Goal: Task Accomplishment & Management: Manage account settings

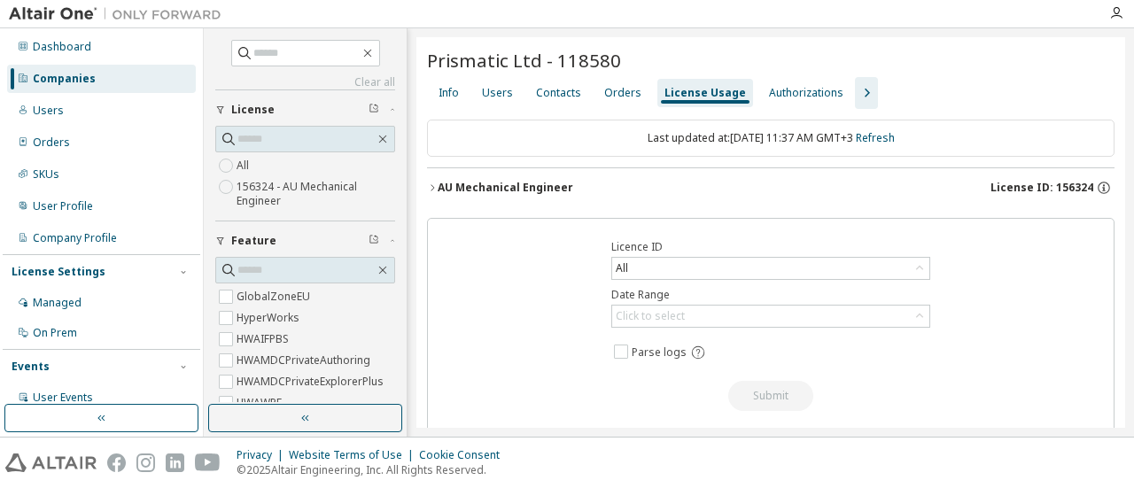
click at [92, 114] on div "Users" at bounding box center [101, 111] width 189 height 28
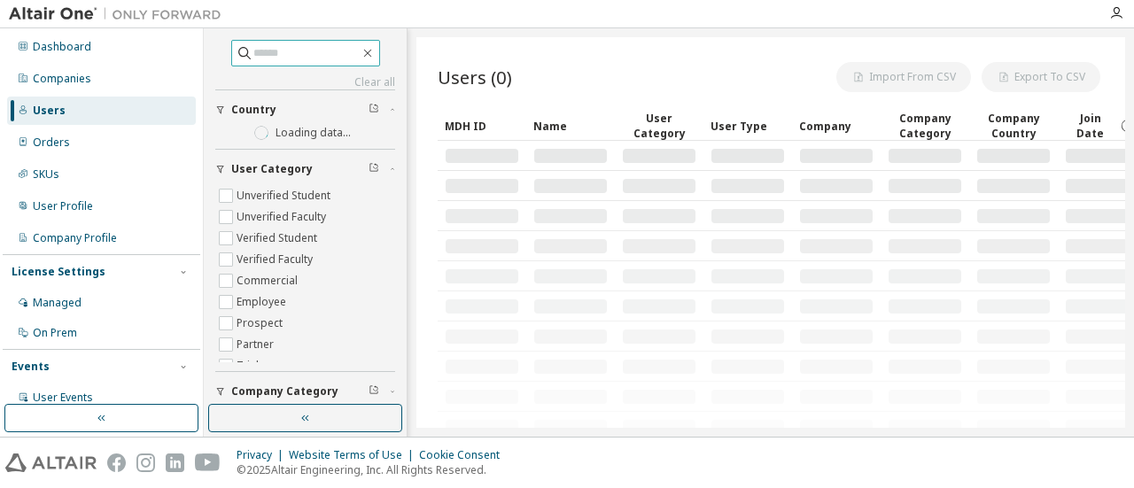
click at [253, 52] on input "text" at bounding box center [306, 53] width 106 height 18
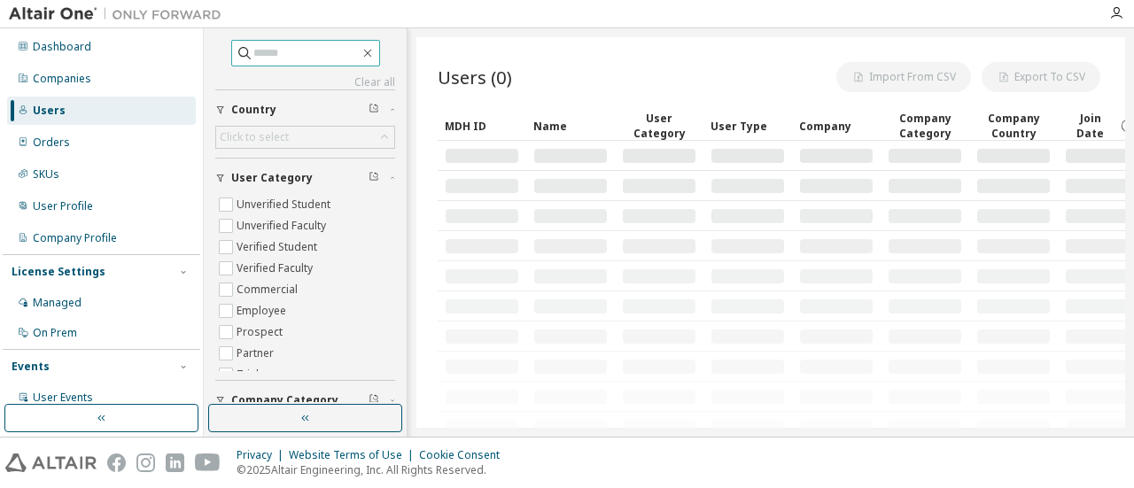
paste input "**********"
type input "**********"
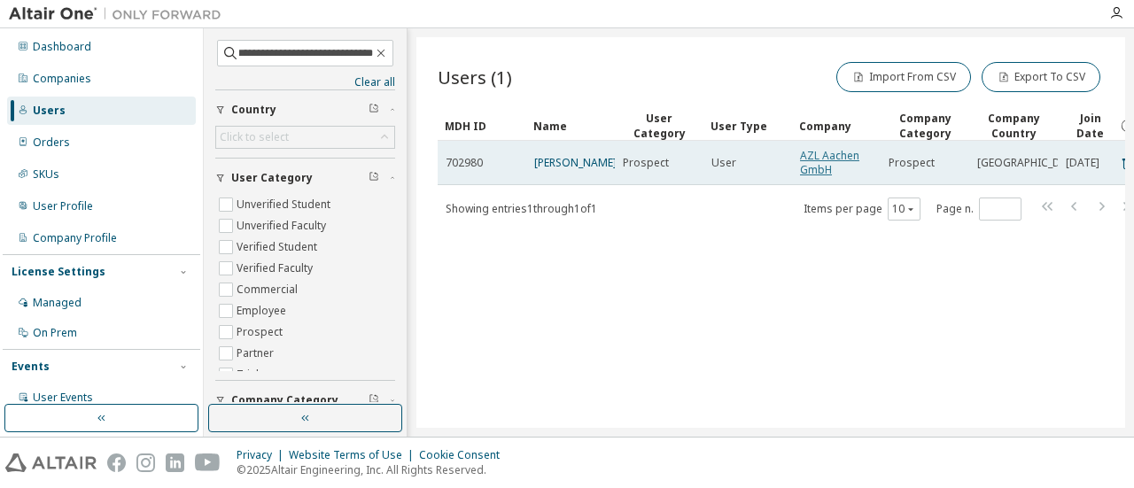
click at [818, 163] on link "AZL Aachen GmbH" at bounding box center [829, 162] width 59 height 29
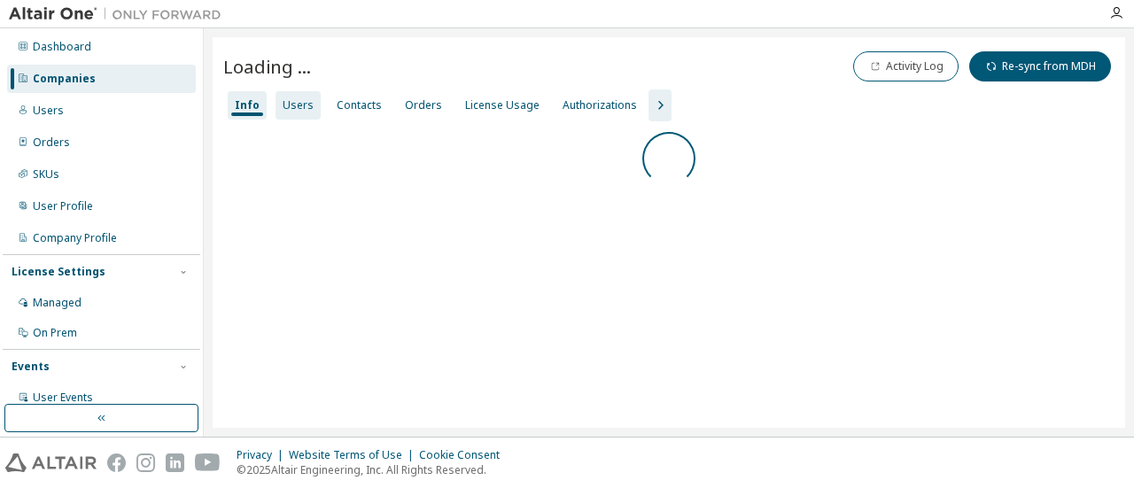
click at [307, 104] on div "Users" at bounding box center [298, 105] width 31 height 14
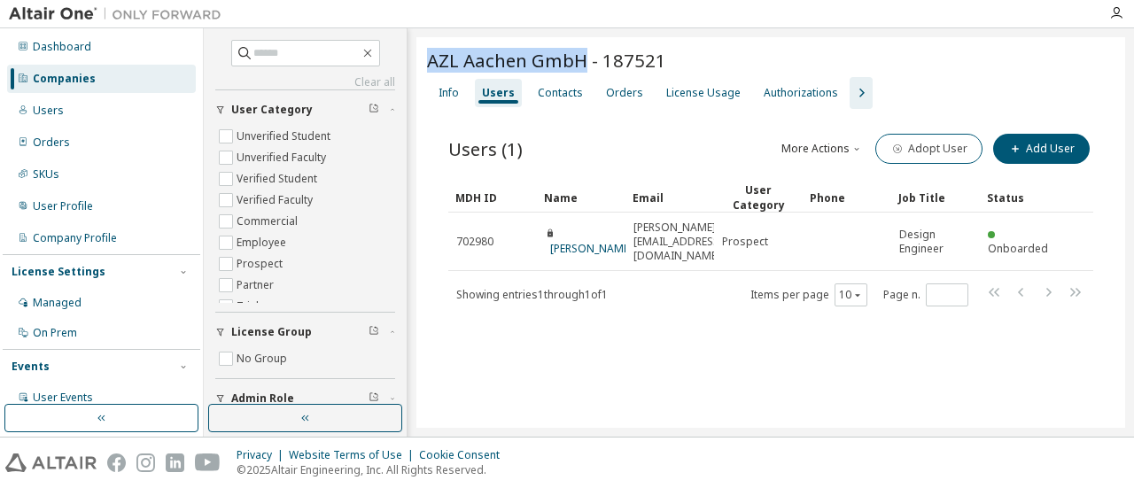
drag, startPoint x: 583, startPoint y: 64, endPoint x: 416, endPoint y: 70, distance: 166.7
click at [416, 72] on div "AZL Aachen GmbH - 187521 Clear Load Save Save As Field Operator Value Select fi…" at bounding box center [770, 232] width 709 height 391
copy span "AZL Aachen GmbH"
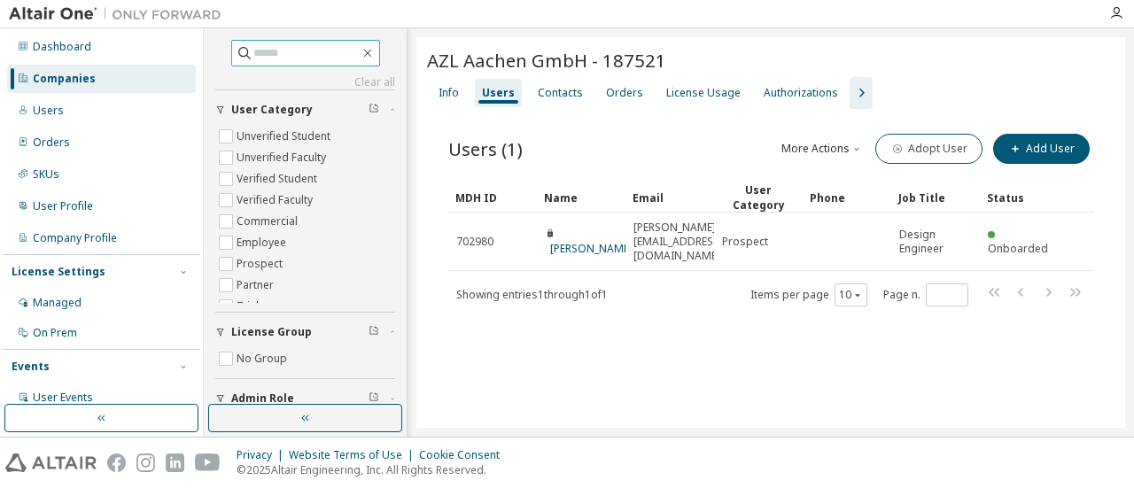
click at [272, 56] on input "text" at bounding box center [306, 53] width 106 height 18
type input "*****"
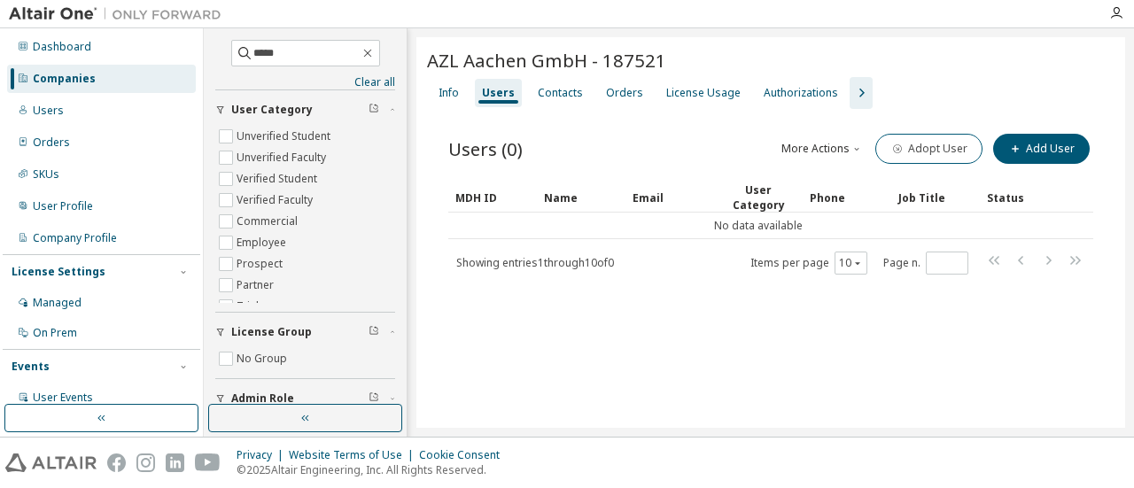
click at [86, 84] on div "Companies" at bounding box center [64, 79] width 63 height 14
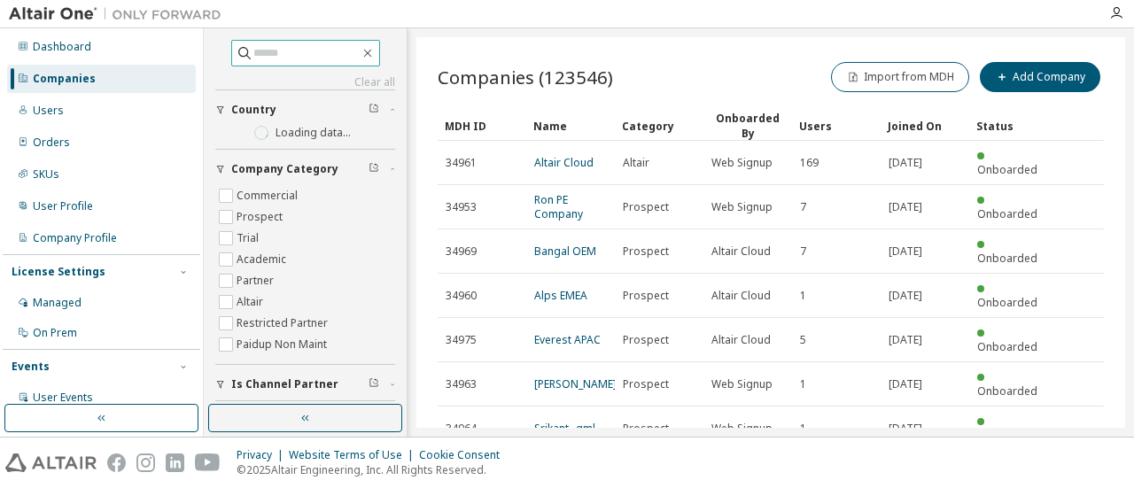
click at [261, 45] on input "text" at bounding box center [306, 53] width 106 height 18
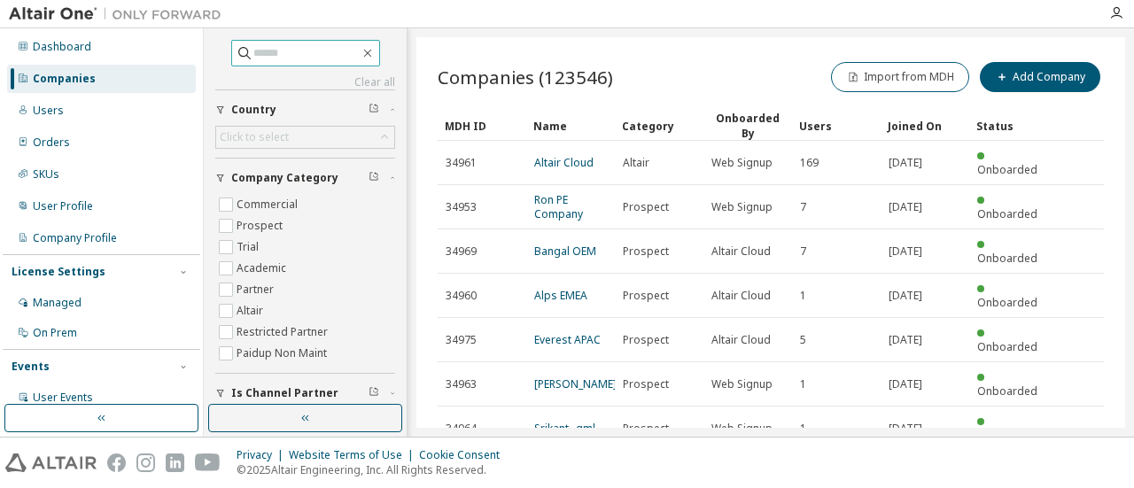
click at [283, 52] on input "text" at bounding box center [306, 53] width 106 height 18
type input "*****"
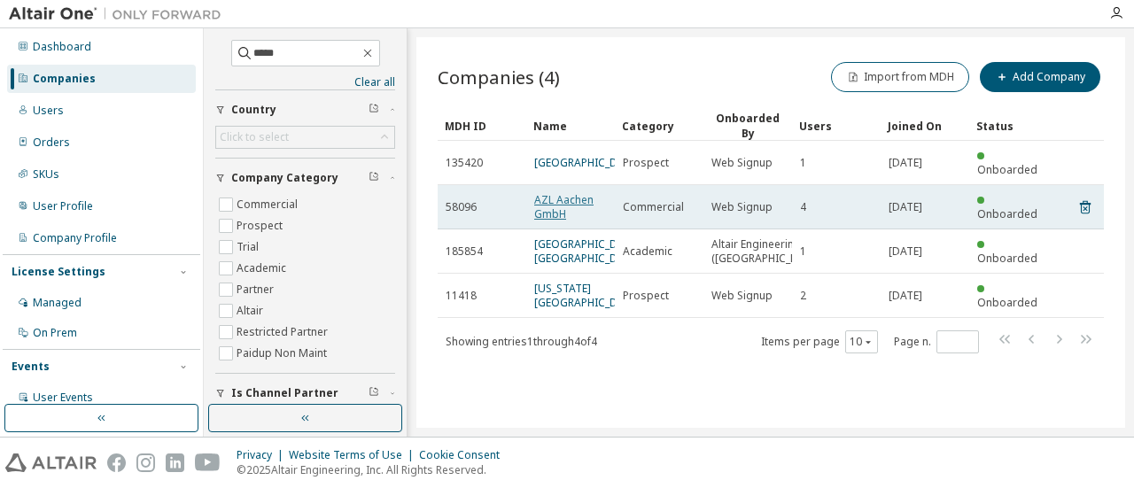
click at [554, 216] on link "AZL Aachen GmbH" at bounding box center [563, 206] width 59 height 29
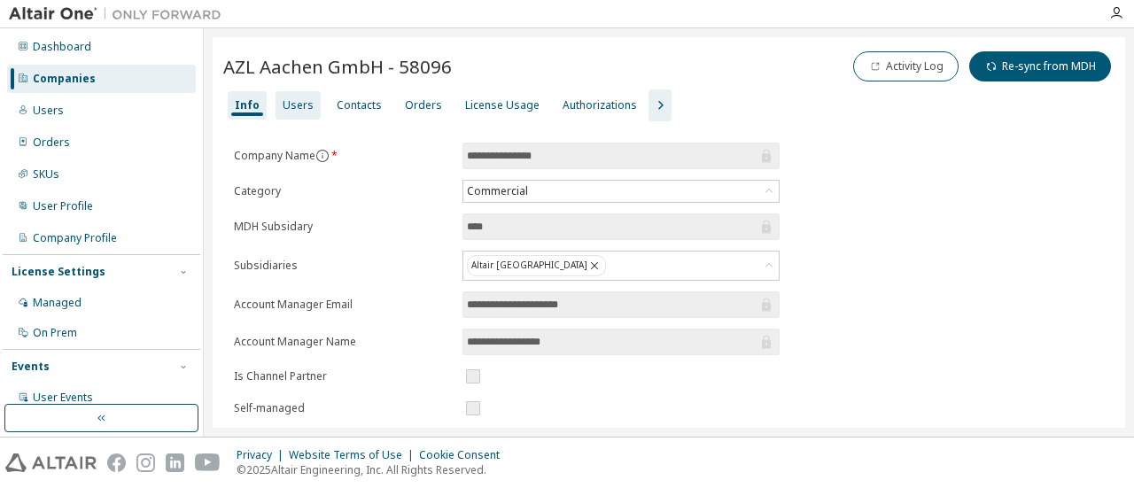
click at [291, 94] on div "Users" at bounding box center [298, 105] width 45 height 28
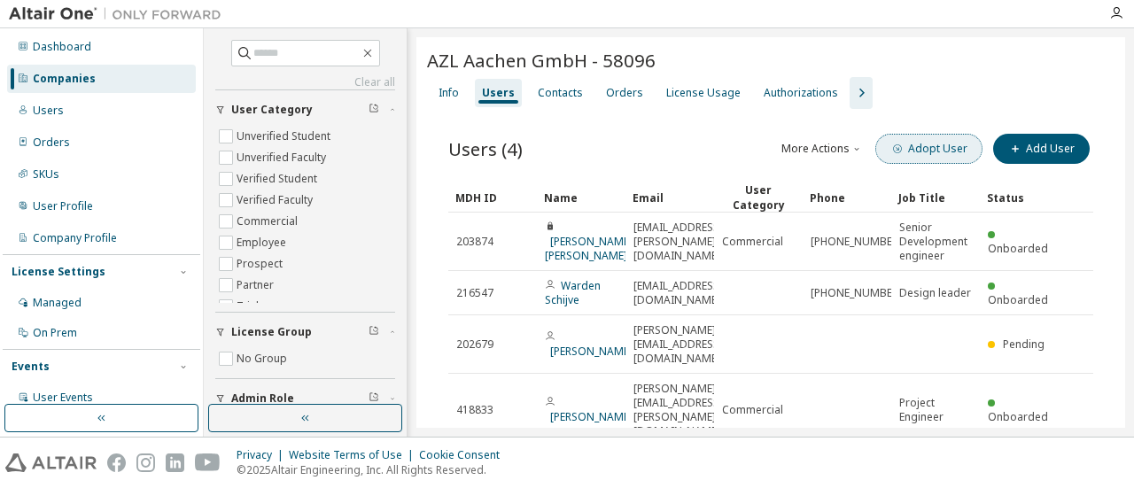
click at [921, 146] on button "Adopt User" at bounding box center [928, 149] width 107 height 30
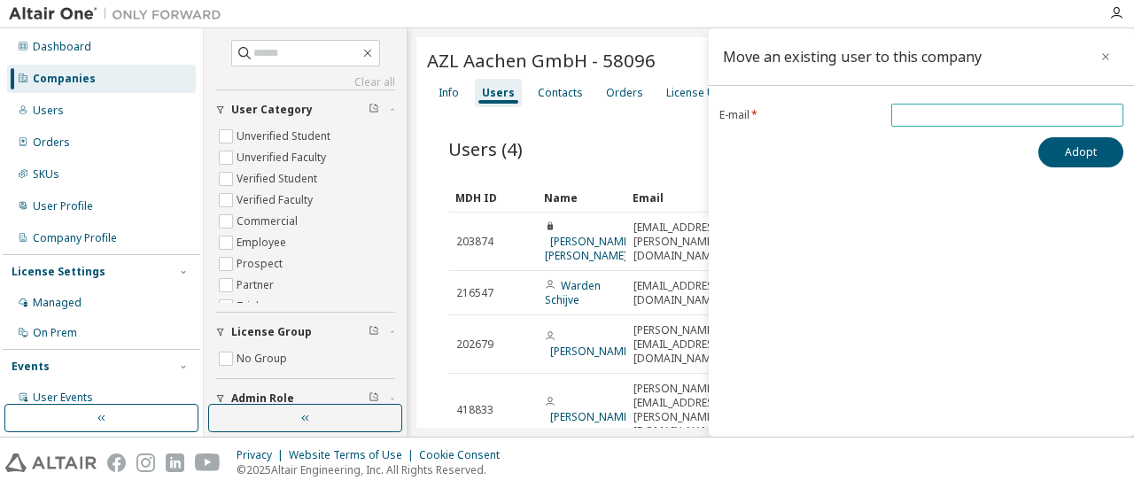
click at [909, 120] on input "email" at bounding box center [1007, 115] width 223 height 14
click at [950, 111] on input "email" at bounding box center [1007, 115] width 223 height 14
paste input "**********"
type input "**********"
click at [1061, 153] on button "Adopt" at bounding box center [1080, 152] width 85 height 30
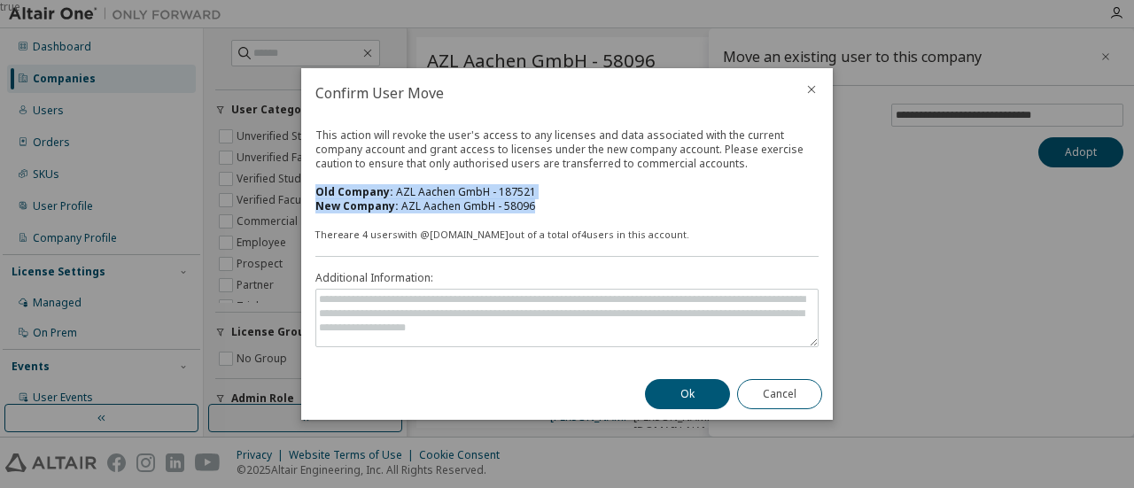
drag, startPoint x: 509, startPoint y: 212, endPoint x: 317, endPoint y: 194, distance: 192.2
click at [317, 194] on div "This action will revoke the user's access to any licenses and data associated w…" at bounding box center [566, 170] width 503 height 85
copy div "Old Company: AZL Aachen GmbH - 187521 New Company: AZL Aachen GmbH - 58096"
click at [664, 398] on button "Ok" at bounding box center [687, 394] width 85 height 30
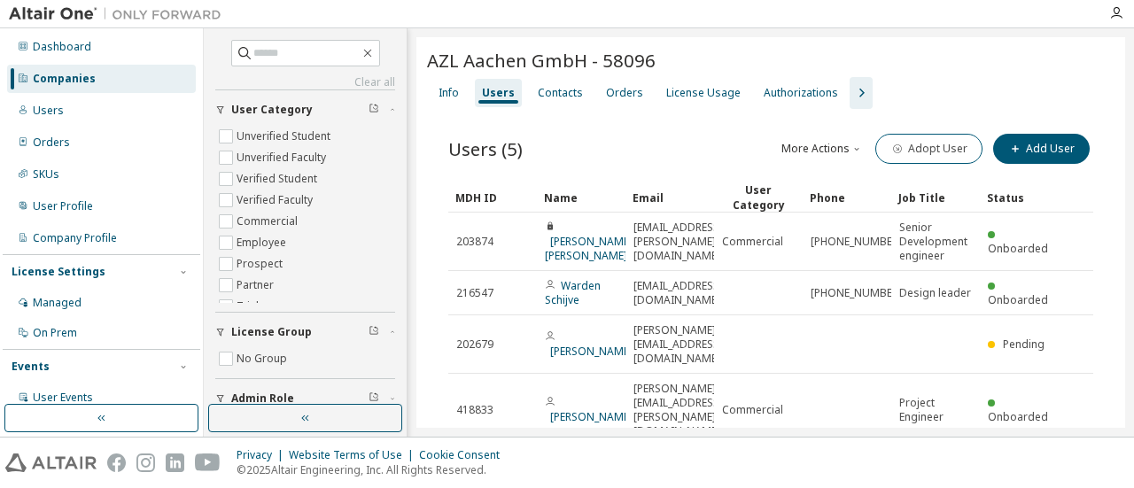
click at [103, 99] on div "Users" at bounding box center [101, 111] width 189 height 28
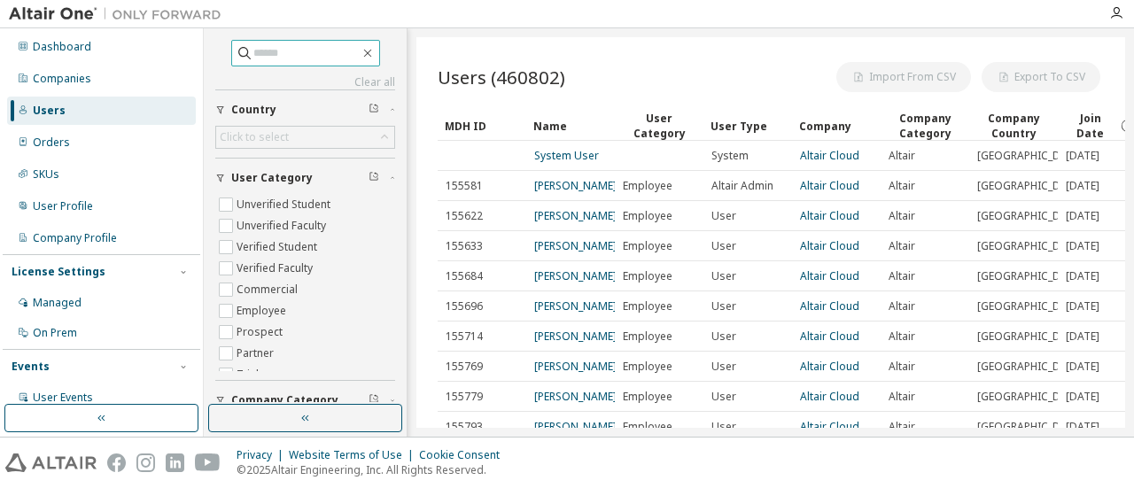
click at [253, 54] on input "text" at bounding box center [306, 53] width 106 height 18
paste input "**********"
type input "**********"
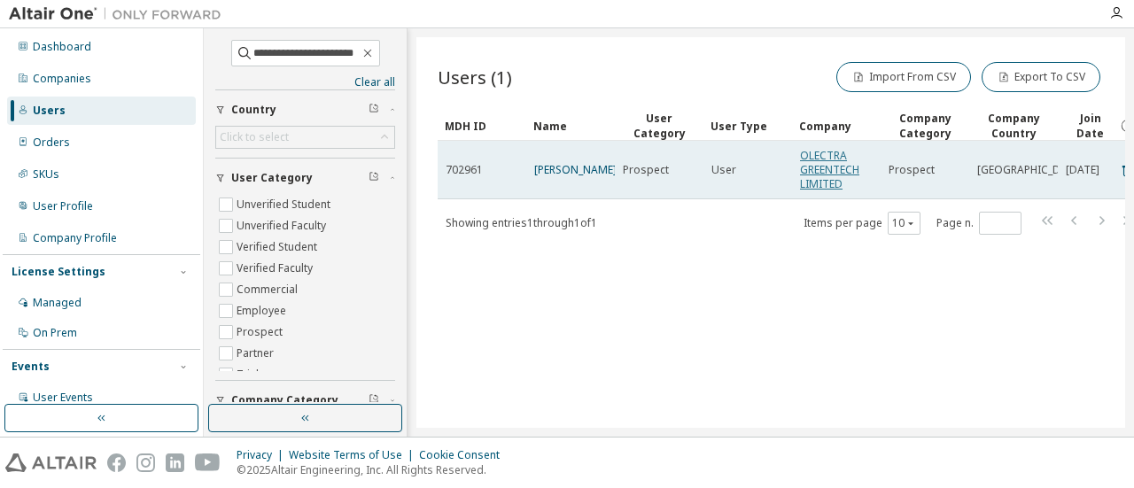
click at [805, 169] on link "OLECTRA GREENTECH LIMITED" at bounding box center [829, 169] width 59 height 43
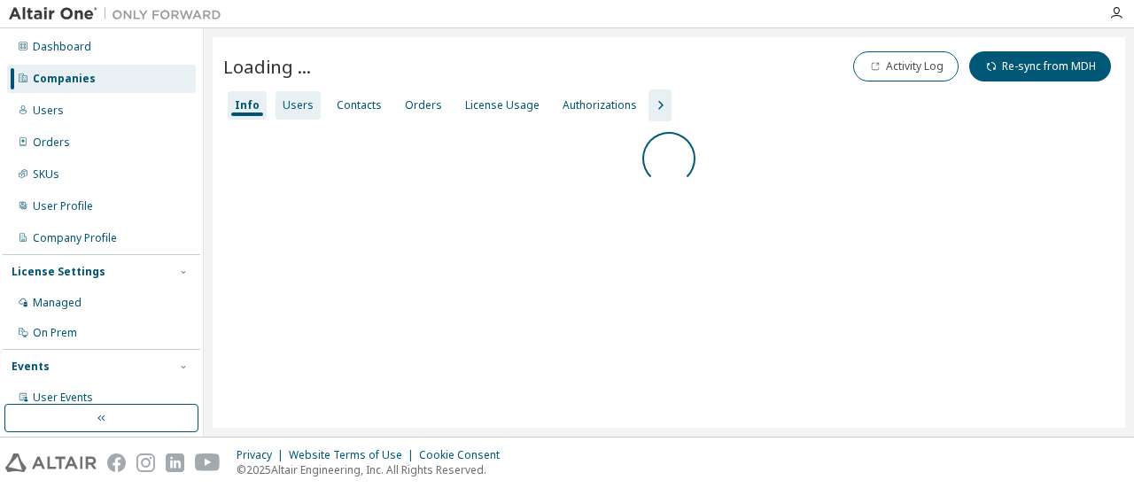
click at [308, 105] on div "Users" at bounding box center [298, 105] width 45 height 28
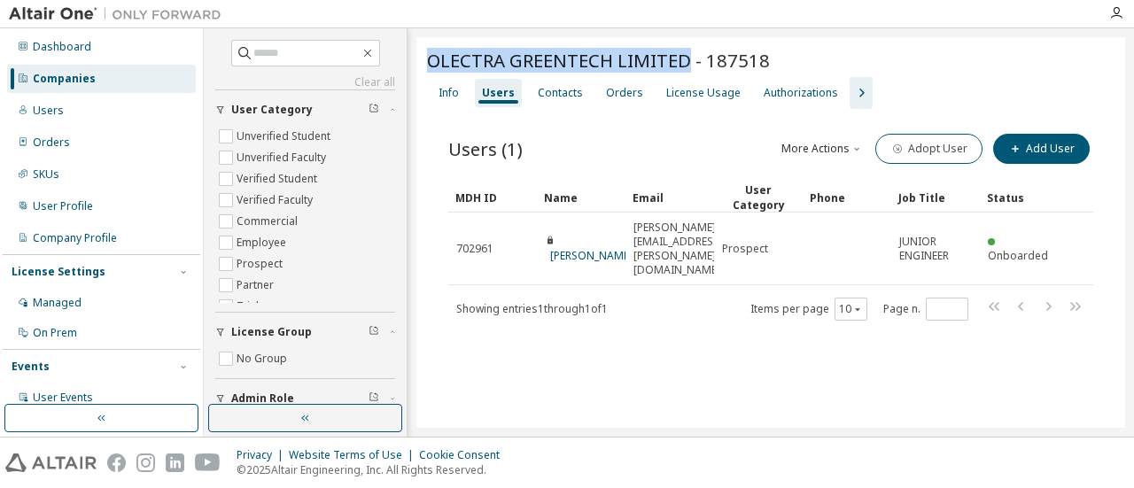
drag, startPoint x: 688, startPoint y: 64, endPoint x: 423, endPoint y: 59, distance: 264.9
click at [423, 59] on div "OLECTRA GREENTECH LIMITED - 187518 Clear Load Save Save As Field Operator Value…" at bounding box center [770, 232] width 709 height 391
copy span "OLECTRA GREENTECH LIMITED"
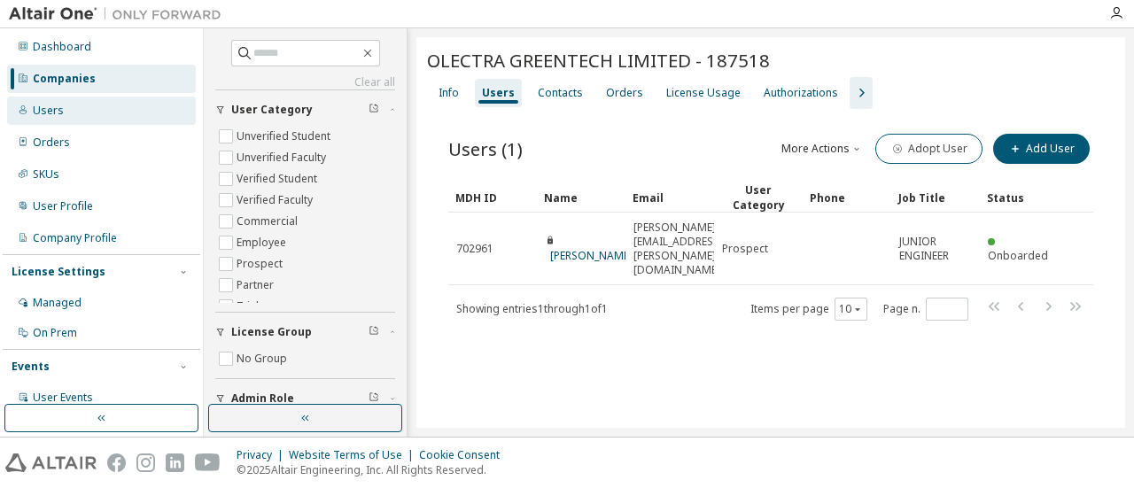
click at [69, 109] on div "Users" at bounding box center [101, 111] width 189 height 28
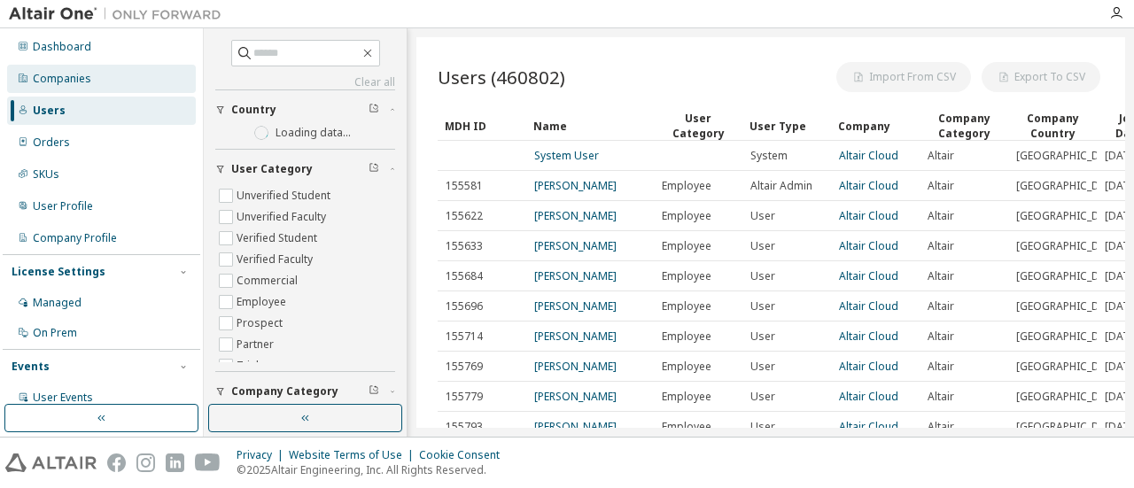
click at [104, 86] on div "Companies" at bounding box center [101, 79] width 189 height 28
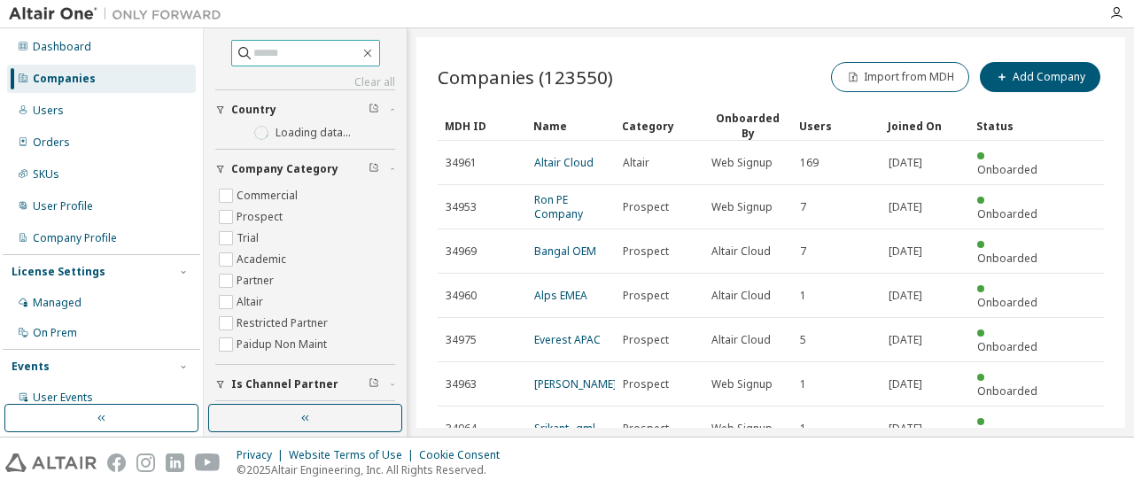
click at [259, 51] on input "text" at bounding box center [306, 53] width 106 height 18
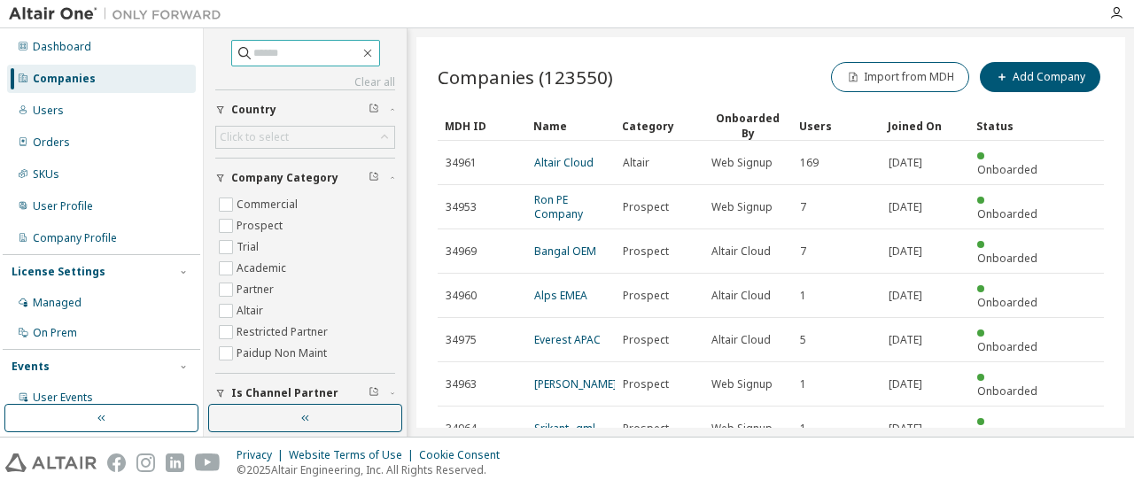
paste input "**********"
type input "**********"
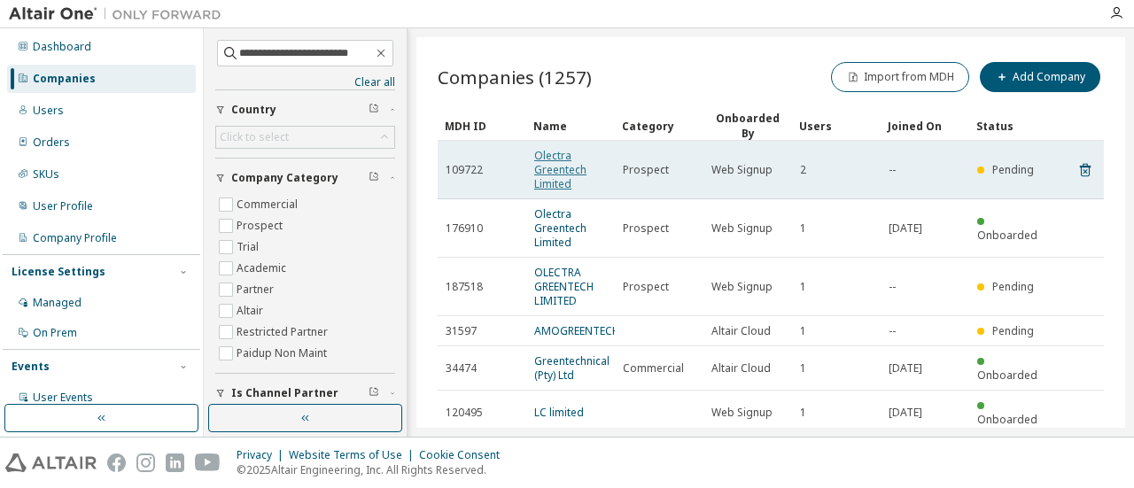
click at [553, 167] on link "Olectra Greentech Limited" at bounding box center [560, 169] width 52 height 43
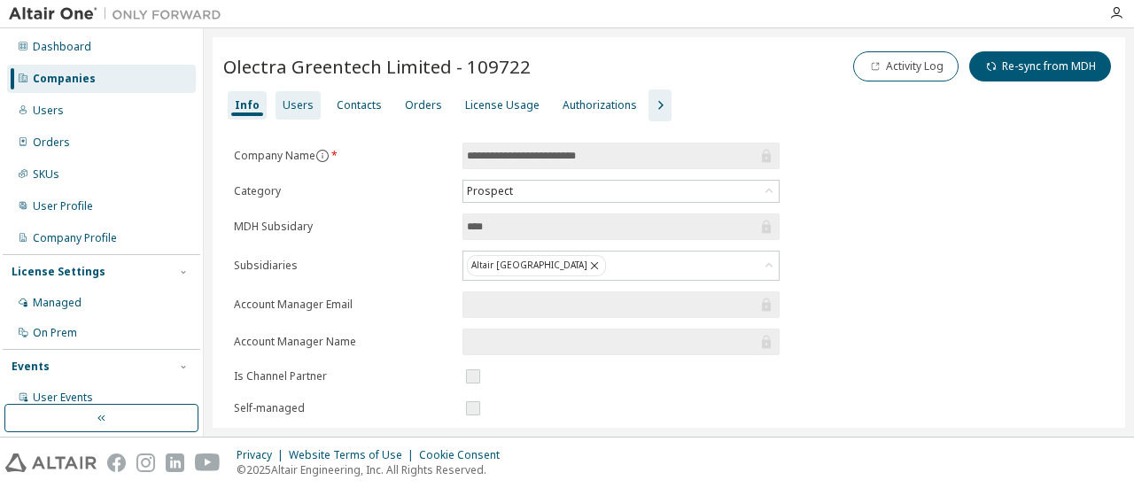
click at [301, 106] on div "Users" at bounding box center [298, 105] width 31 height 14
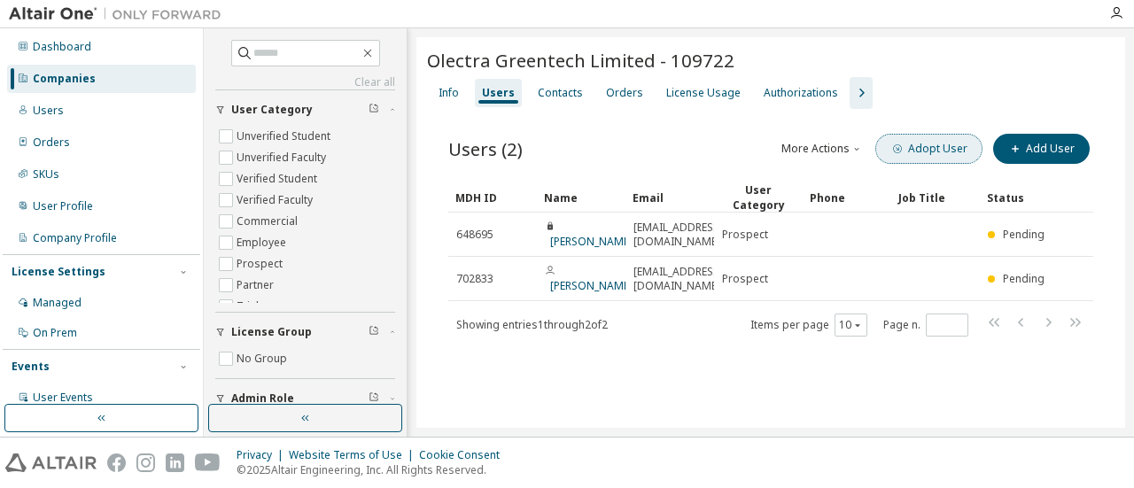
click at [927, 150] on button "Adopt User" at bounding box center [928, 149] width 107 height 30
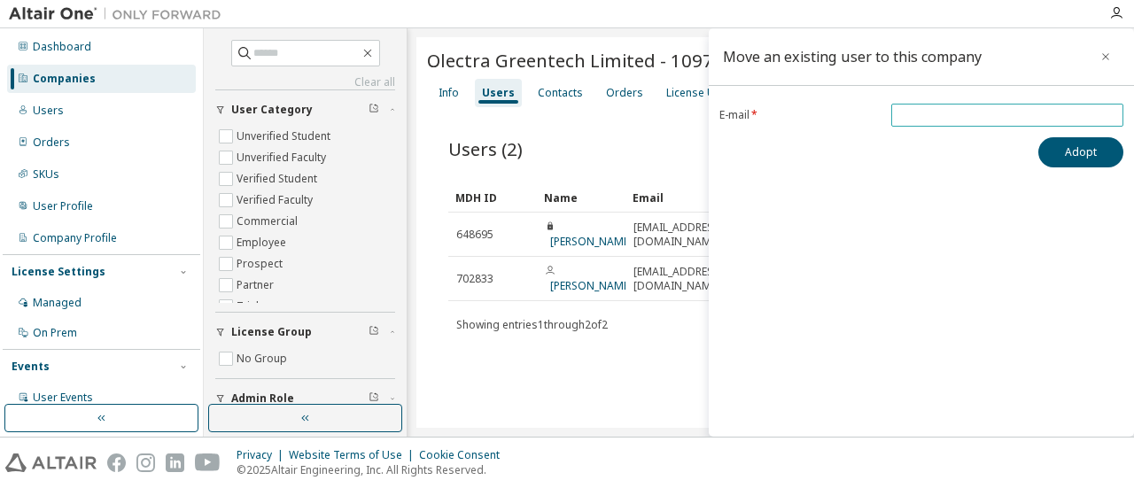
click at [911, 111] on input "email" at bounding box center [1007, 115] width 223 height 14
paste input "**********"
type input "**********"
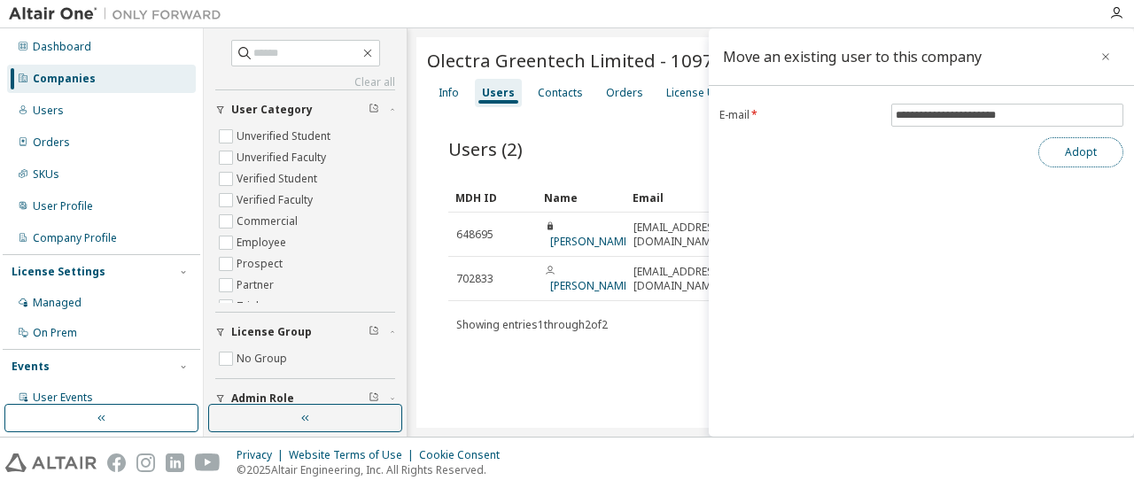
click at [1074, 153] on button "Adopt" at bounding box center [1080, 152] width 85 height 30
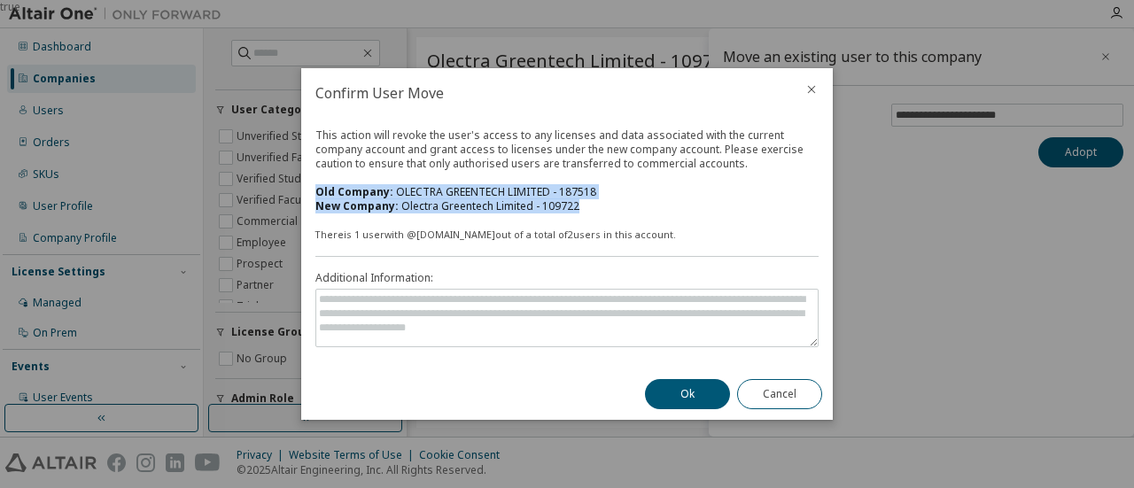
drag, startPoint x: 587, startPoint y: 208, endPoint x: 319, endPoint y: 205, distance: 268.5
click at [316, 197] on div "This action will revoke the user's access to any licenses and data associated w…" at bounding box center [566, 170] width 503 height 85
copy div "Old Company: OLECTRA GREENTECH LIMITED - 187518 New Company: Olectra Greentech …"
click at [686, 394] on button "Ok" at bounding box center [687, 394] width 85 height 30
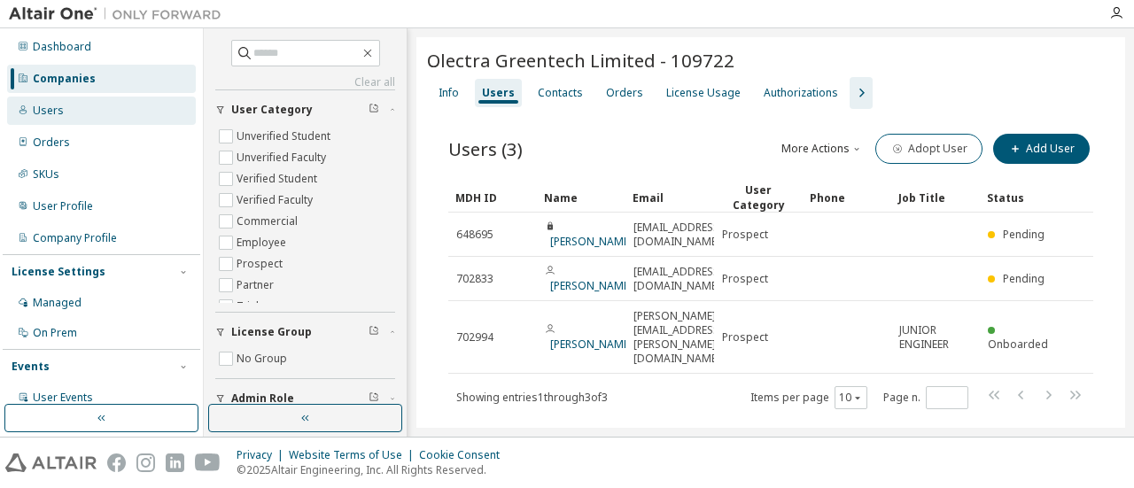
click at [91, 113] on div "Users" at bounding box center [101, 111] width 189 height 28
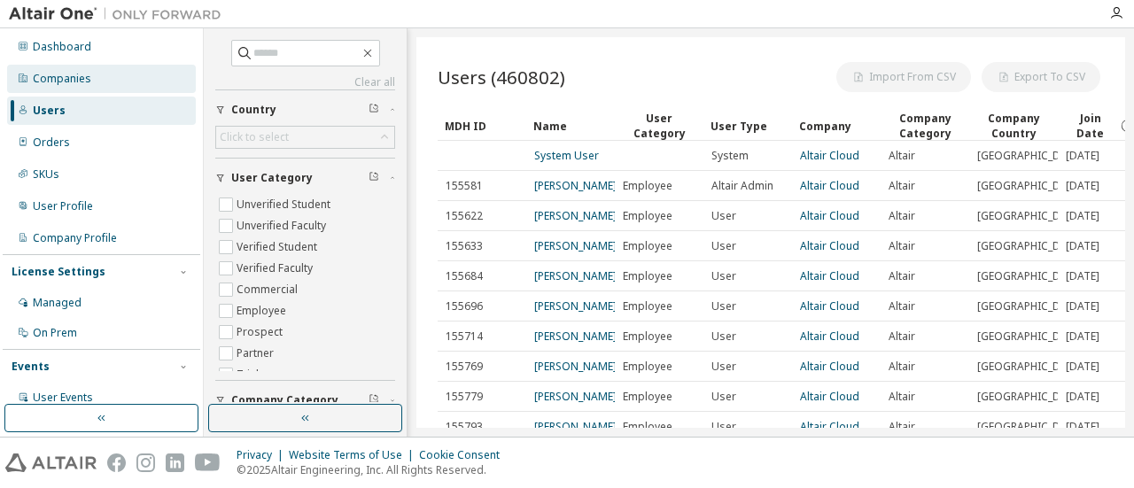
click at [103, 82] on div "Companies" at bounding box center [101, 79] width 189 height 28
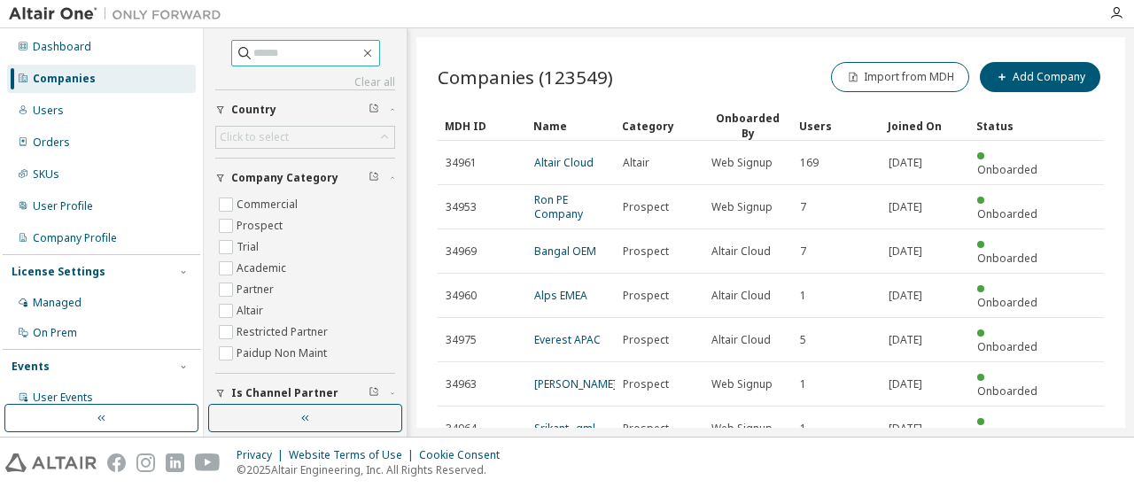
drag, startPoint x: 284, startPoint y: 49, endPoint x: 284, endPoint y: 58, distance: 9.8
click at [284, 49] on input "text" at bounding box center [306, 53] width 106 height 18
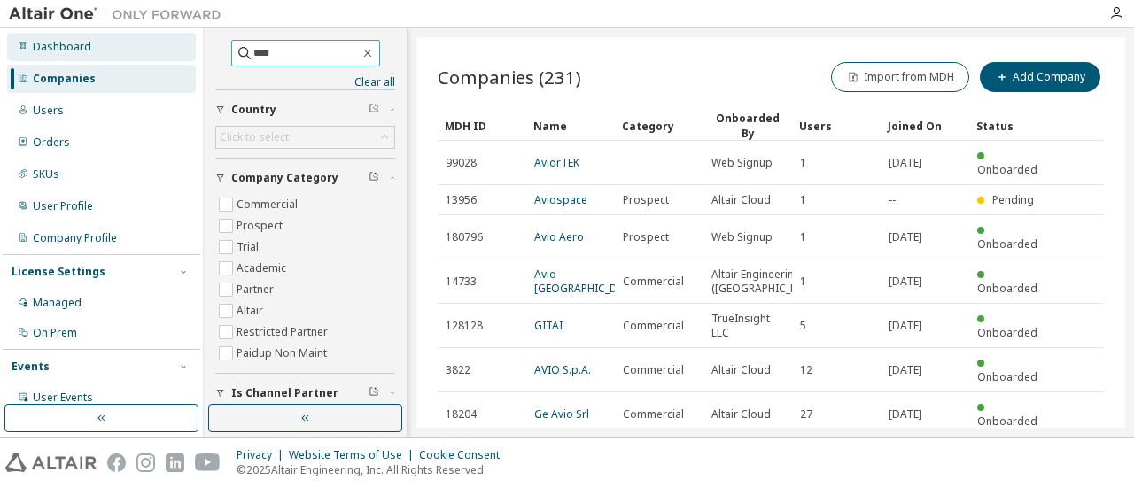
drag, startPoint x: 271, startPoint y: 54, endPoint x: 161, endPoint y: 54, distance: 109.9
click at [161, 54] on div "Dashboard Companies Users Orders SKUs User Profile Company Profile License Sett…" at bounding box center [567, 232] width 1134 height 408
type input "****"
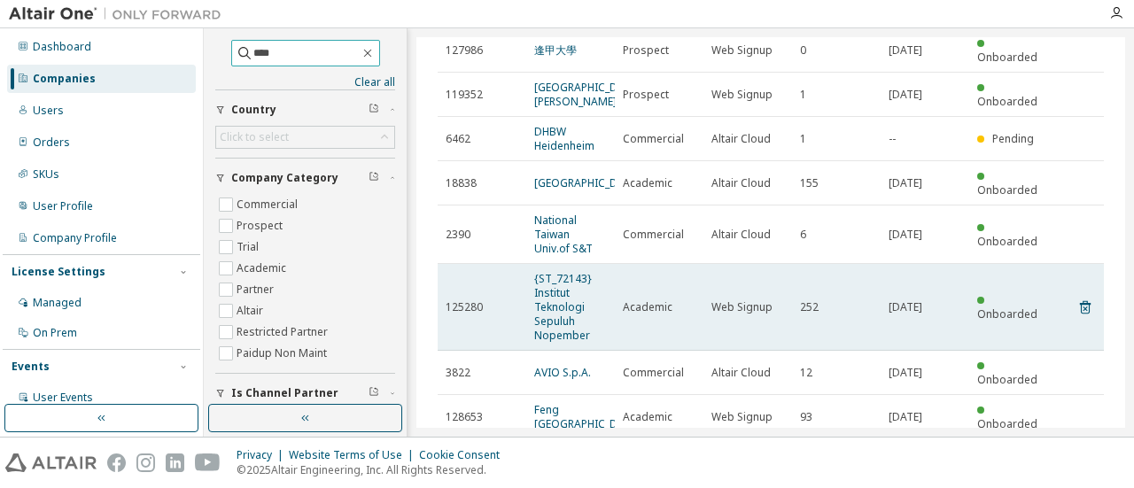
scroll to position [264, 0]
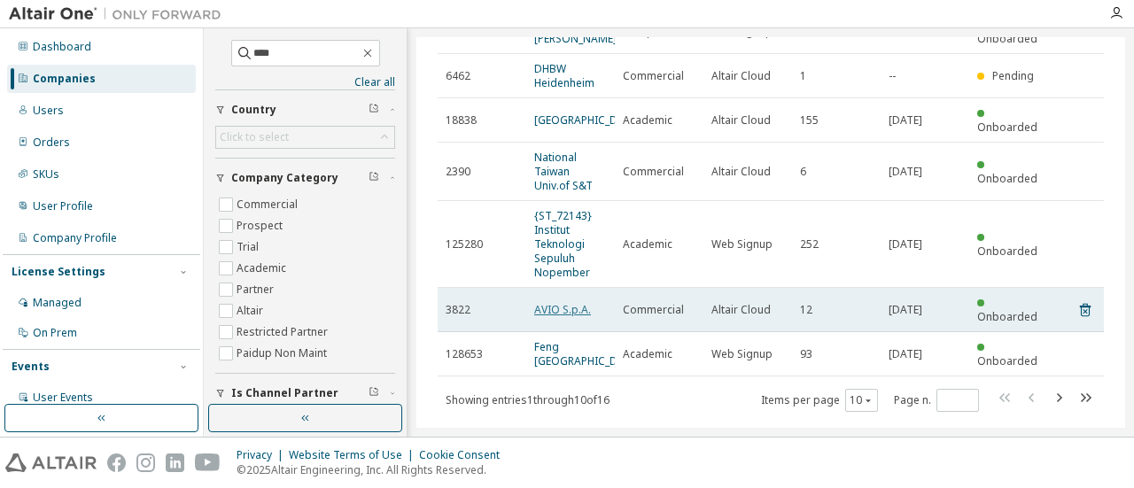
click at [571, 302] on link "AVIO S.p.A." at bounding box center [562, 309] width 57 height 15
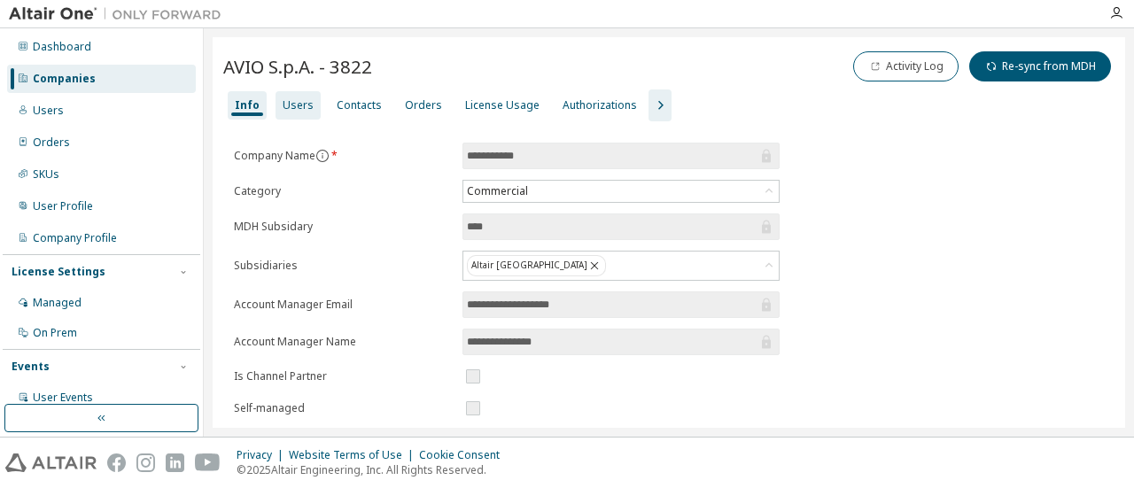
click at [277, 100] on div "Users" at bounding box center [298, 105] width 45 height 28
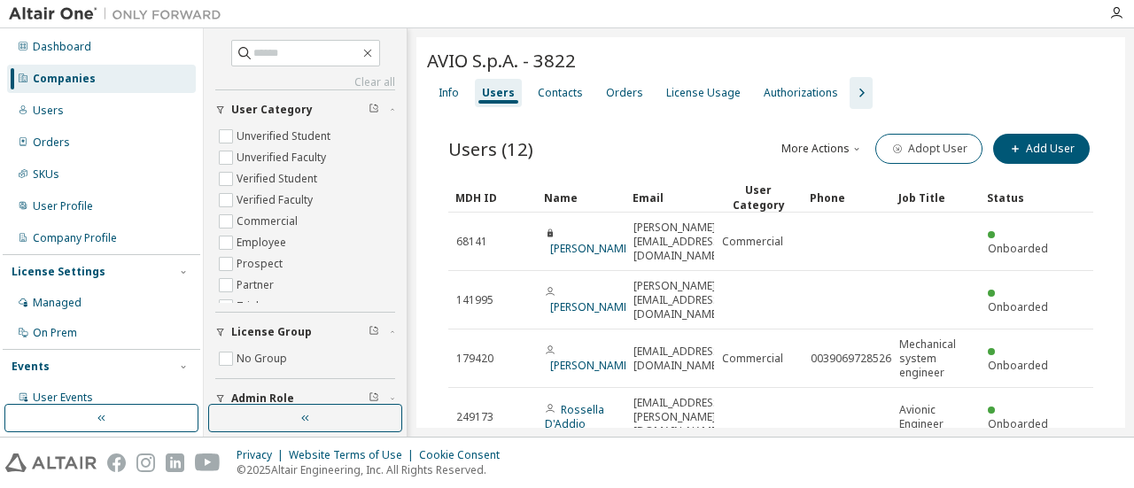
click at [855, 97] on icon "button" at bounding box center [861, 92] width 21 height 21
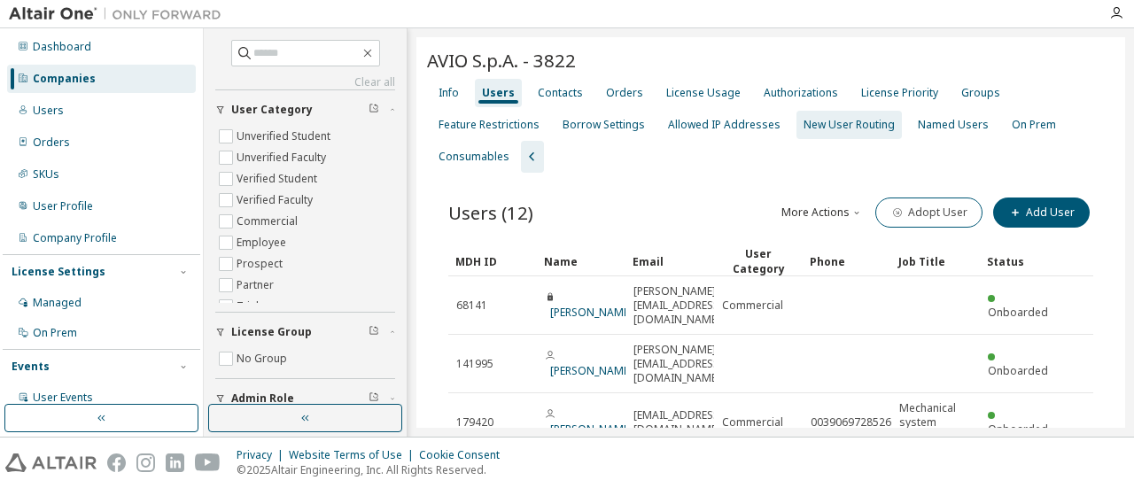
click at [838, 126] on div "New User Routing" at bounding box center [849, 125] width 91 height 14
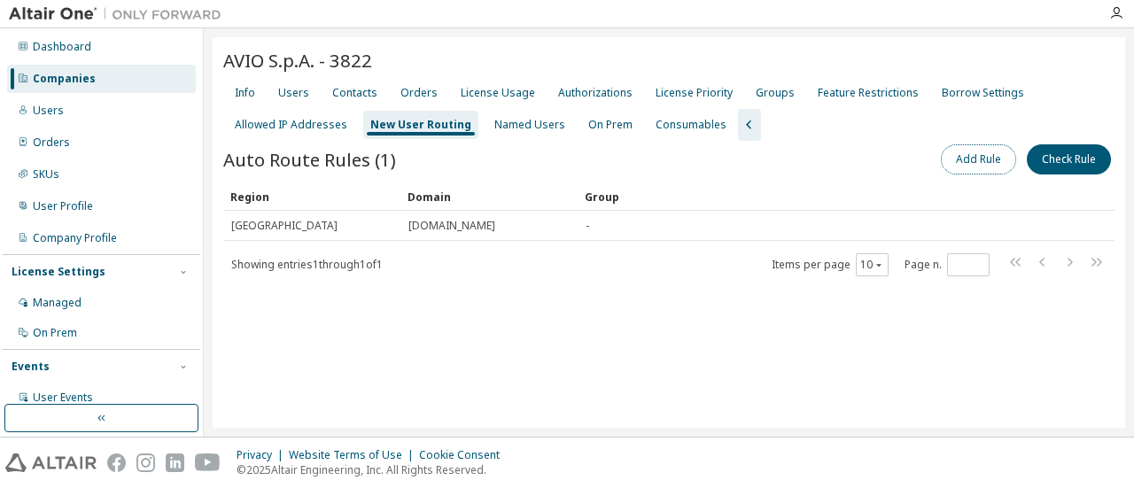
click at [991, 161] on button "Add Rule" at bounding box center [978, 159] width 75 height 30
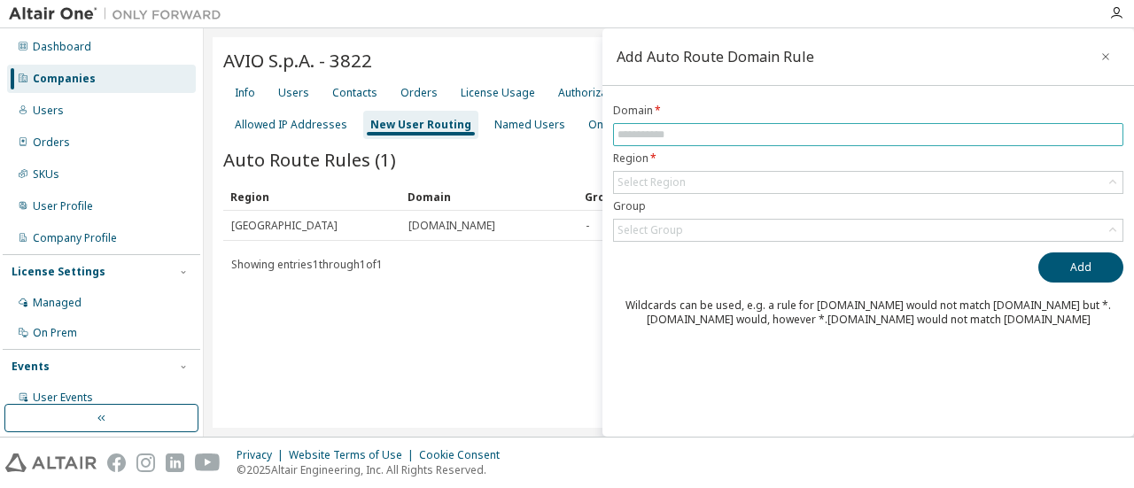
click at [737, 137] on input "text" at bounding box center [868, 135] width 501 height 14
paste input "**********"
click at [723, 136] on input "**********" at bounding box center [868, 135] width 501 height 14
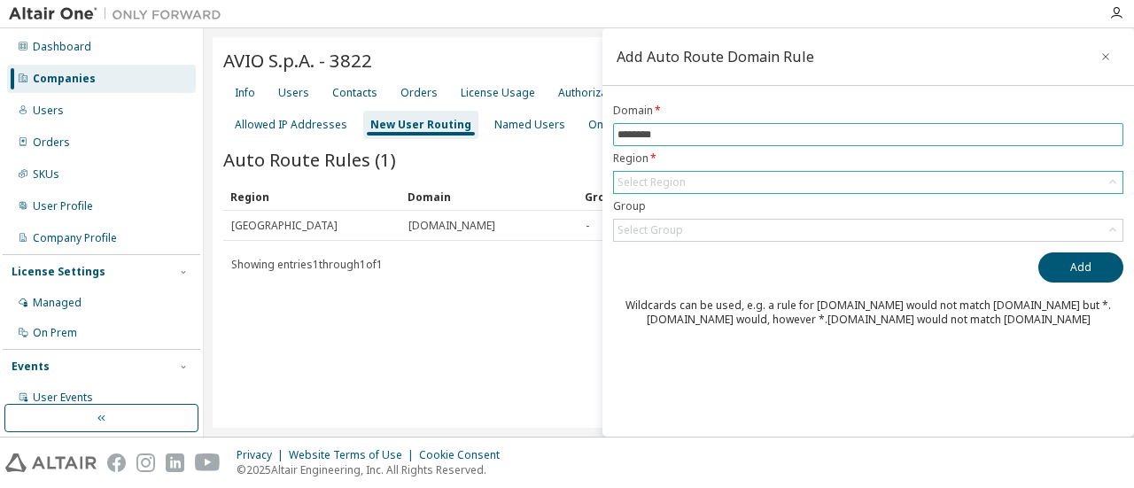
type input "********"
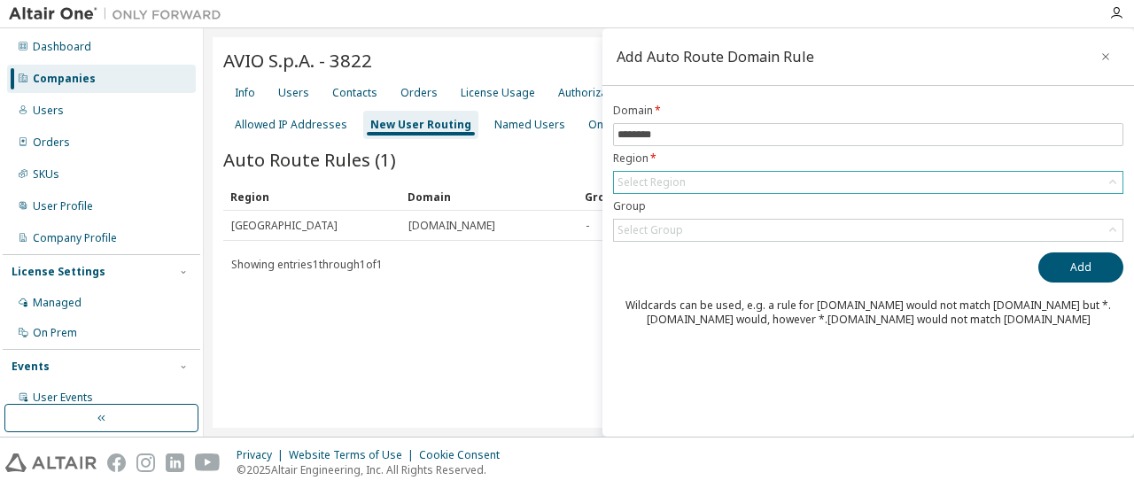
click at [688, 182] on div "Select Region" at bounding box center [868, 182] width 509 height 21
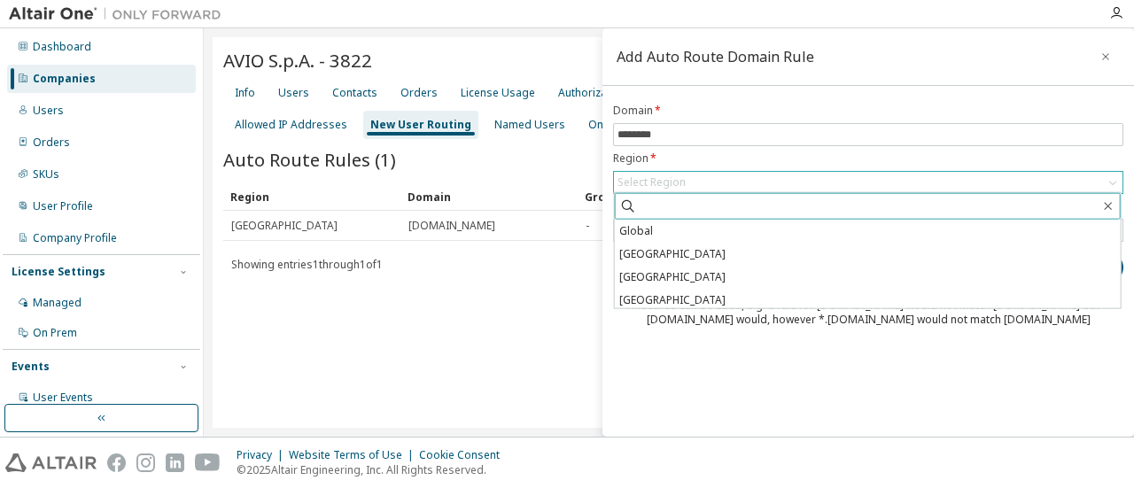
click at [697, 210] on input "text" at bounding box center [868, 207] width 463 height 18
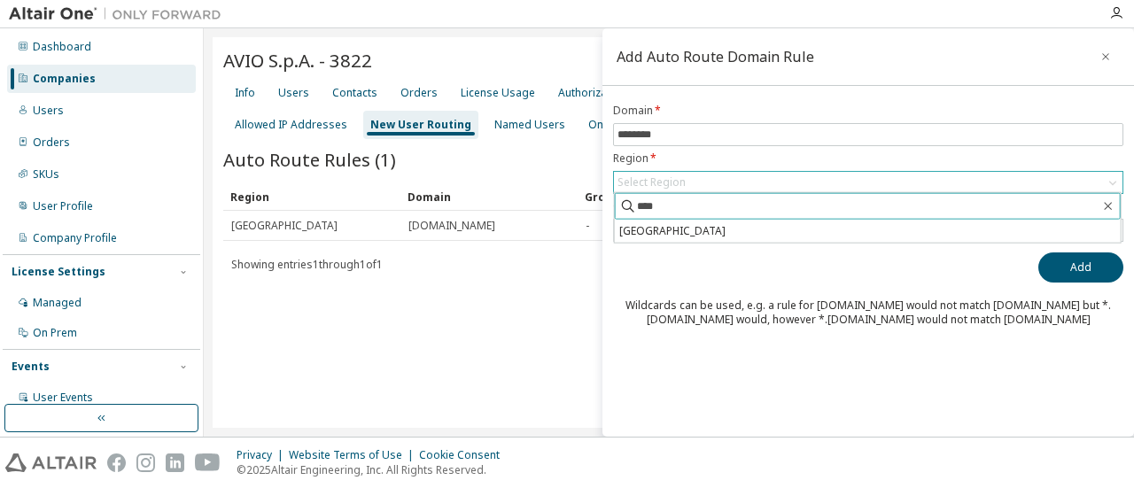
type input "****"
click at [703, 217] on span "****" at bounding box center [868, 206] width 506 height 27
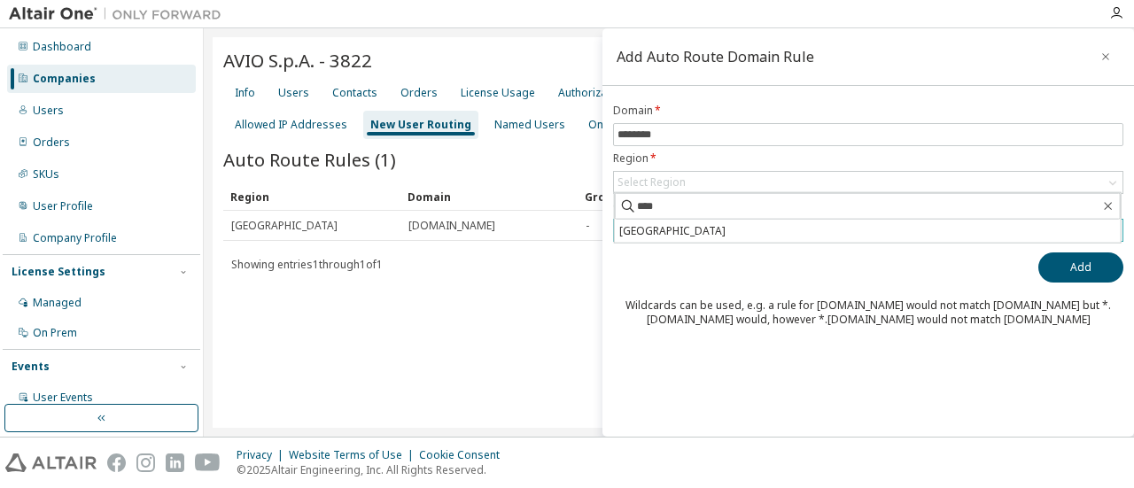
click at [736, 231] on li "[GEOGRAPHIC_DATA]" at bounding box center [868, 231] width 506 height 23
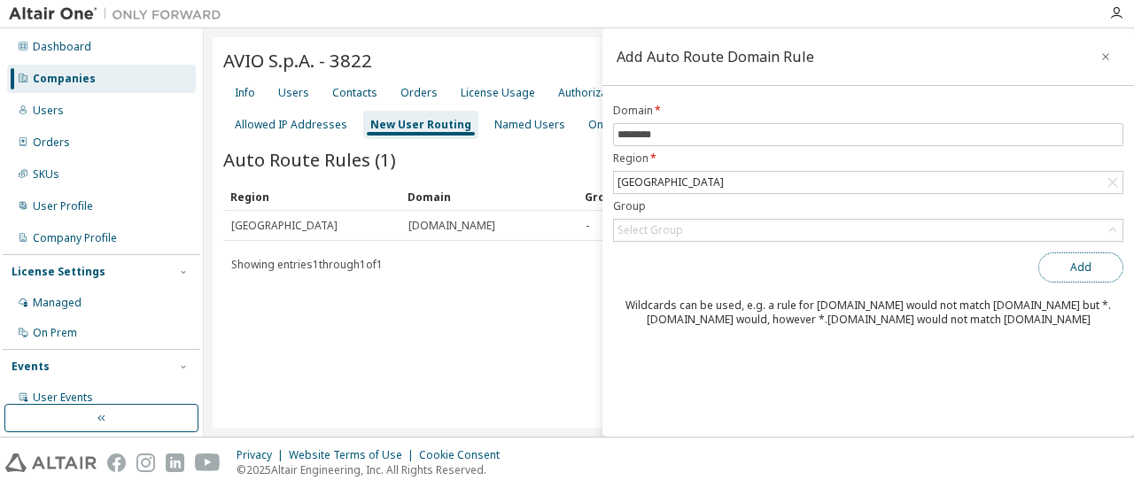
click at [1070, 272] on button "Add" at bounding box center [1080, 268] width 85 height 30
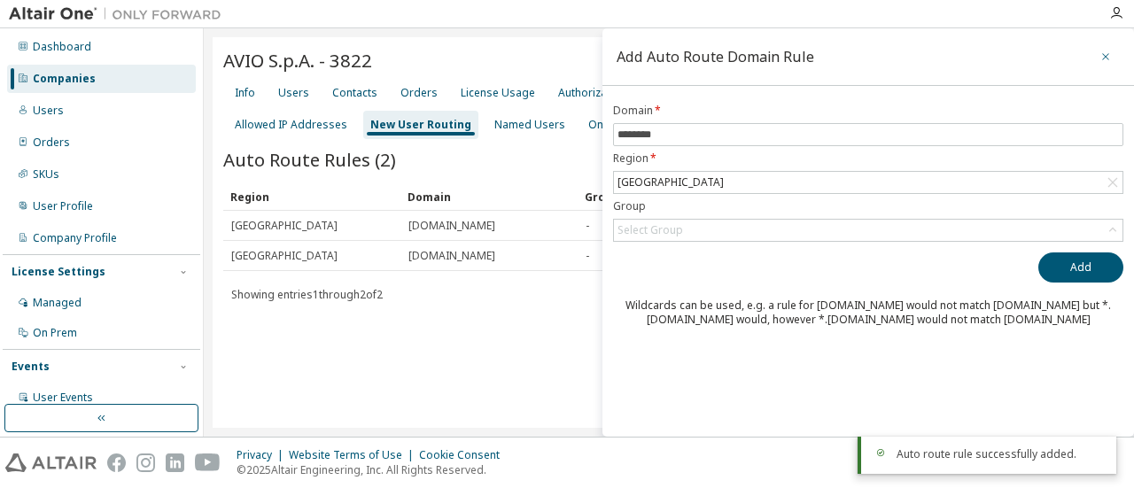
click at [1107, 58] on icon "button" at bounding box center [1105, 56] width 7 height 7
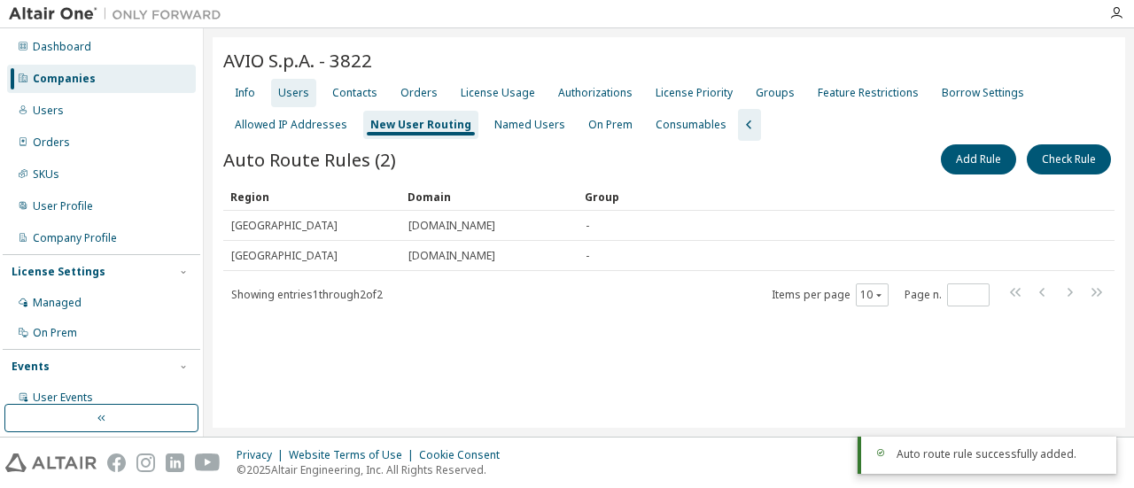
click at [287, 91] on div "Users" at bounding box center [293, 93] width 31 height 14
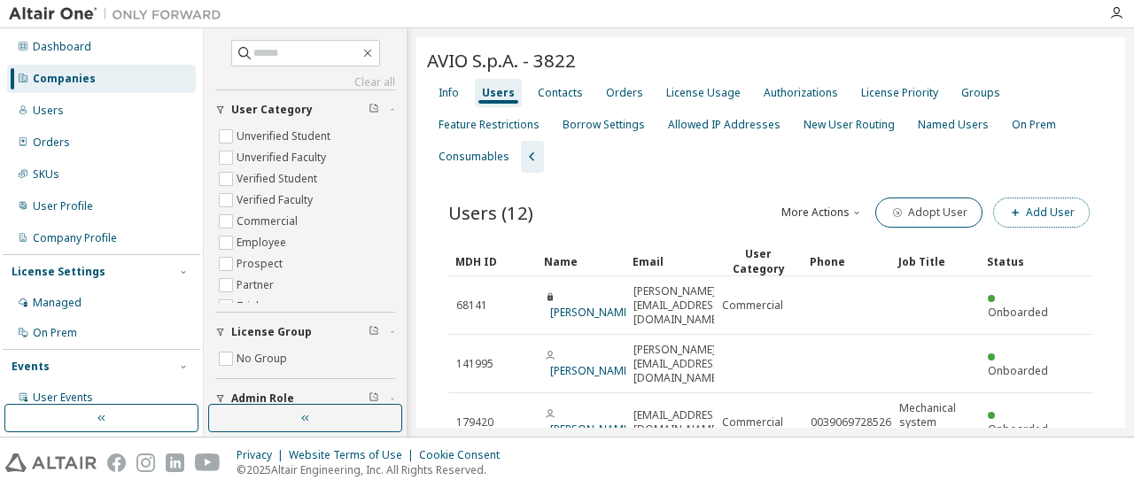
click at [1037, 214] on button "Add User" at bounding box center [1041, 213] width 97 height 30
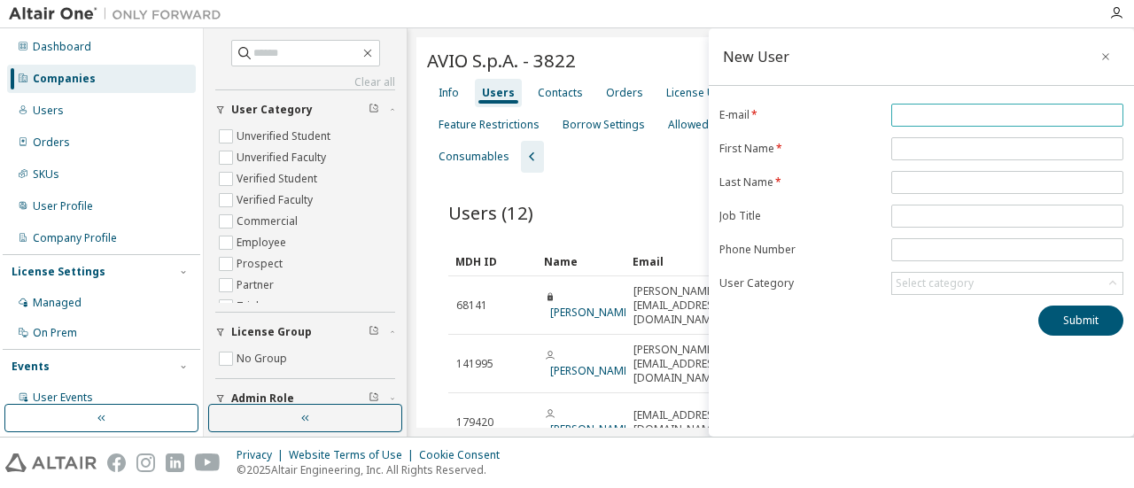
click at [921, 113] on input "email" at bounding box center [1007, 115] width 223 height 14
paste input "**********"
type input "**********"
click at [950, 214] on input "text" at bounding box center [1007, 216] width 223 height 14
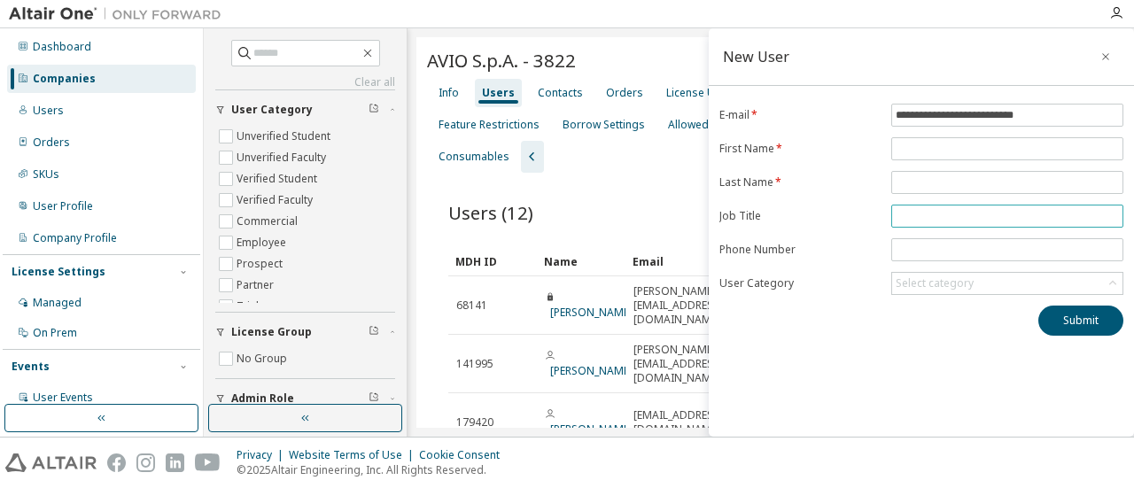
paste input "********"
type input "********"
click at [930, 183] on input "text" at bounding box center [1007, 182] width 223 height 14
click at [930, 182] on input "text" at bounding box center [1007, 182] width 223 height 14
paste input "**********"
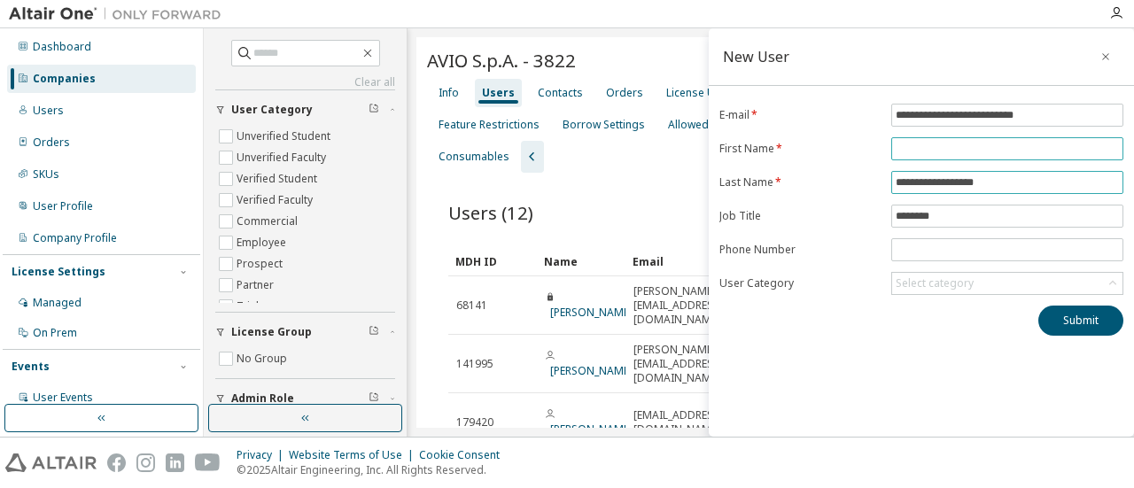
type input "**********"
click at [946, 148] on input "text" at bounding box center [1007, 149] width 223 height 14
click at [946, 147] on input "text" at bounding box center [1007, 149] width 223 height 14
paste input "**********"
click at [895, 148] on span "**********" at bounding box center [1007, 148] width 232 height 23
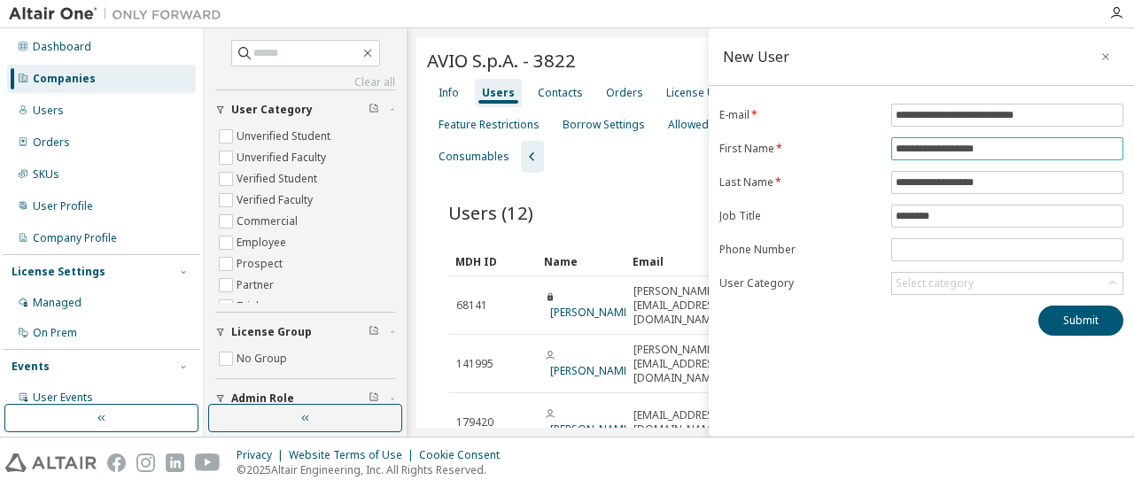
drag, startPoint x: 1001, startPoint y: 152, endPoint x: 952, endPoint y: 152, distance: 49.6
click at [952, 152] on input "**********" at bounding box center [1007, 149] width 223 height 14
type input "**********"
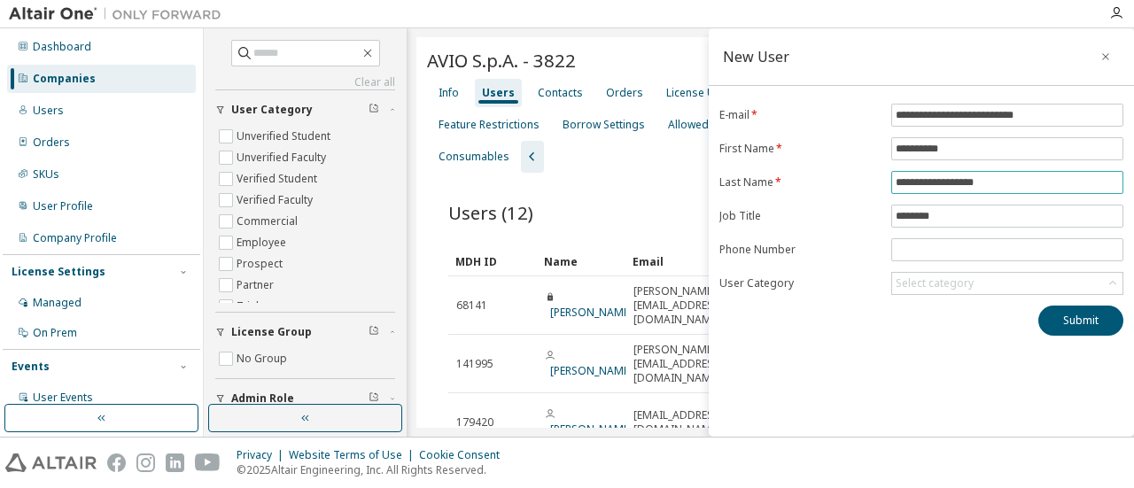
click at [923, 177] on input "**********" at bounding box center [1007, 182] width 223 height 14
click at [961, 186] on input "*******" at bounding box center [1007, 182] width 223 height 14
type input "*******"
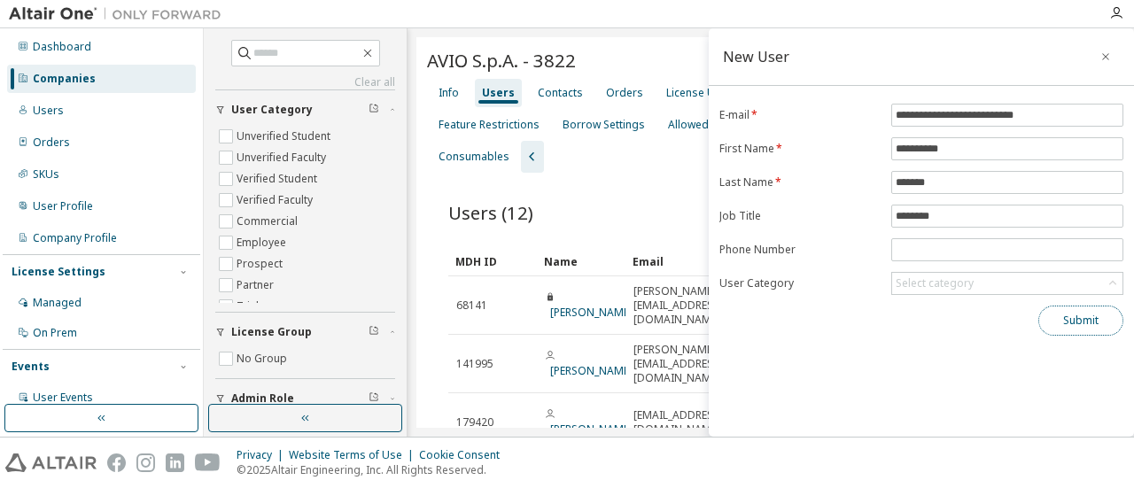
click at [1061, 309] on button "Submit" at bounding box center [1080, 321] width 85 height 30
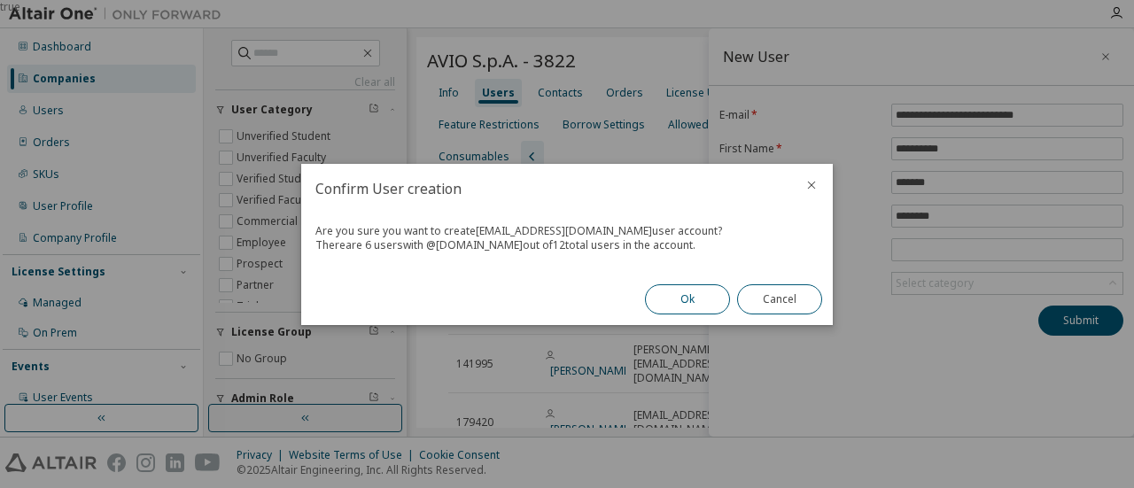
click at [672, 304] on button "Ok" at bounding box center [687, 299] width 85 height 30
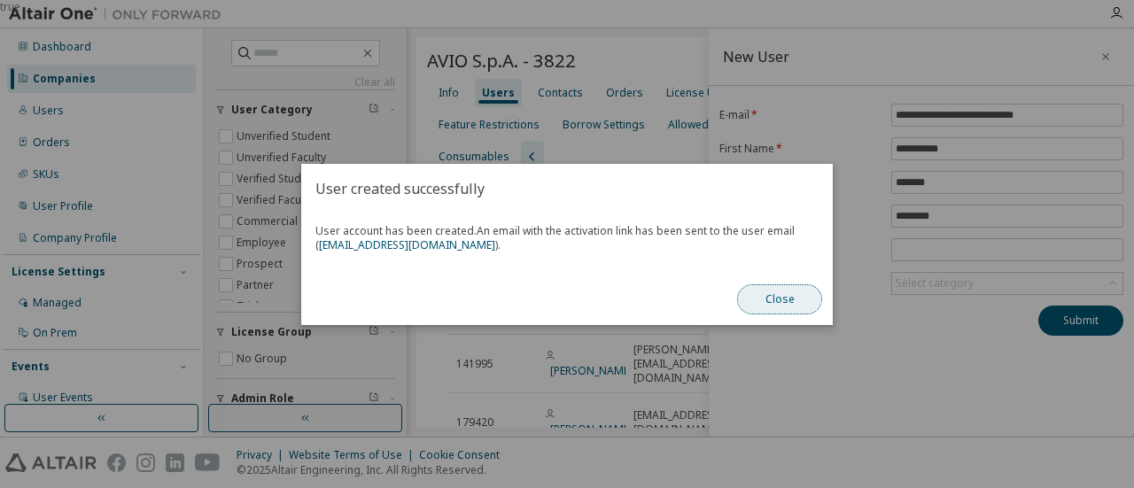
click at [761, 290] on button "Close" at bounding box center [779, 299] width 85 height 30
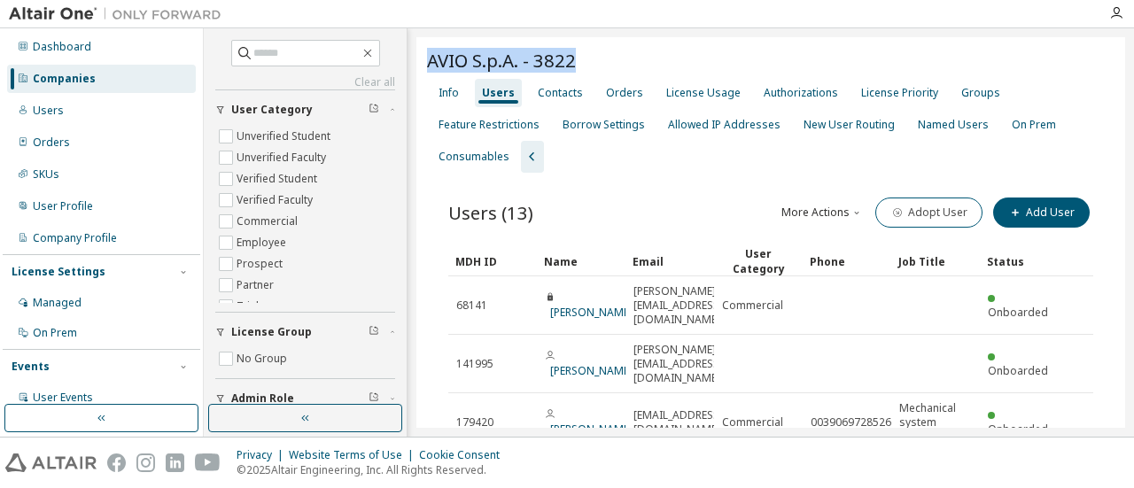
drag, startPoint x: 601, startPoint y: 58, endPoint x: 429, endPoint y: 56, distance: 171.9
click at [429, 56] on div "AVIO S.p.A. - 3822" at bounding box center [771, 60] width 688 height 25
copy span "AVIO S.p.A. - 3822"
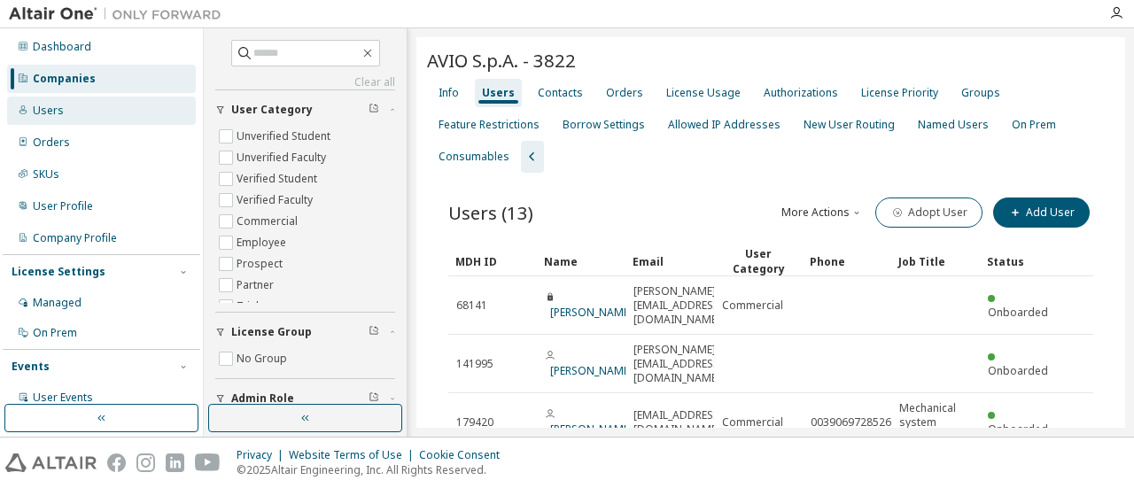
click at [58, 109] on div "Users" at bounding box center [48, 111] width 31 height 14
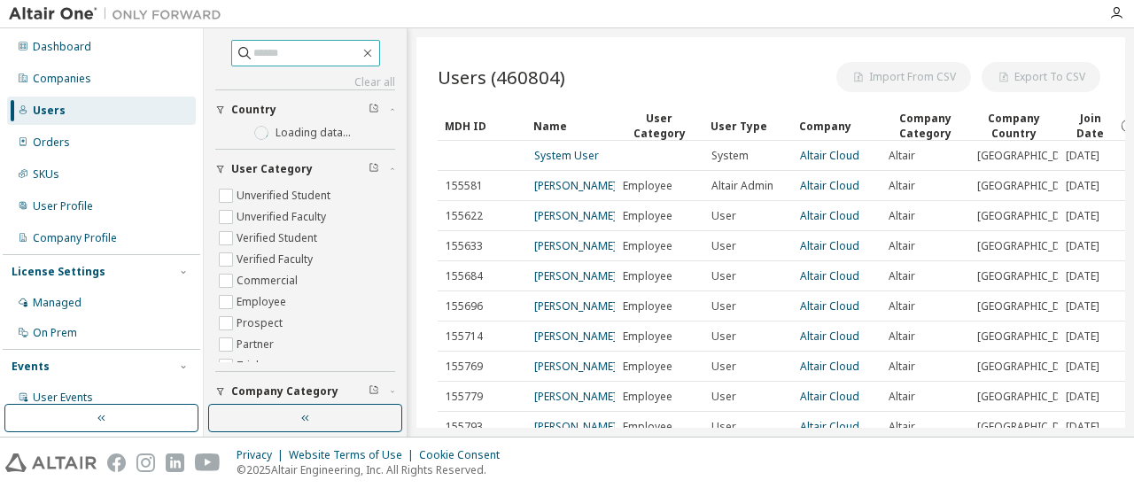
click at [253, 56] on input "text" at bounding box center [306, 53] width 106 height 18
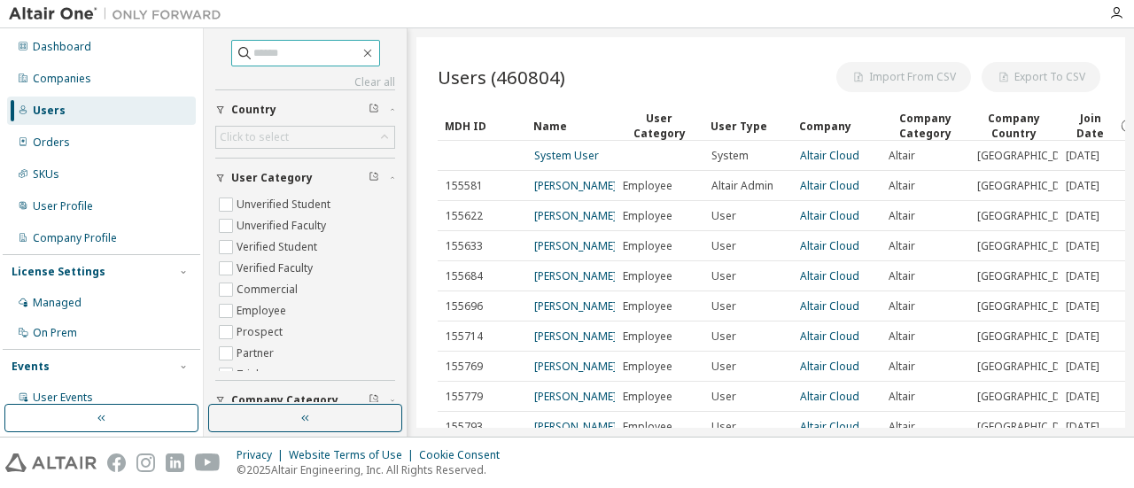
paste input "**********"
type input "**********"
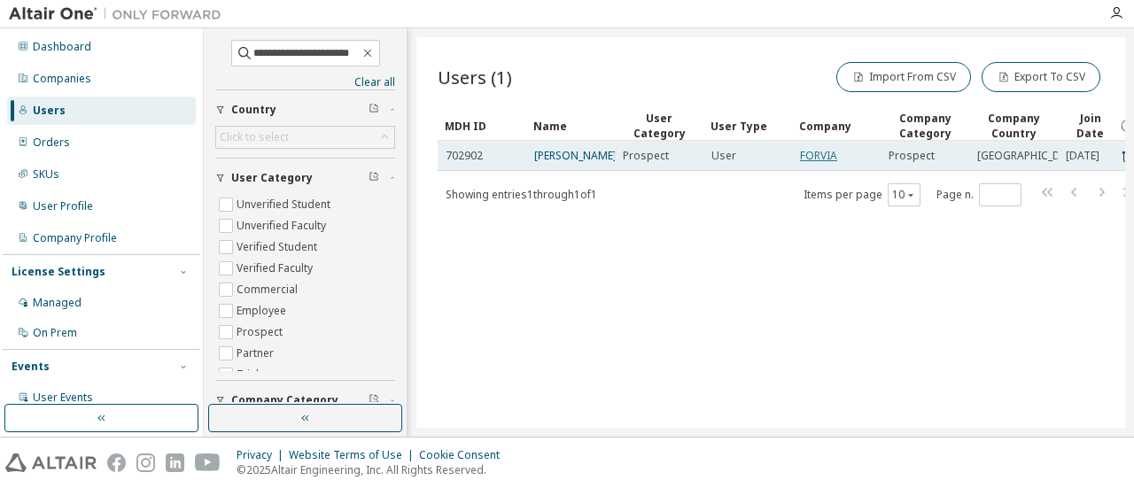
click at [810, 152] on link "FORVIA" at bounding box center [818, 155] width 37 height 15
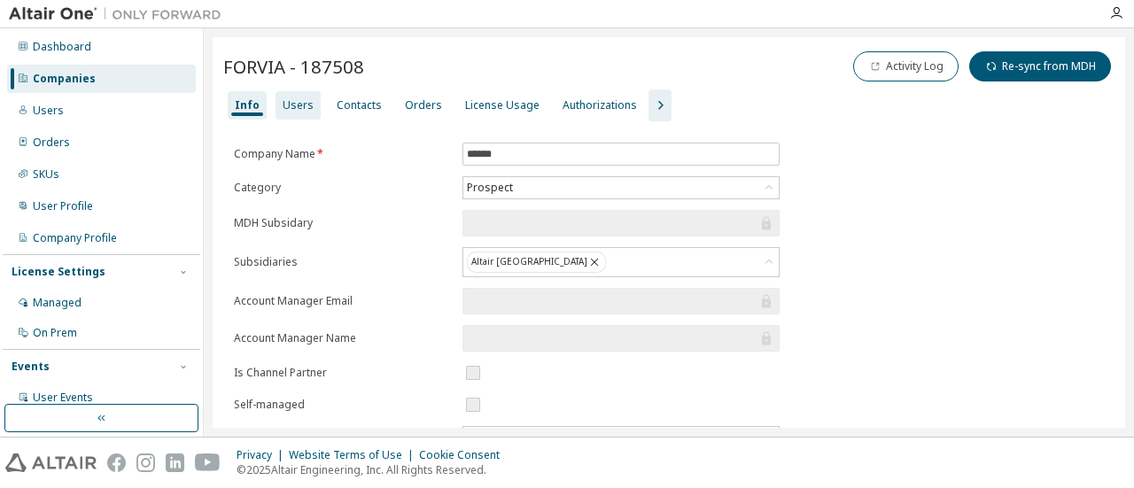
click at [290, 113] on div "Users" at bounding box center [298, 105] width 45 height 28
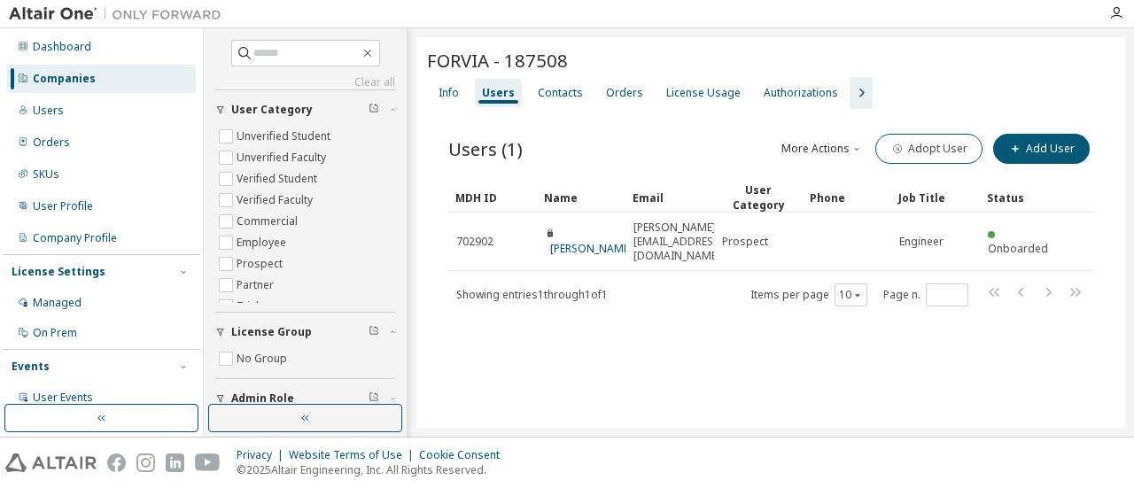
click at [74, 108] on div "Users" at bounding box center [101, 111] width 189 height 28
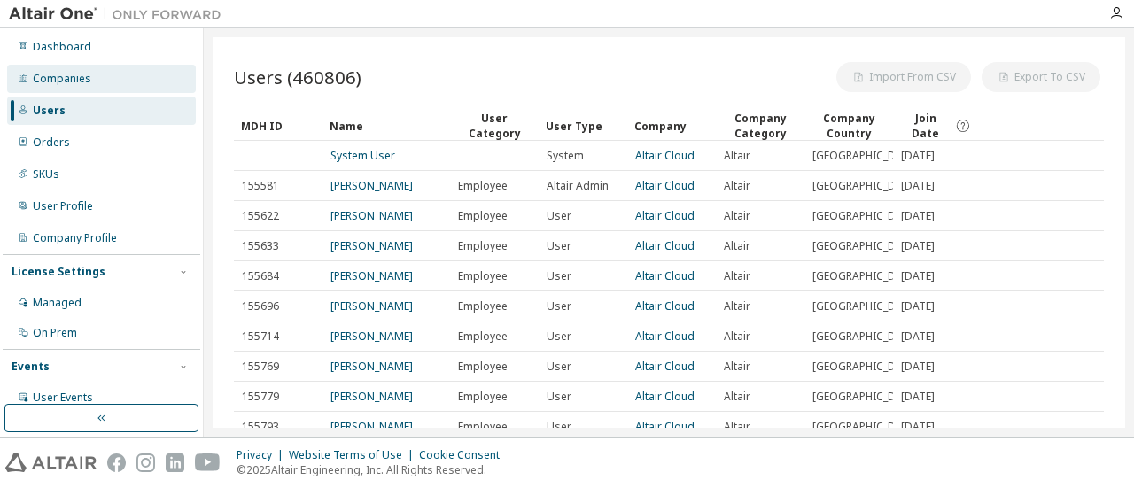
click at [74, 71] on div "Companies" at bounding box center [101, 79] width 189 height 28
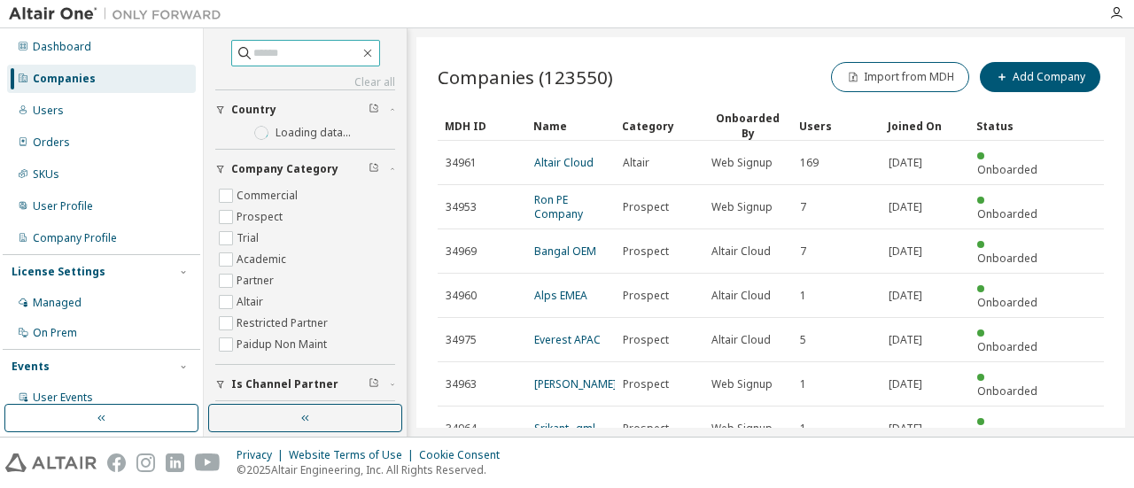
click at [293, 52] on input "text" at bounding box center [306, 53] width 106 height 18
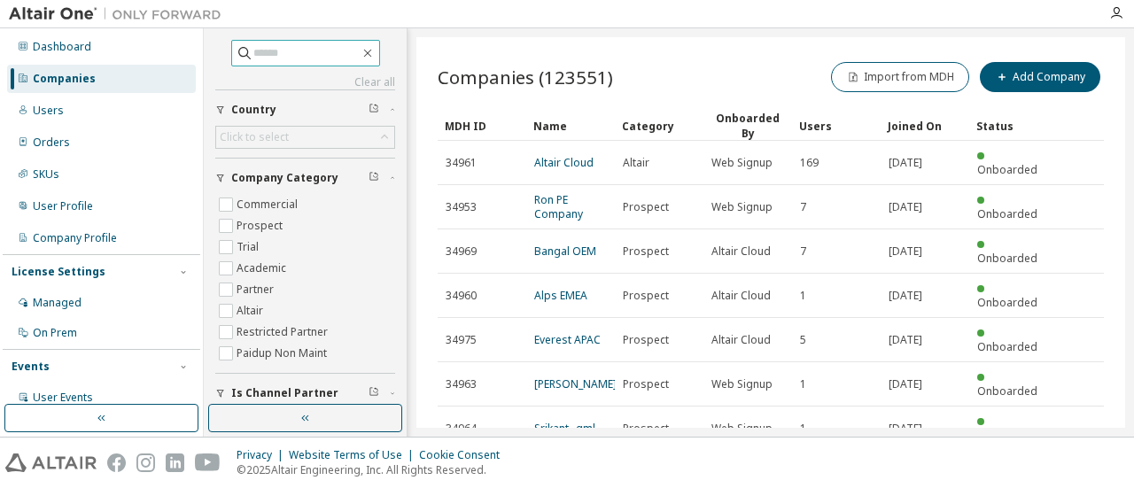
click at [299, 55] on input "text" at bounding box center [306, 53] width 106 height 18
type input "******"
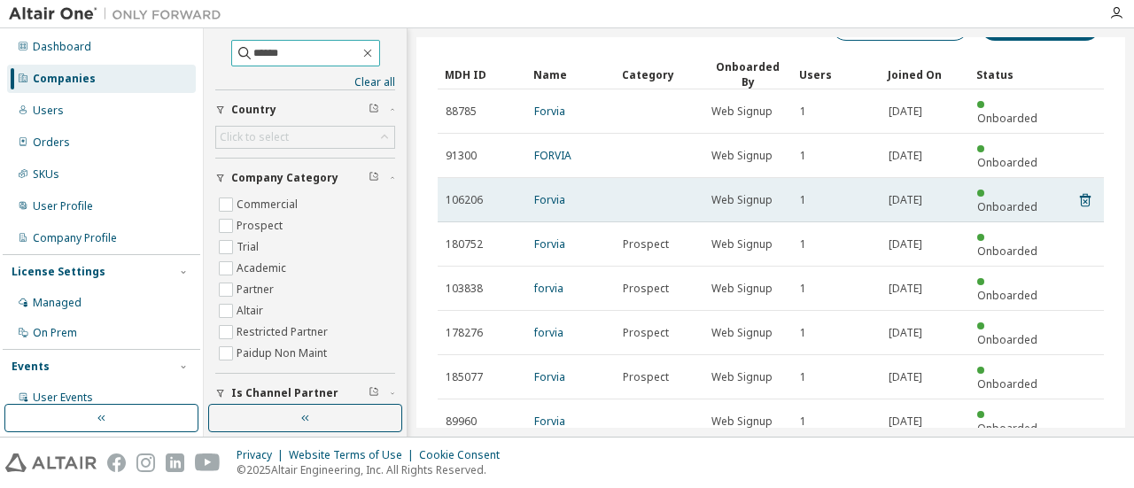
scroll to position [94, 0]
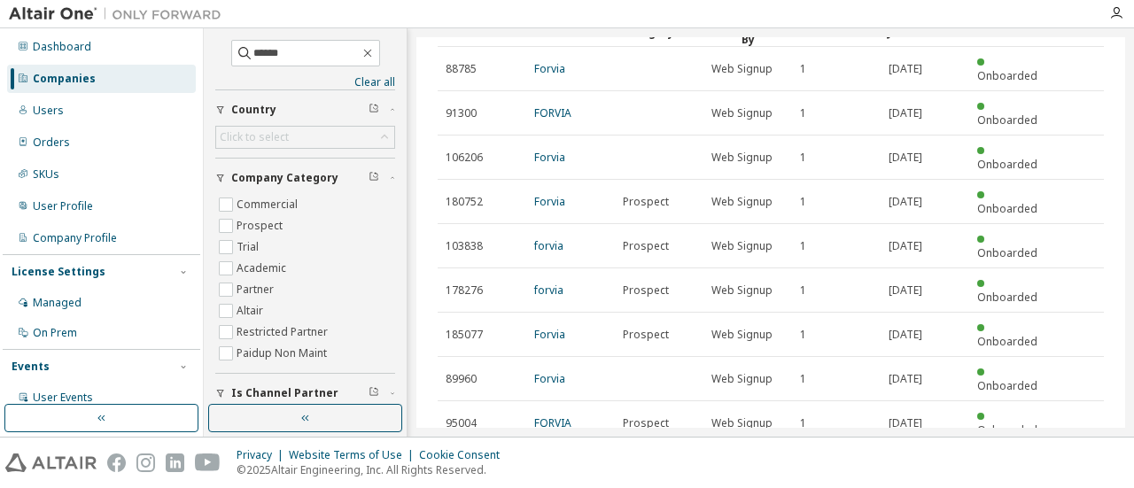
click at [1053, 486] on icon "button" at bounding box center [1058, 496] width 21 height 21
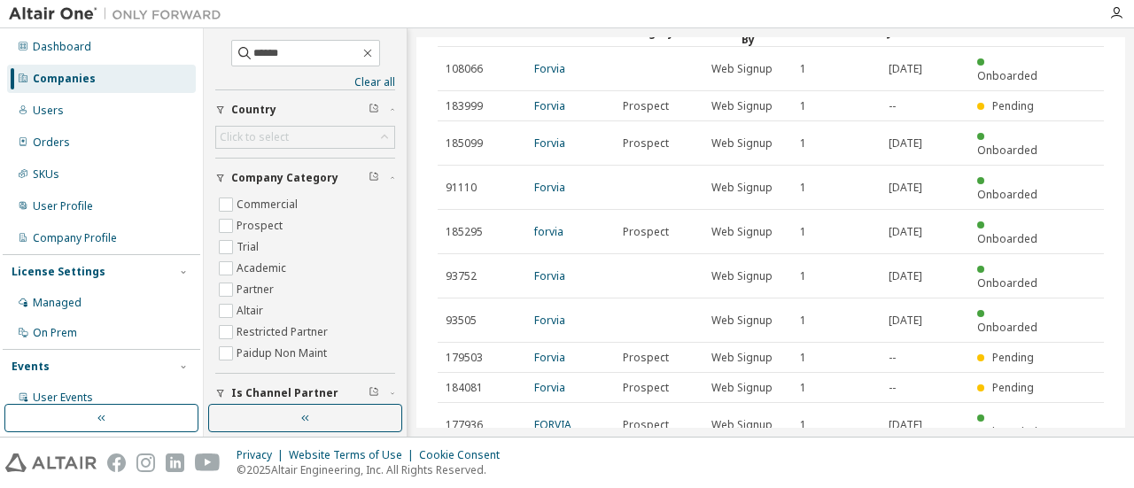
click at [1057, 464] on icon "button" at bounding box center [1059, 468] width 5 height 9
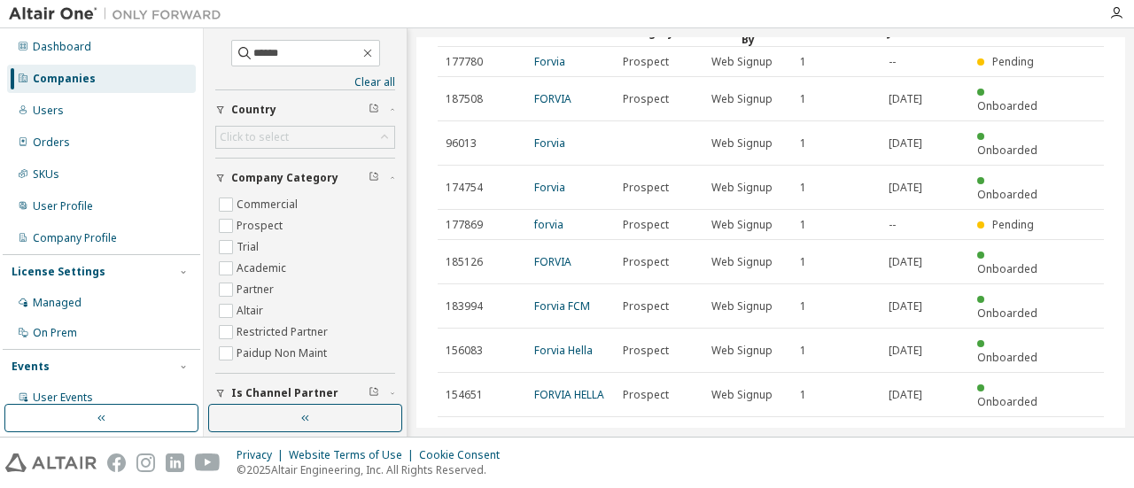
click at [1057, 478] on icon "button" at bounding box center [1059, 482] width 5 height 9
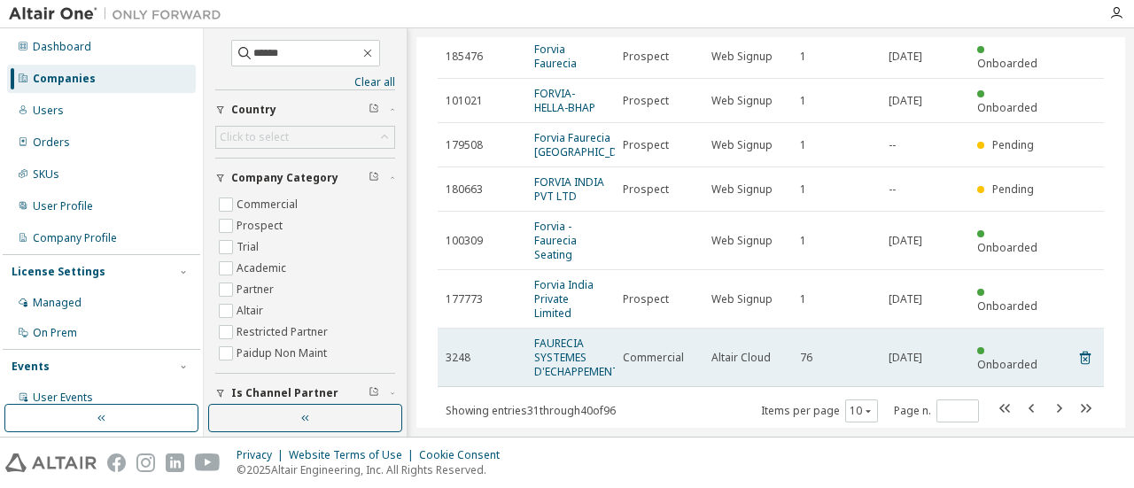
scroll to position [292, 0]
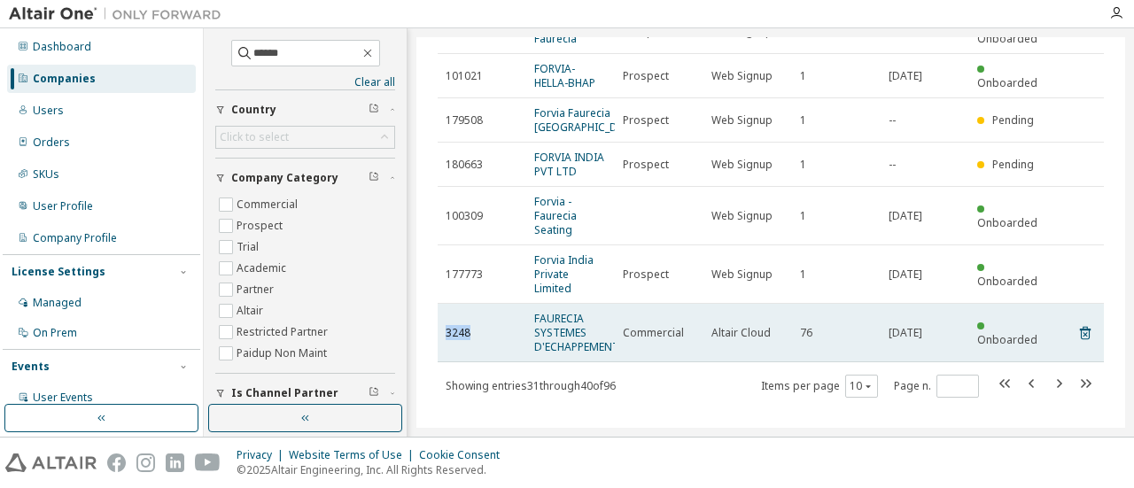
drag, startPoint x: 470, startPoint y: 318, endPoint x: 441, endPoint y: 317, distance: 29.3
click at [441, 317] on td "3248" at bounding box center [482, 333] width 89 height 58
copy span "3248"
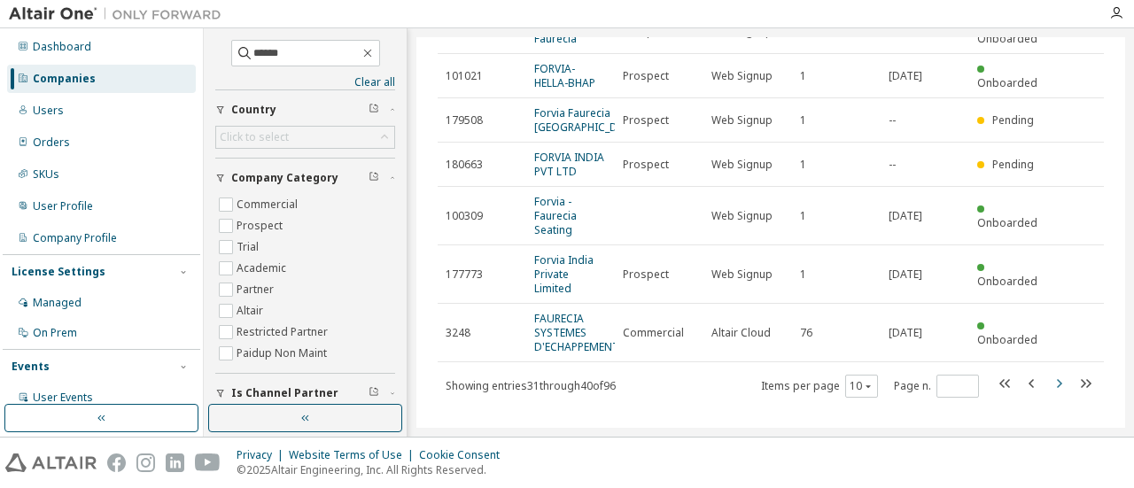
click at [1049, 373] on icon "button" at bounding box center [1058, 383] width 21 height 21
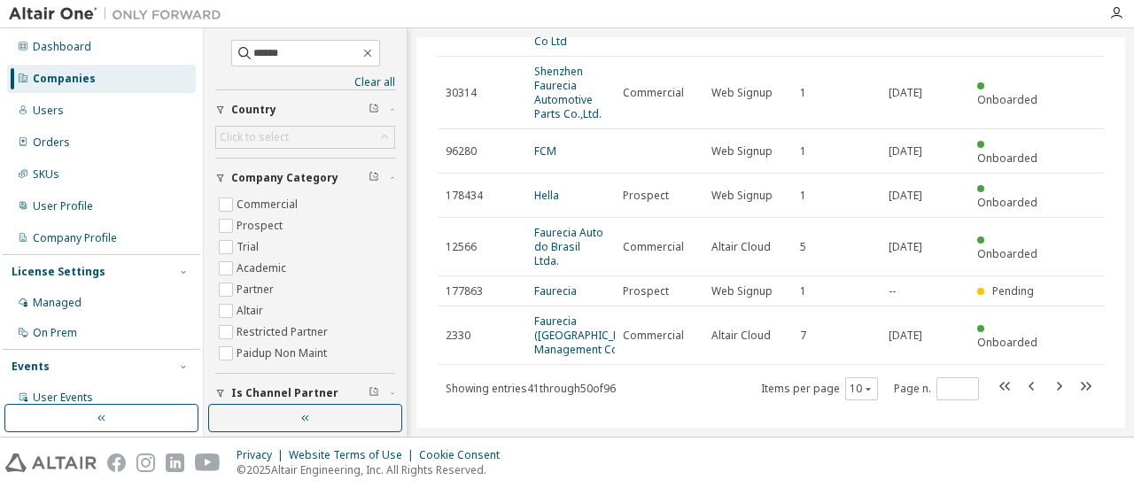
scroll to position [363, 0]
click at [1053, 373] on icon "button" at bounding box center [1058, 383] width 21 height 21
type input "*"
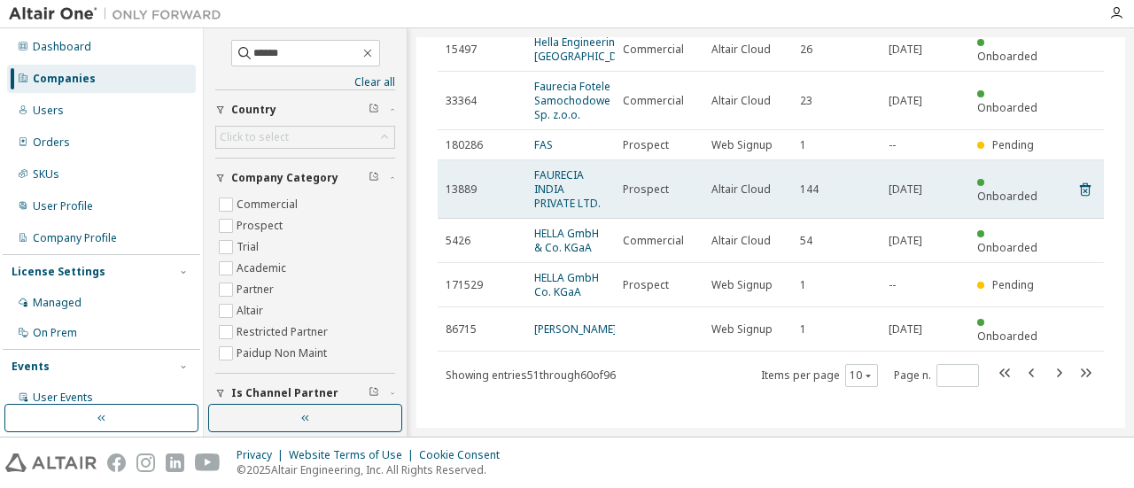
scroll to position [307, 0]
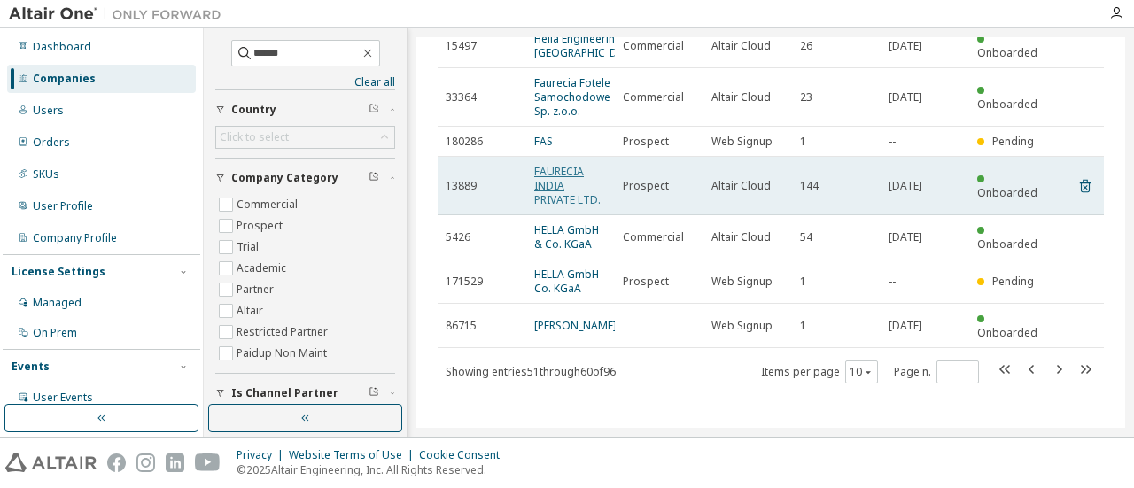
click at [540, 203] on link "FAURECIA INDIA PRIVATE LTD." at bounding box center [567, 185] width 66 height 43
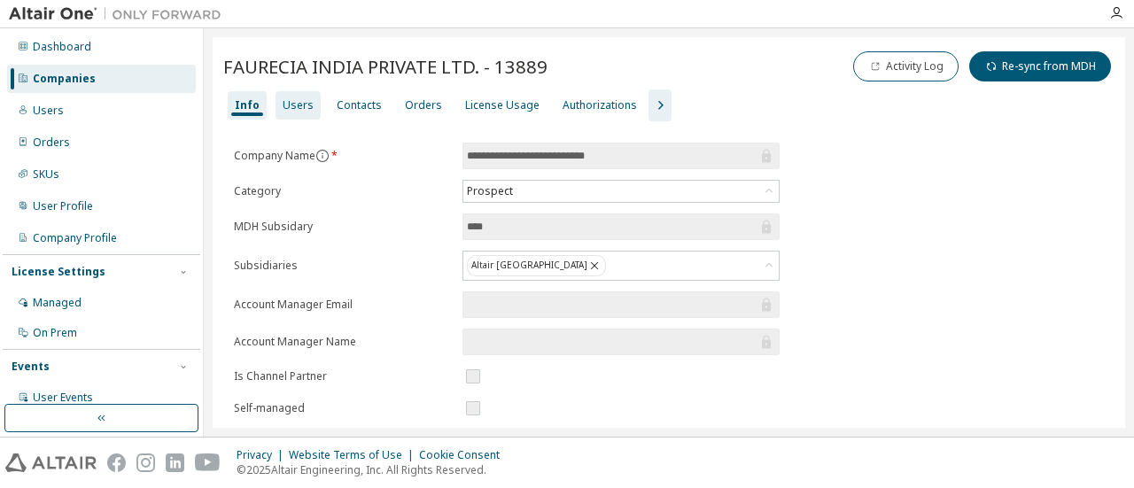
drag, startPoint x: 292, startPoint y: 109, endPoint x: 292, endPoint y: 93, distance: 15.9
click at [292, 107] on div "Users" at bounding box center [298, 105] width 31 height 14
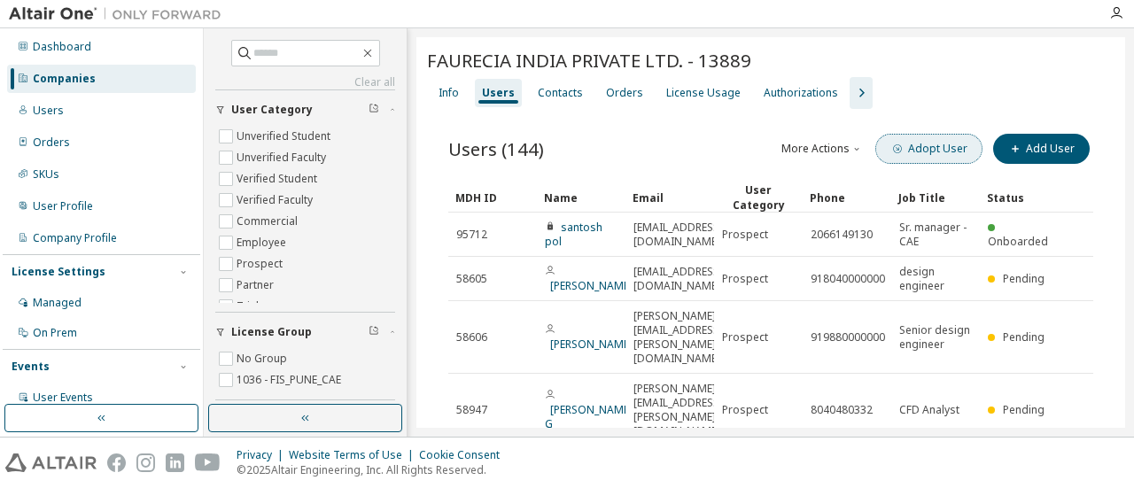
click at [936, 144] on button "Adopt User" at bounding box center [928, 149] width 107 height 30
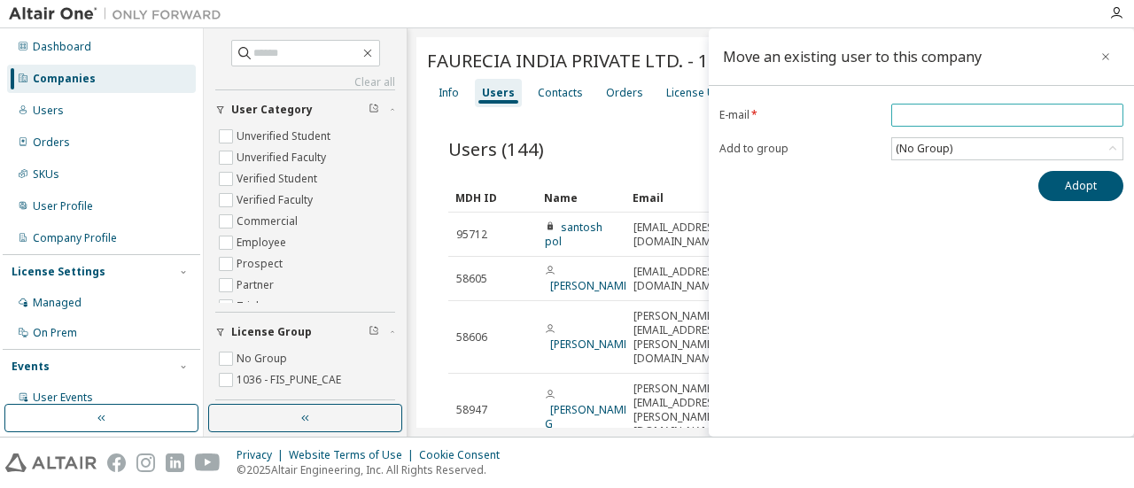
click at [944, 114] on input "email" at bounding box center [1007, 115] width 223 height 14
click at [847, 247] on div "Move an existing user to this company E-mail * Add to group (No Group) Adopt" at bounding box center [921, 232] width 425 height 408
click at [923, 114] on input "email" at bounding box center [1007, 115] width 223 height 14
paste input "**********"
type input "**********"
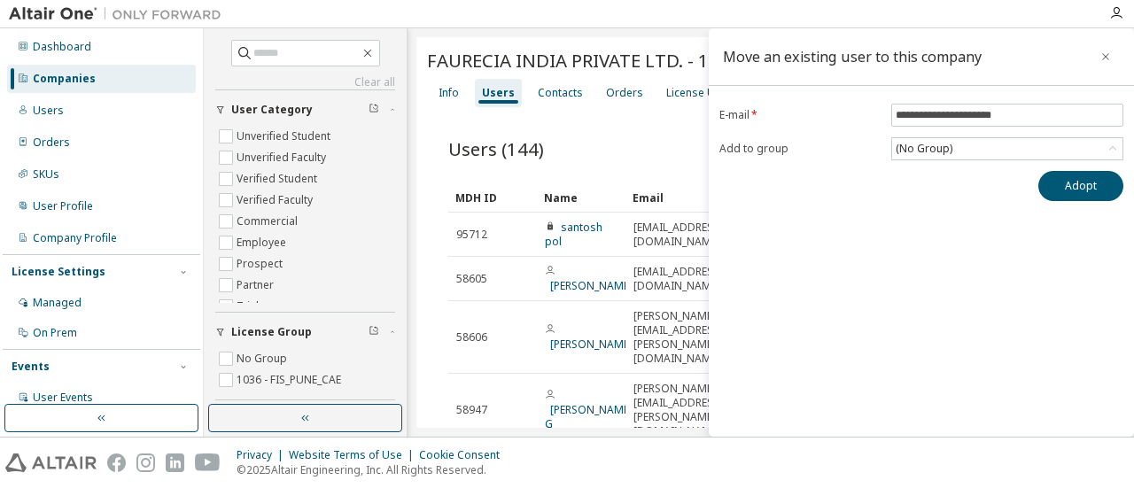
click at [875, 258] on div "**********" at bounding box center [921, 232] width 425 height 408
click at [1072, 186] on button "Adopt" at bounding box center [1080, 186] width 85 height 30
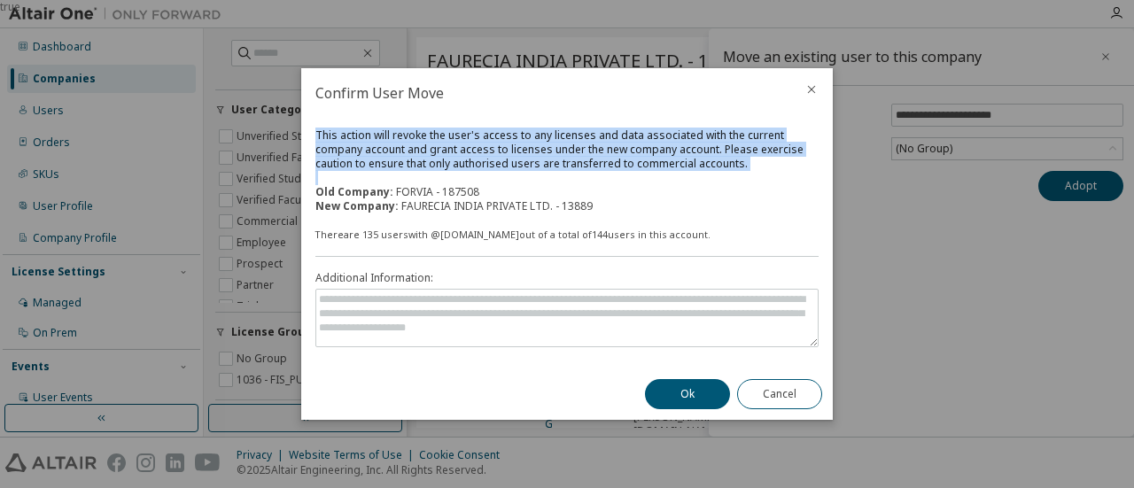
drag, startPoint x: 595, startPoint y: 214, endPoint x: 315, endPoint y: 196, distance: 280.5
click at [315, 196] on span "This action will revoke the user's access to any licenses and data associated w…" at bounding box center [566, 184] width 503 height 113
copy div "This action will revoke the user's access to any licenses and data associated w…"
drag, startPoint x: 663, startPoint y: 385, endPoint x: 677, endPoint y: 396, distance: 17.7
click at [663, 385] on button "Ok" at bounding box center [687, 394] width 85 height 30
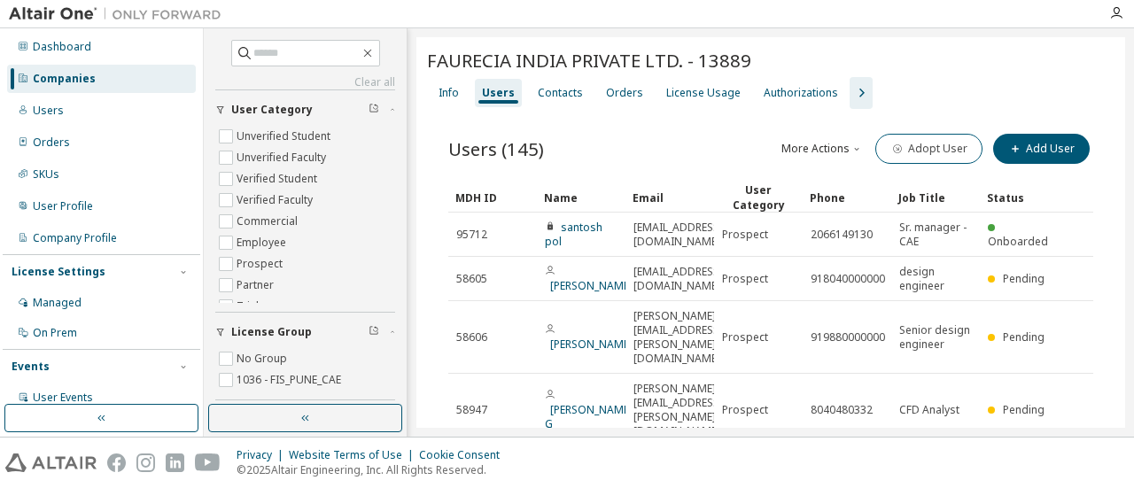
click at [74, 107] on div "Users" at bounding box center [101, 111] width 189 height 28
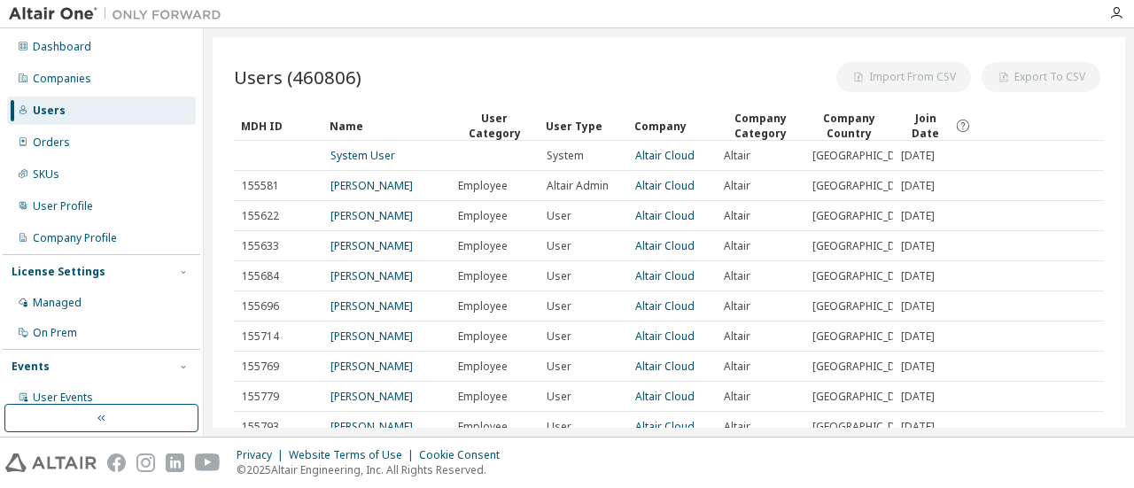
click at [229, 53] on div "Users (460806) Import From CSV Export To CSV Clear Load Save Save As Field Oper…" at bounding box center [669, 232] width 913 height 391
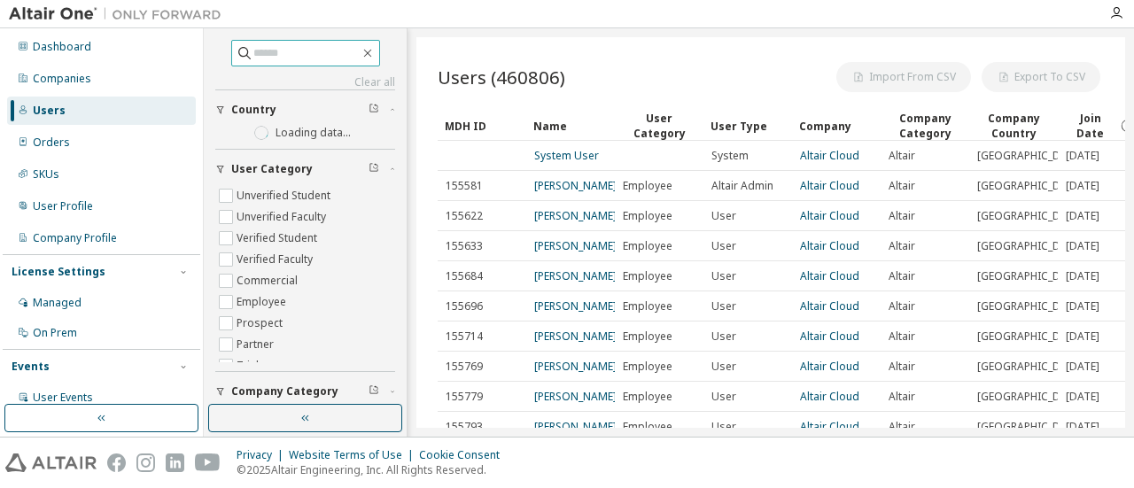
click at [236, 50] on icon at bounding box center [245, 53] width 18 height 18
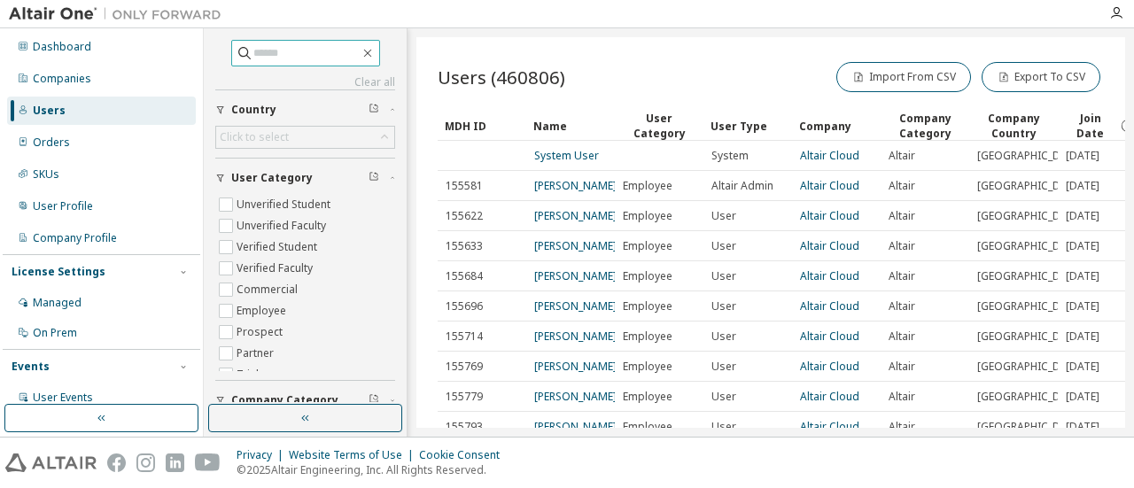
click at [255, 58] on input "text" at bounding box center [306, 53] width 106 height 18
paste input "**********"
type input "**********"
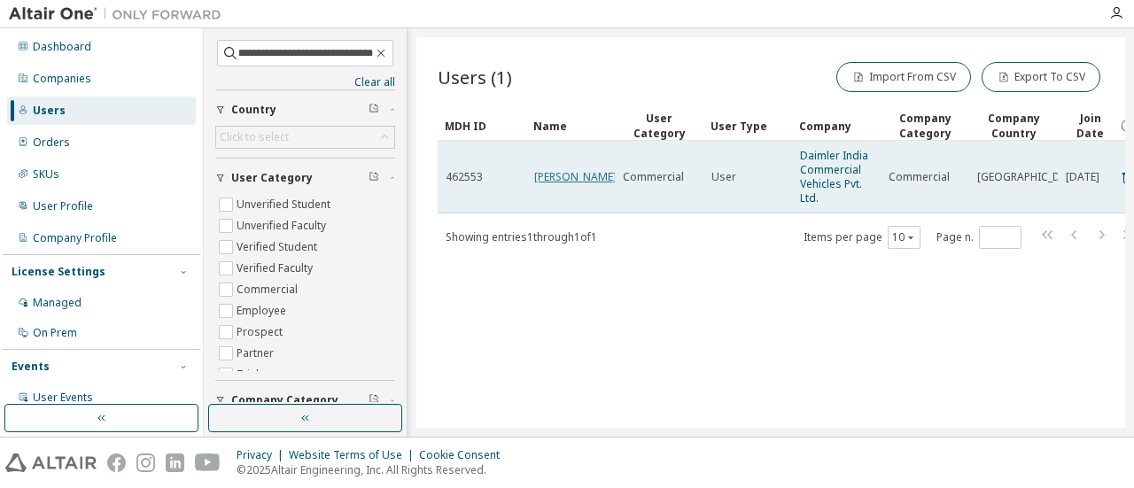
click at [563, 177] on link "[PERSON_NAME]" at bounding box center [575, 176] width 82 height 15
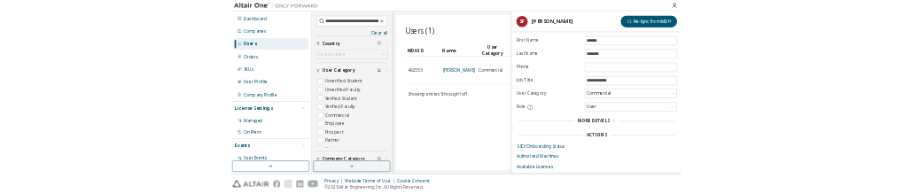
scroll to position [134, 0]
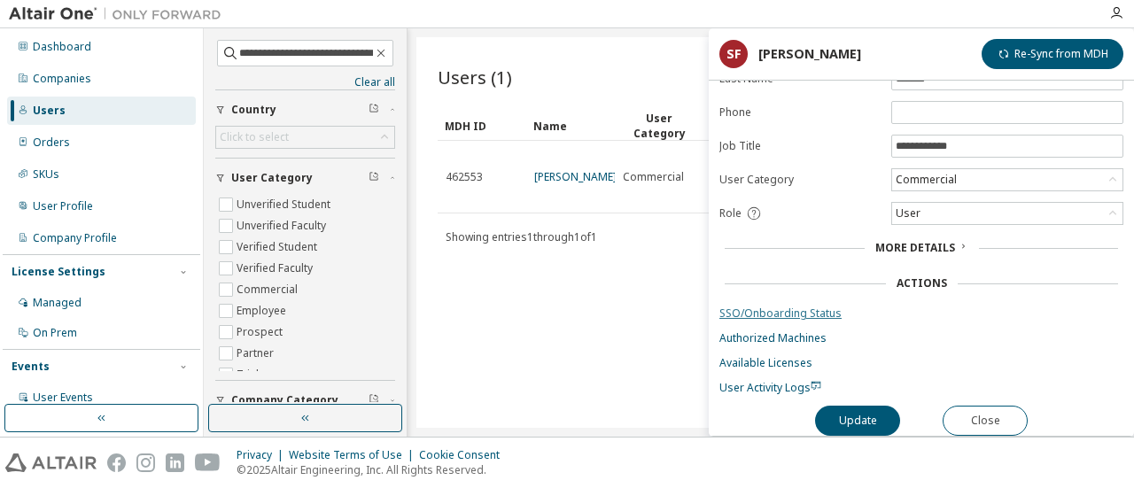
click at [799, 307] on link "SSO/Onboarding Status" at bounding box center [921, 314] width 404 height 14
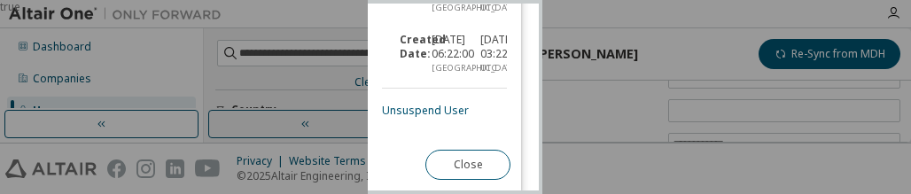
scroll to position [732, 0]
click at [413, 103] on link "Unsuspend User" at bounding box center [425, 110] width 87 height 15
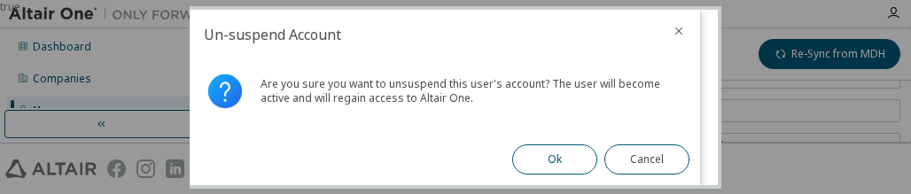
click at [551, 162] on button "Ok" at bounding box center [554, 159] width 85 height 30
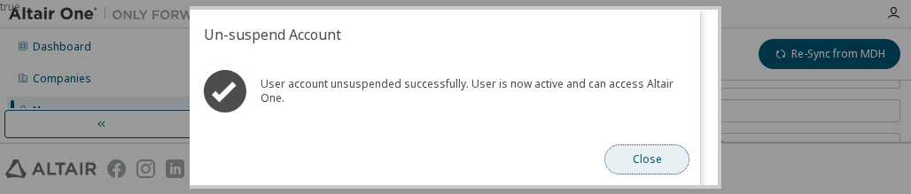
click at [650, 157] on button "Close" at bounding box center [646, 159] width 85 height 30
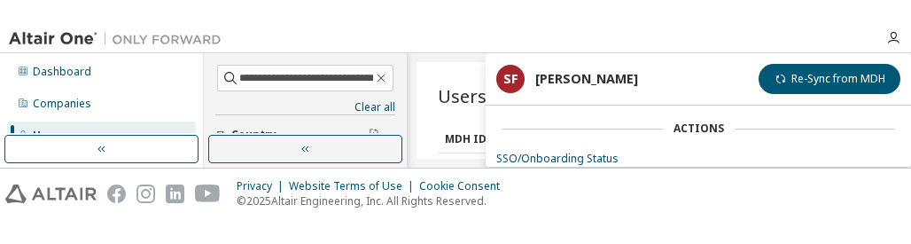
scroll to position [400, 0]
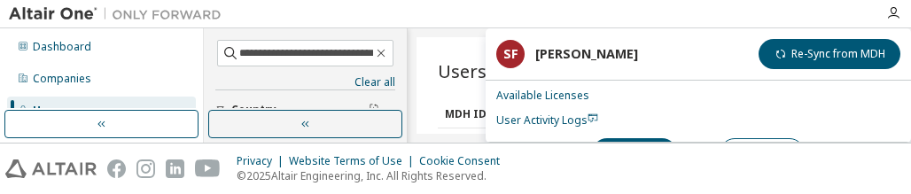
click at [469, 192] on div "Privacy Website Terms of Use Cookie Consent © 2025 Altair Engineering, Inc. All…" at bounding box center [455, 169] width 911 height 51
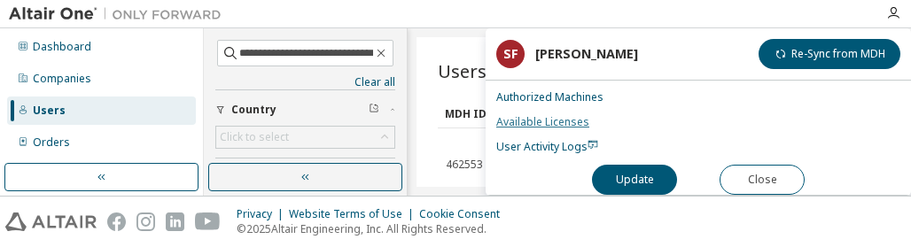
scroll to position [286, 0]
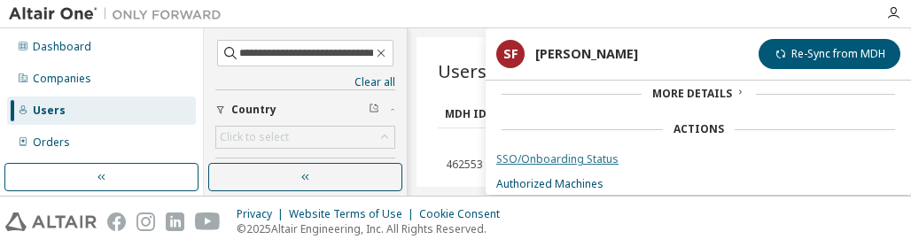
click at [566, 152] on link "SSO/Onboarding Status" at bounding box center [698, 159] width 404 height 14
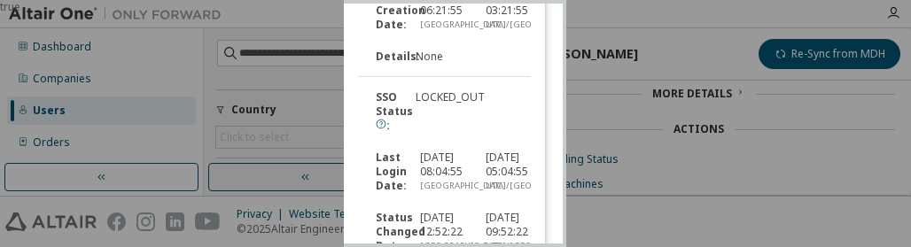
scroll to position [664, 0]
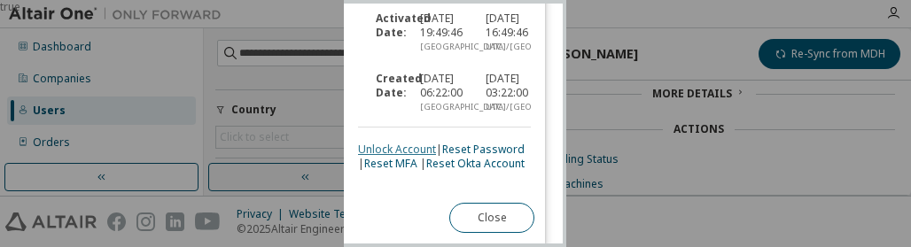
click at [388, 142] on link "Unlock Account" at bounding box center [397, 149] width 78 height 15
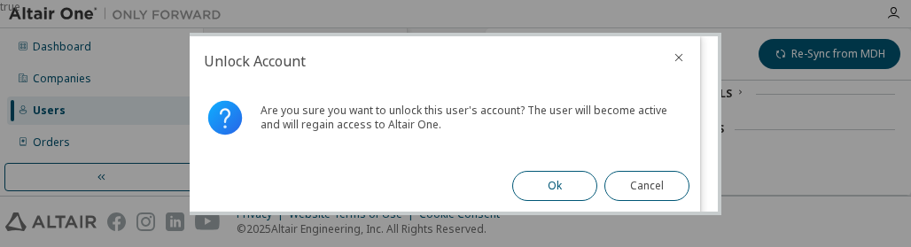
click at [561, 187] on button "Ok" at bounding box center [554, 186] width 85 height 30
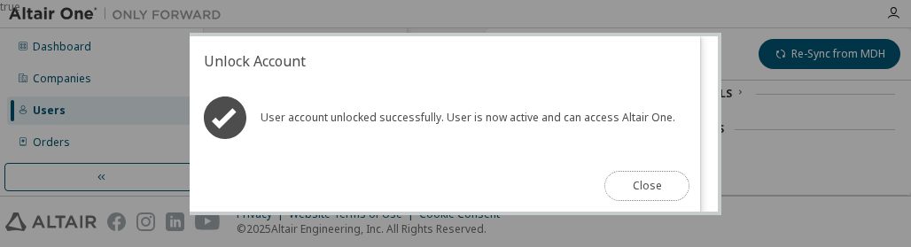
click at [641, 185] on button "Close" at bounding box center [646, 186] width 85 height 30
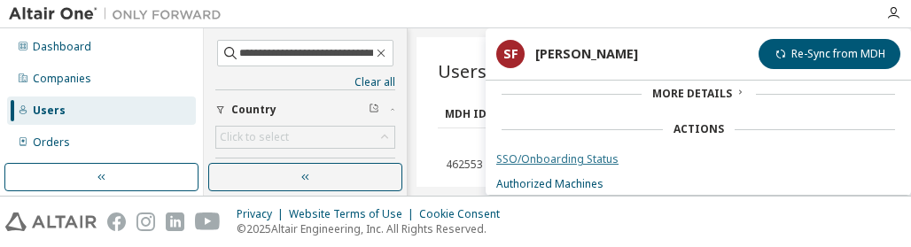
click at [549, 152] on link "SSO/Onboarding Status" at bounding box center [698, 159] width 404 height 14
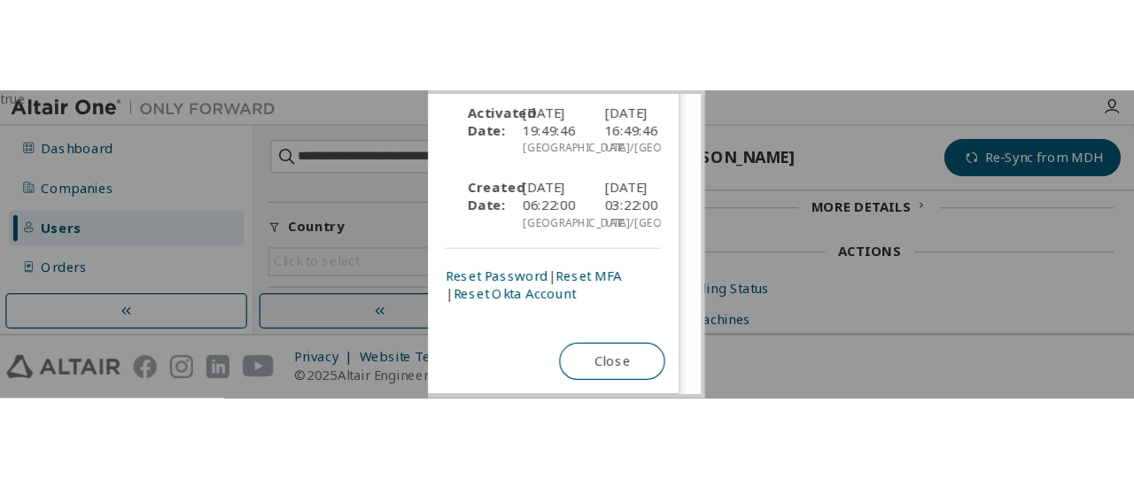
scroll to position [650, 0]
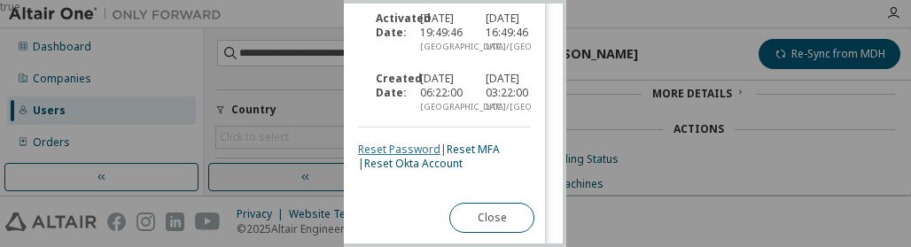
click at [419, 142] on link "Reset Password" at bounding box center [399, 149] width 82 height 15
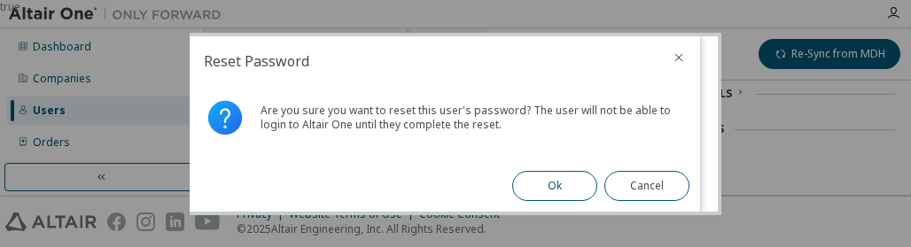
click at [562, 180] on button "Ok" at bounding box center [554, 186] width 85 height 30
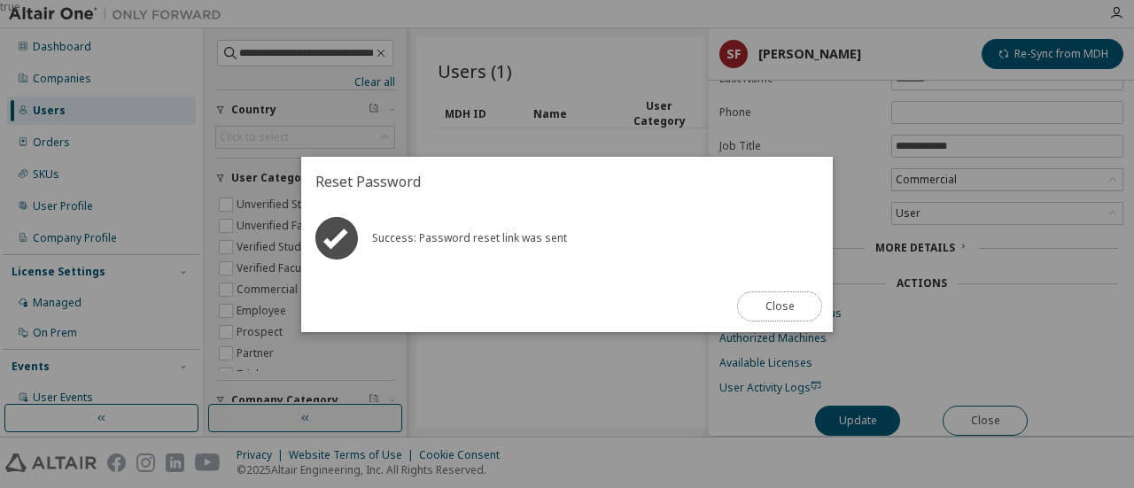
scroll to position [134, 0]
click at [759, 304] on button "Close" at bounding box center [779, 306] width 85 height 30
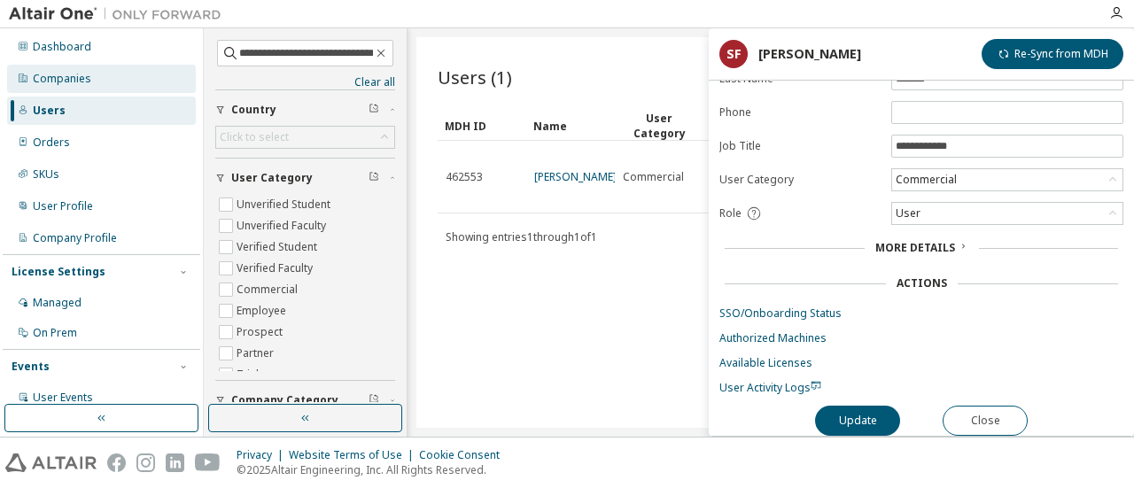
click at [91, 89] on div "Companies" at bounding box center [101, 79] width 189 height 28
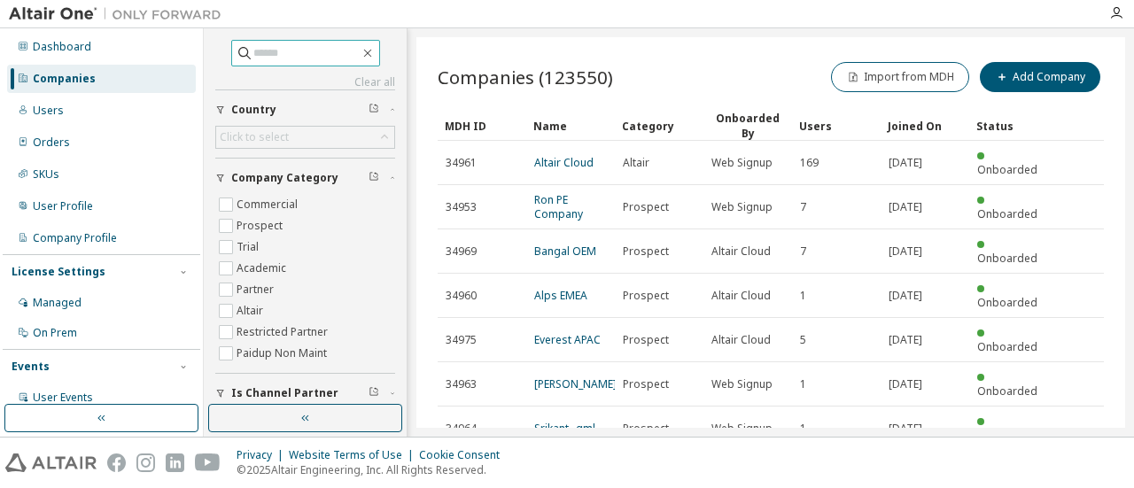
click at [254, 54] on input "text" at bounding box center [306, 53] width 106 height 18
paste input "**********"
type input "**********"
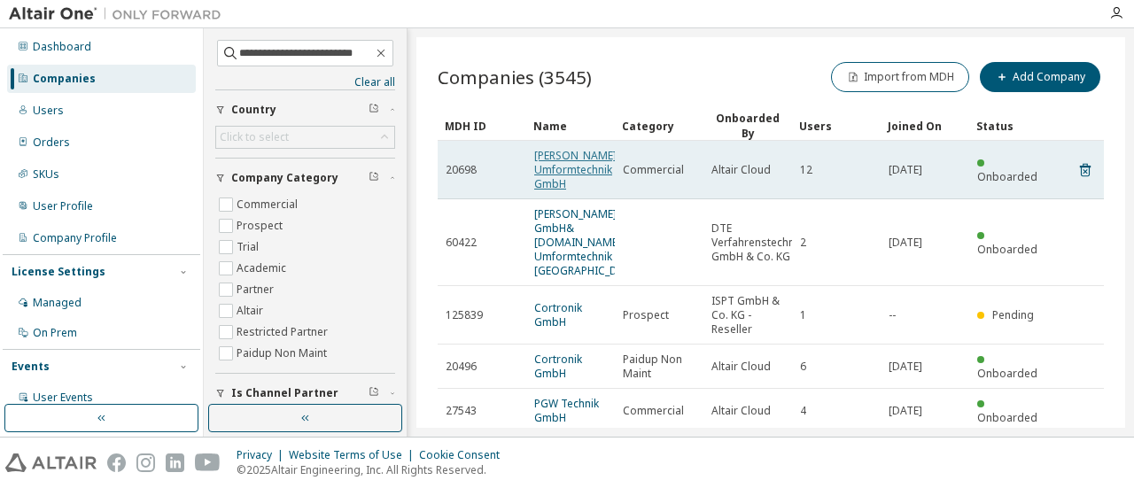
click at [555, 164] on link "[PERSON_NAME] Umformtechnik GmbH" at bounding box center [575, 169] width 82 height 43
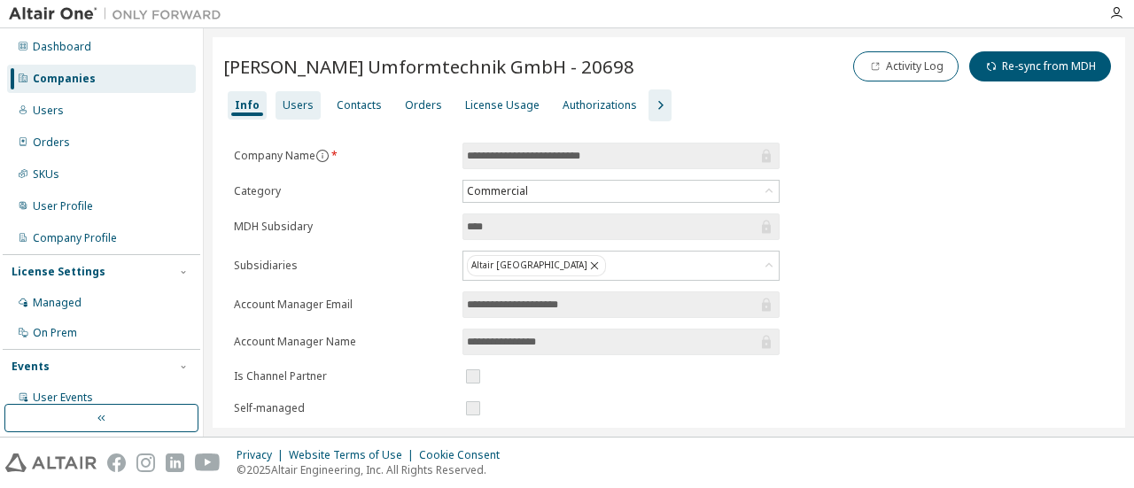
click at [301, 98] on div "Users" at bounding box center [298, 105] width 31 height 14
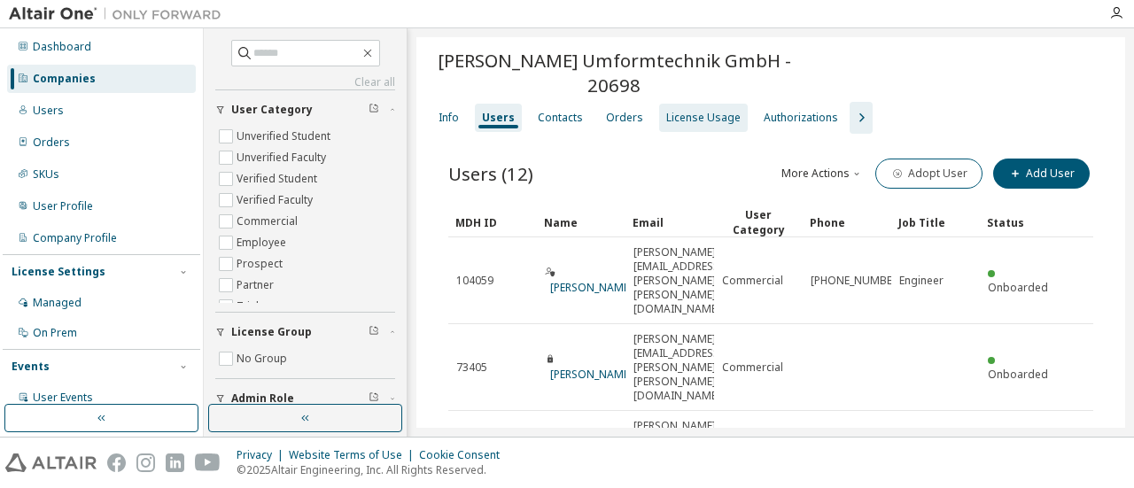
click at [693, 104] on div "License Usage" at bounding box center [703, 118] width 89 height 28
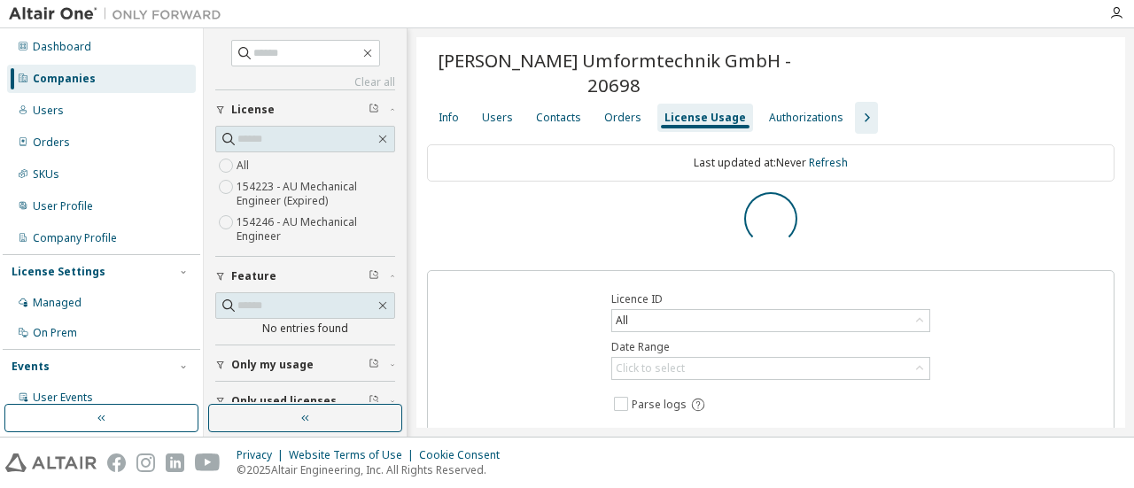
click at [293, 272] on div "Feature" at bounding box center [310, 276] width 159 height 14
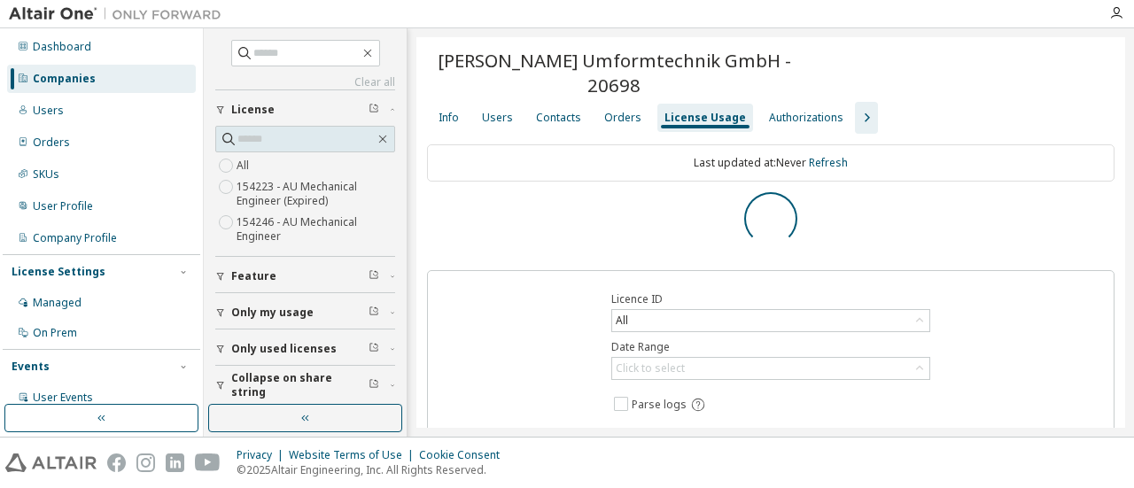
click at [292, 345] on span "Only used licenses" at bounding box center [283, 349] width 105 height 14
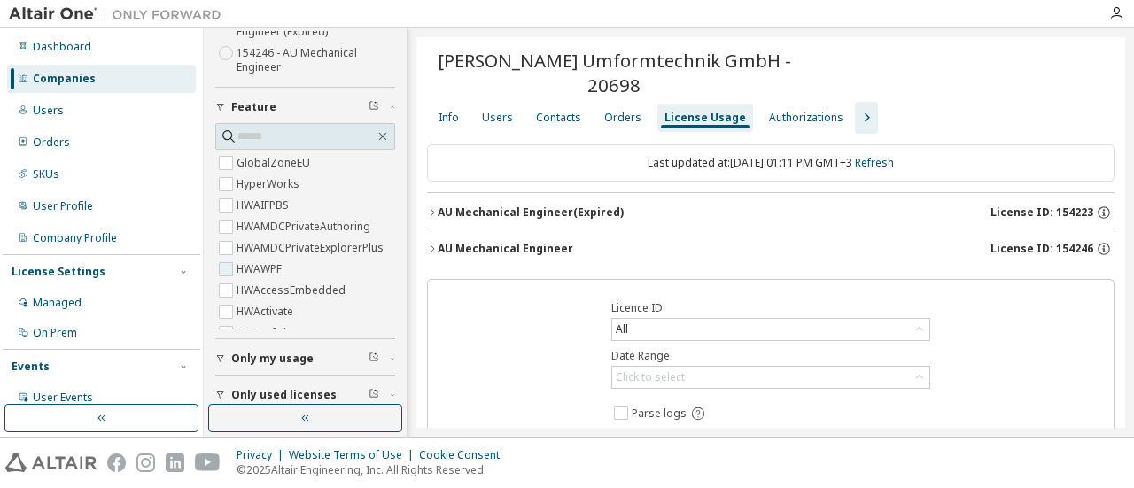
scroll to position [177, 0]
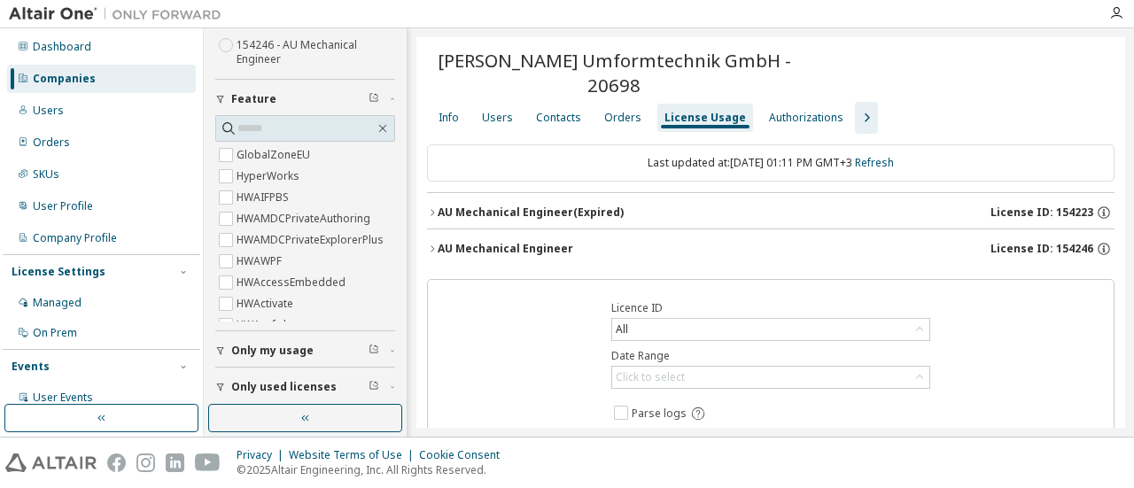
click at [304, 102] on div "Feature" at bounding box center [310, 99] width 159 height 14
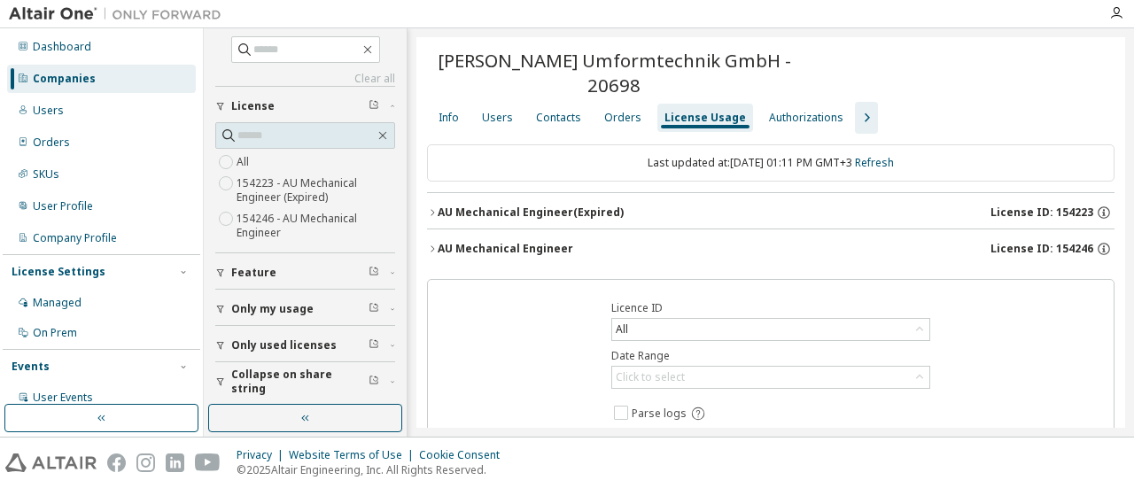
scroll to position [4, 0]
click at [284, 338] on span "Only used licenses" at bounding box center [283, 345] width 105 height 14
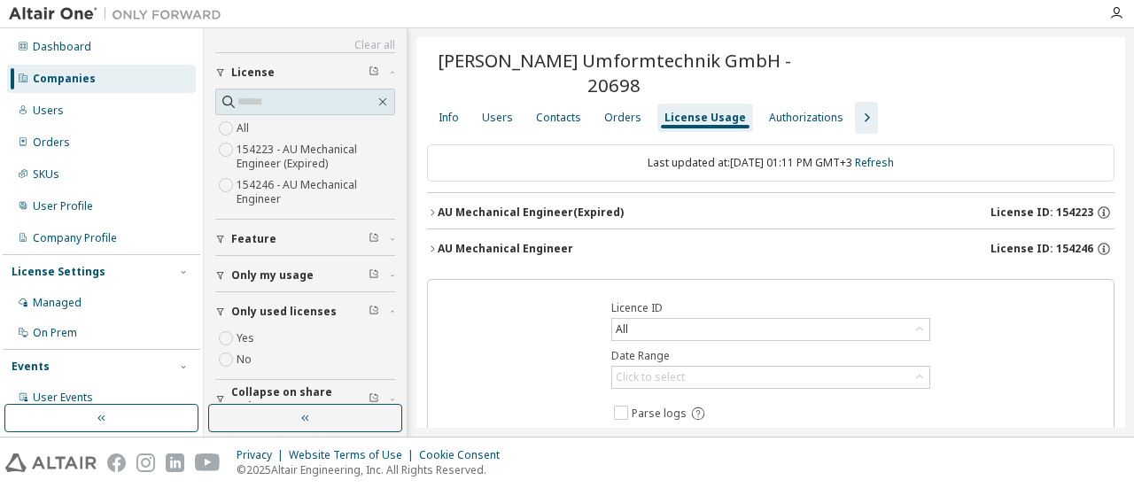
scroll to position [56, 0]
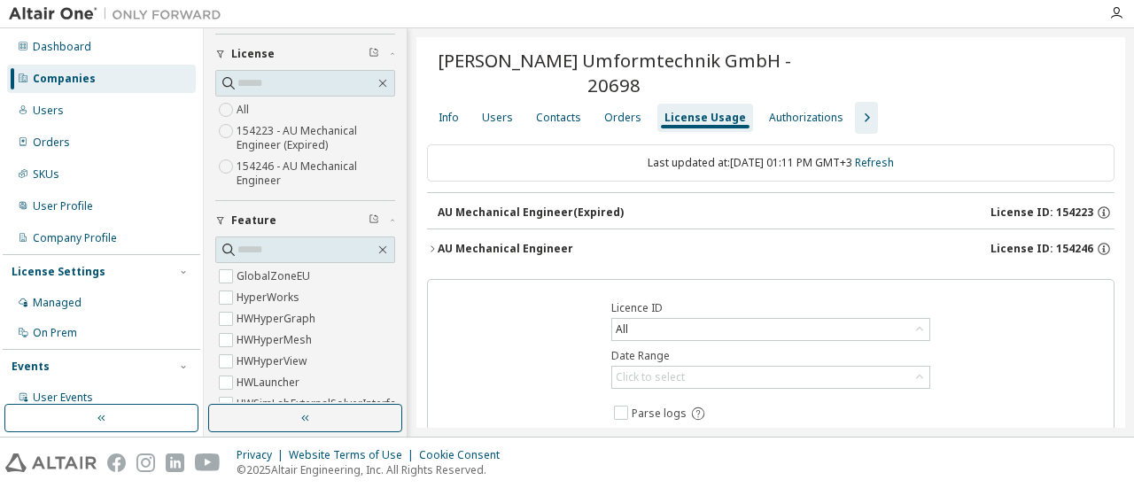
click at [435, 244] on icon "button" at bounding box center [432, 249] width 11 height 11
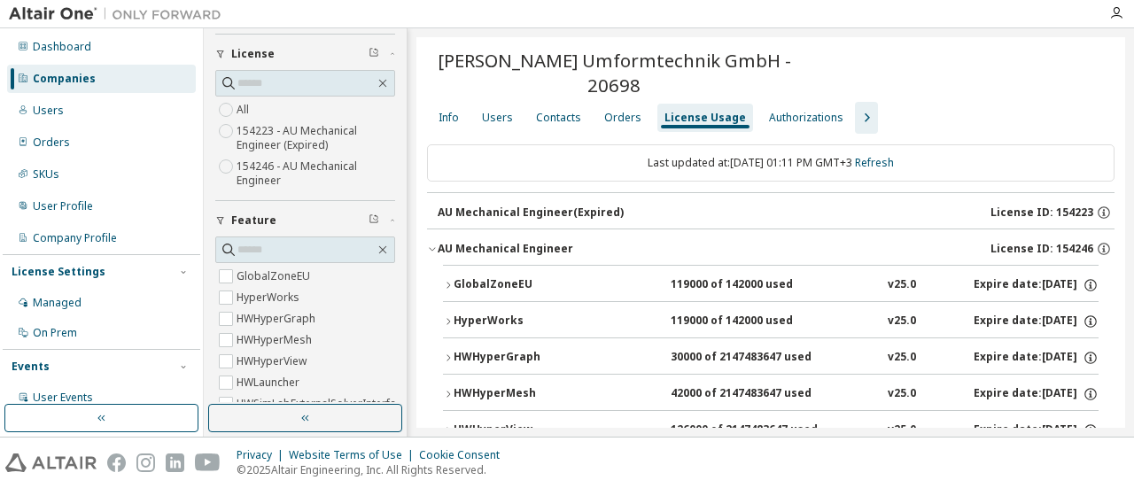
scroll to position [89, 0]
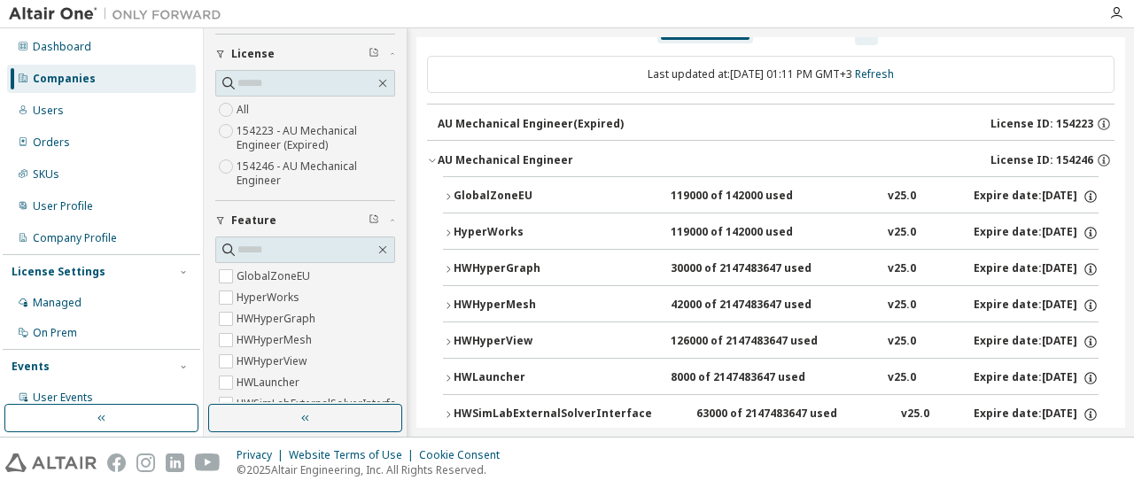
click at [443, 228] on icon "button" at bounding box center [448, 233] width 11 height 11
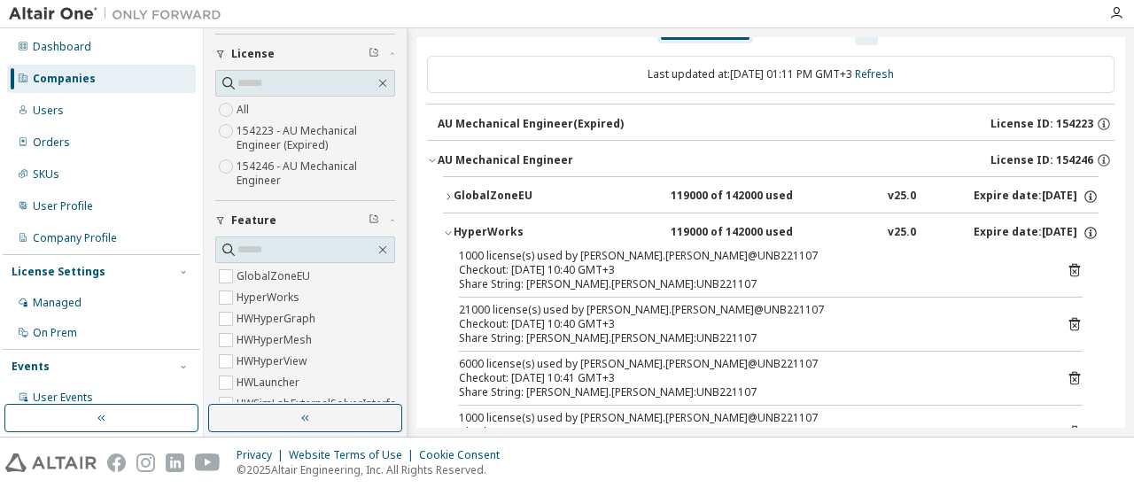
click at [449, 228] on icon "button" at bounding box center [448, 233] width 11 height 11
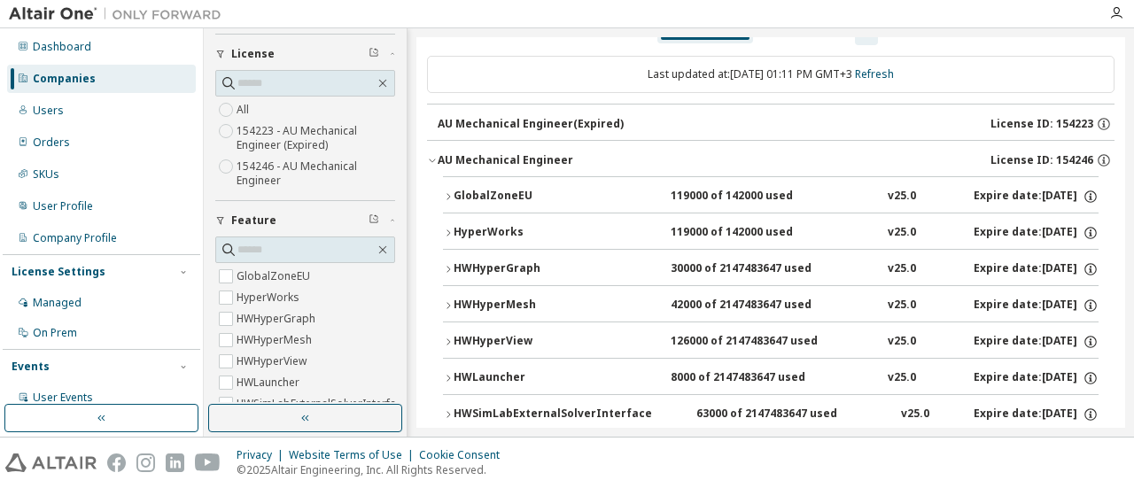
click at [447, 191] on icon "button" at bounding box center [448, 196] width 11 height 11
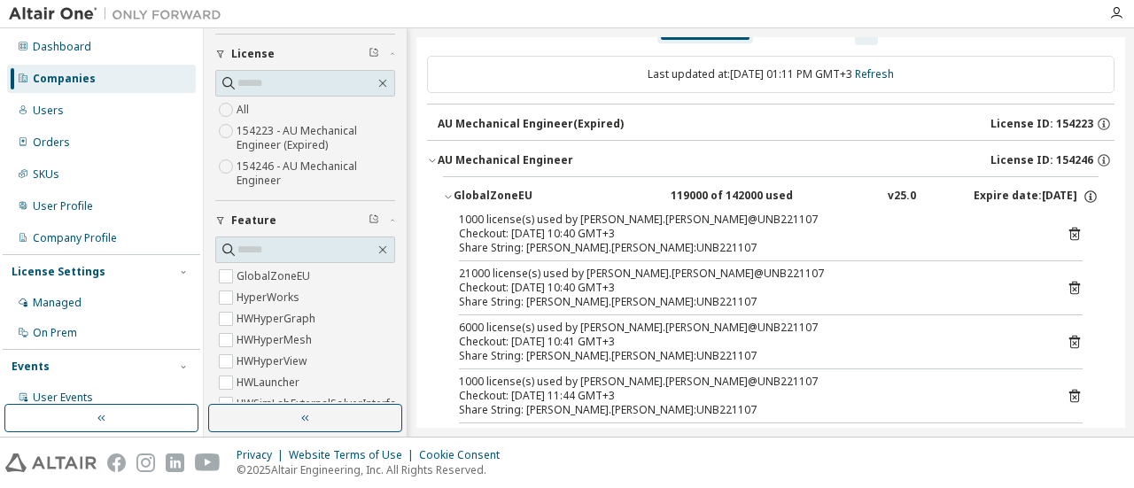
click at [448, 191] on icon "button" at bounding box center [448, 196] width 11 height 11
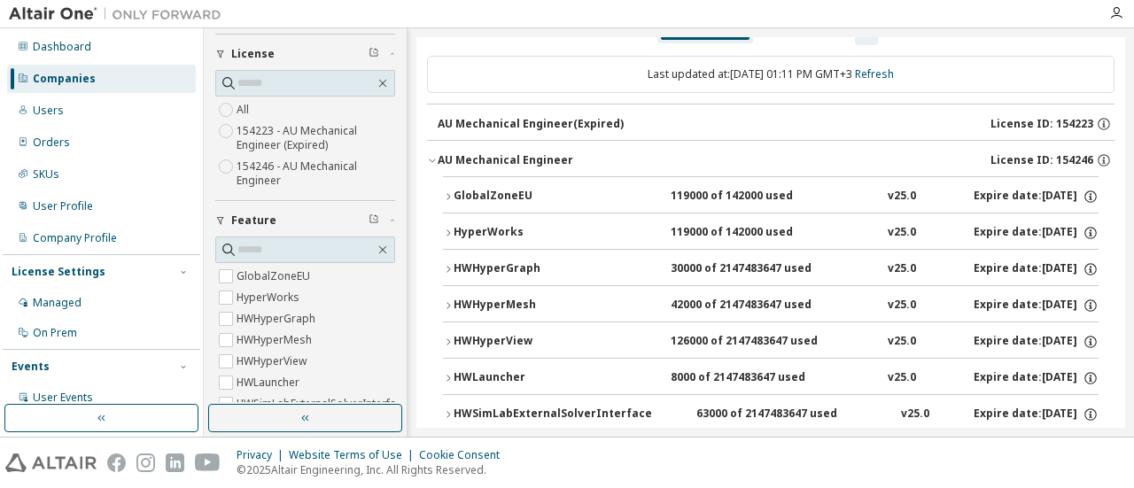
click at [448, 300] on icon "button" at bounding box center [448, 305] width 11 height 11
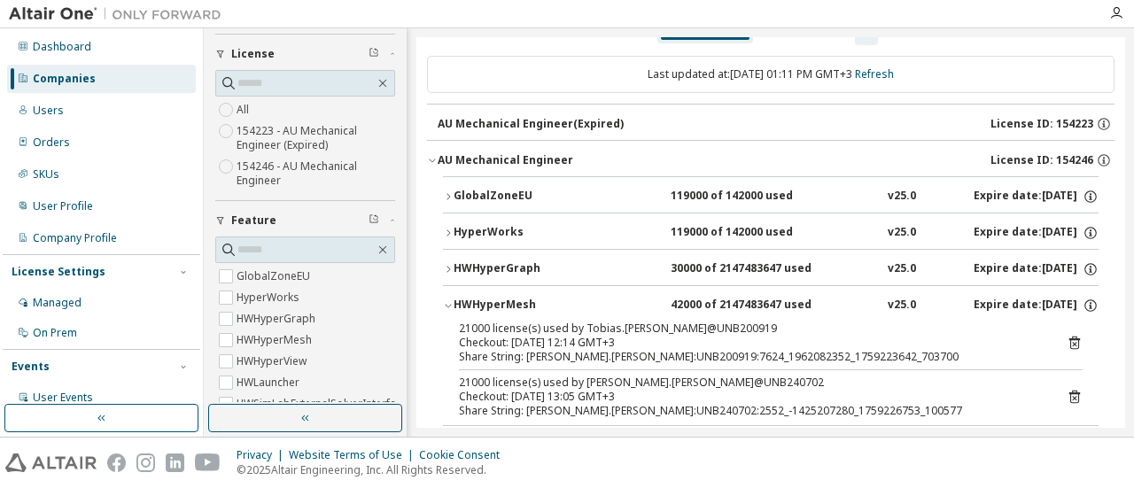
click at [448, 286] on button "HWHyperMesh 42000 of 2147483647 used v25.0 Expire date: [DATE]" at bounding box center [771, 305] width 656 height 39
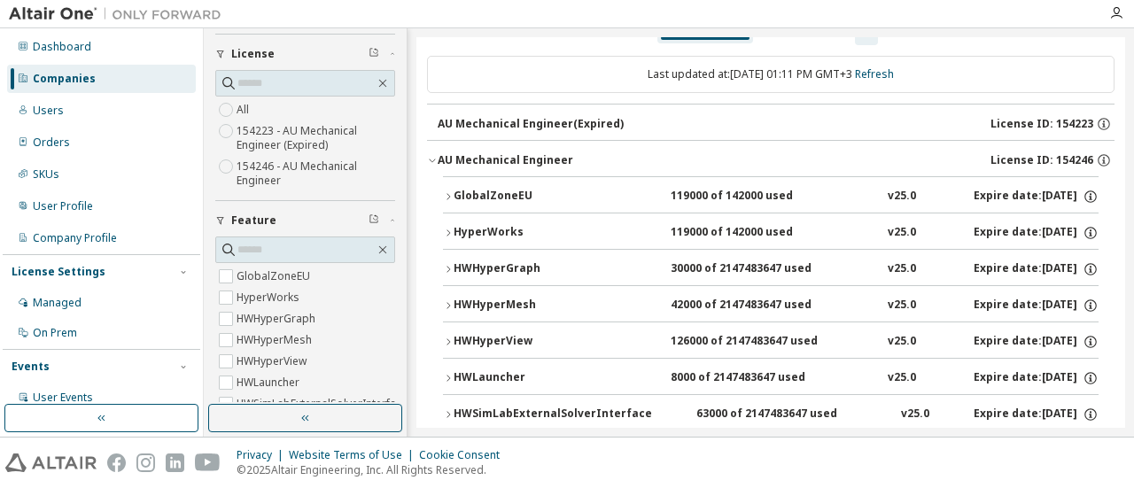
click at [445, 264] on icon "button" at bounding box center [448, 269] width 11 height 11
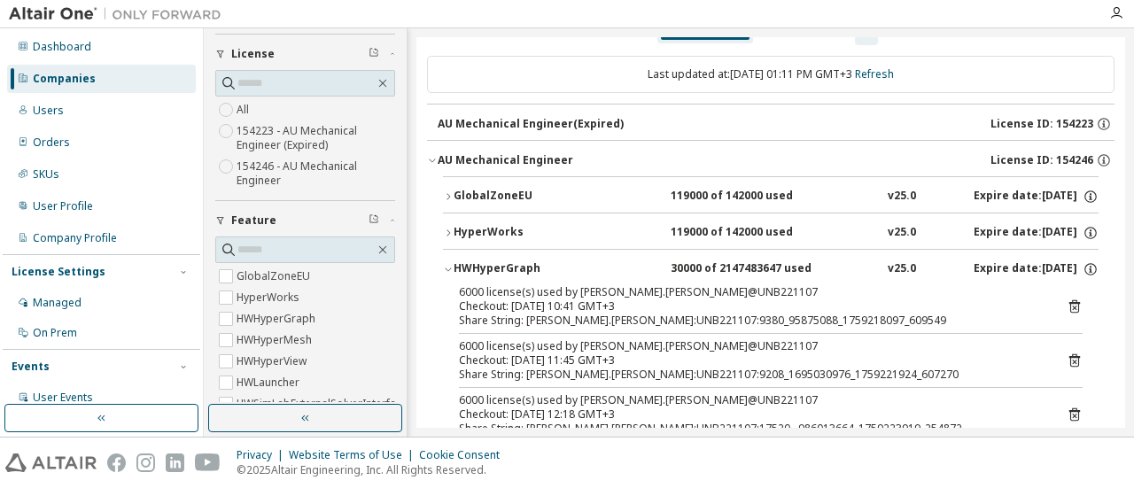
click at [456, 261] on div "HWHyperGraph" at bounding box center [533, 269] width 159 height 16
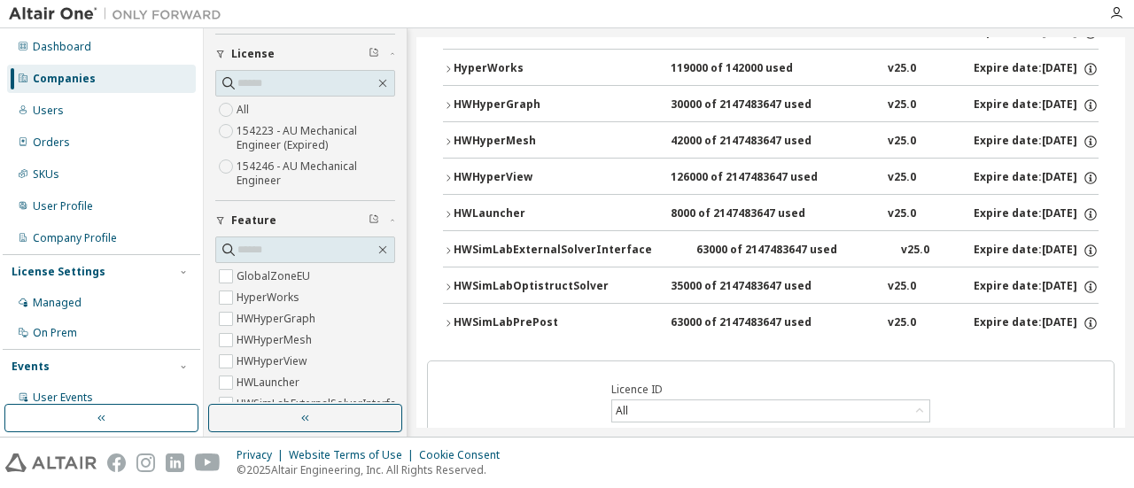
scroll to position [266, 0]
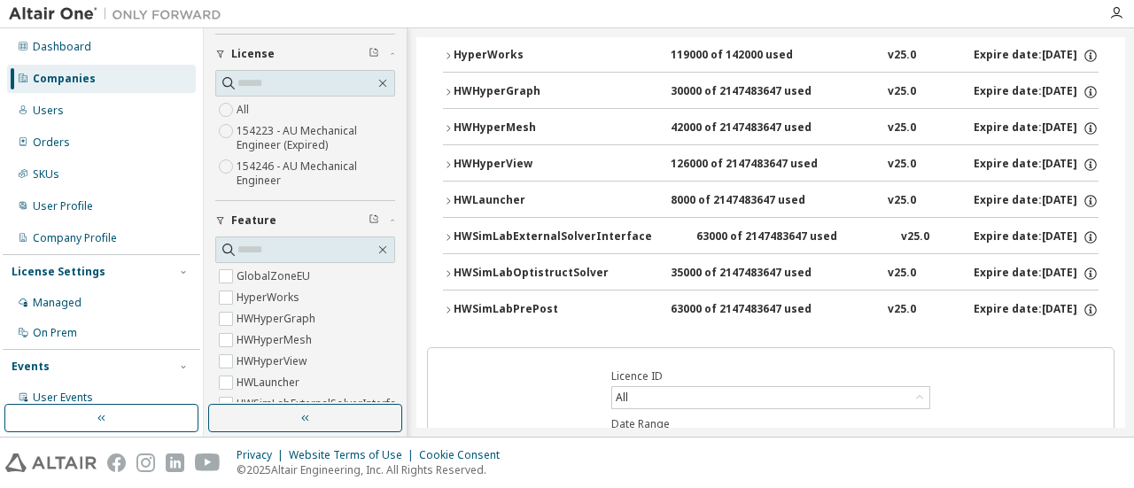
click at [452, 268] on icon "button" at bounding box center [448, 273] width 11 height 11
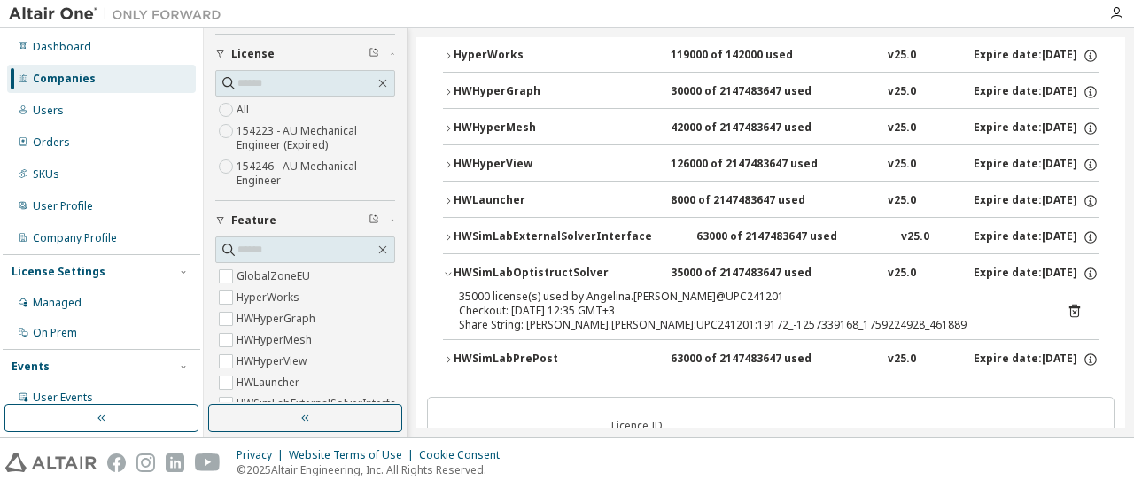
click at [448, 268] on icon "button" at bounding box center [448, 273] width 11 height 11
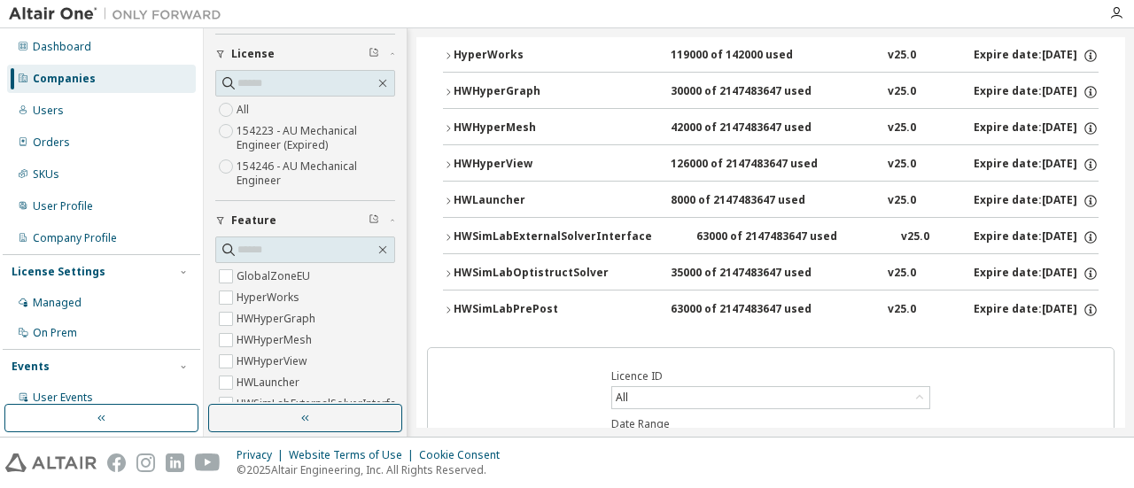
click at [447, 232] on icon "button" at bounding box center [448, 237] width 11 height 11
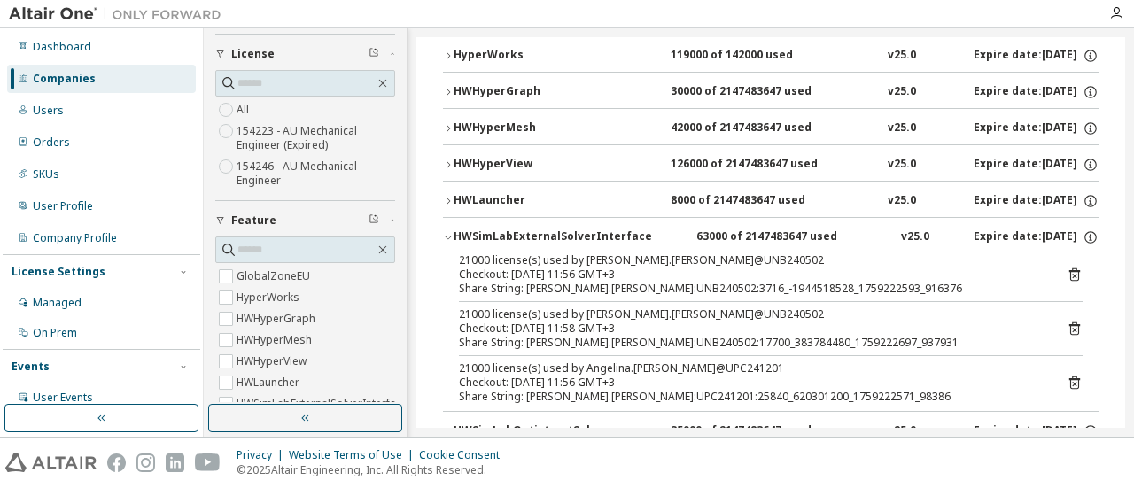
click at [447, 232] on icon "button" at bounding box center [448, 237] width 11 height 11
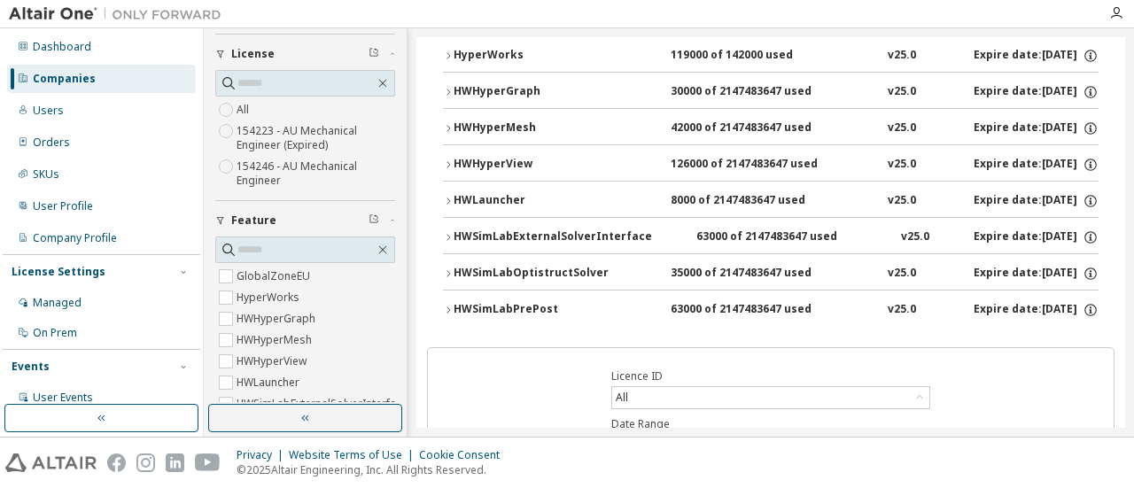
click at [448, 305] on icon "button" at bounding box center [448, 310] width 11 height 11
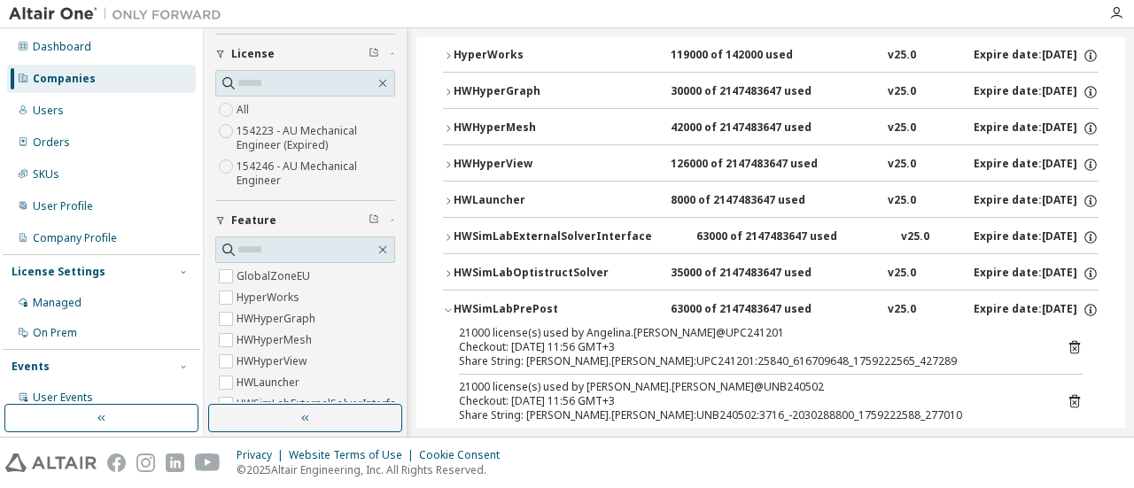
scroll to position [354, 0]
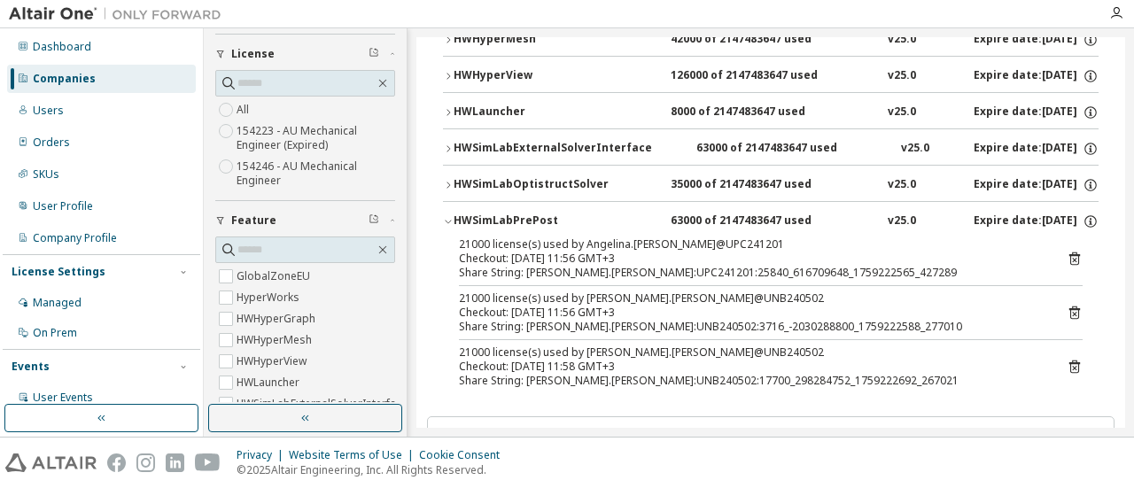
click at [443, 216] on icon "button" at bounding box center [448, 221] width 11 height 11
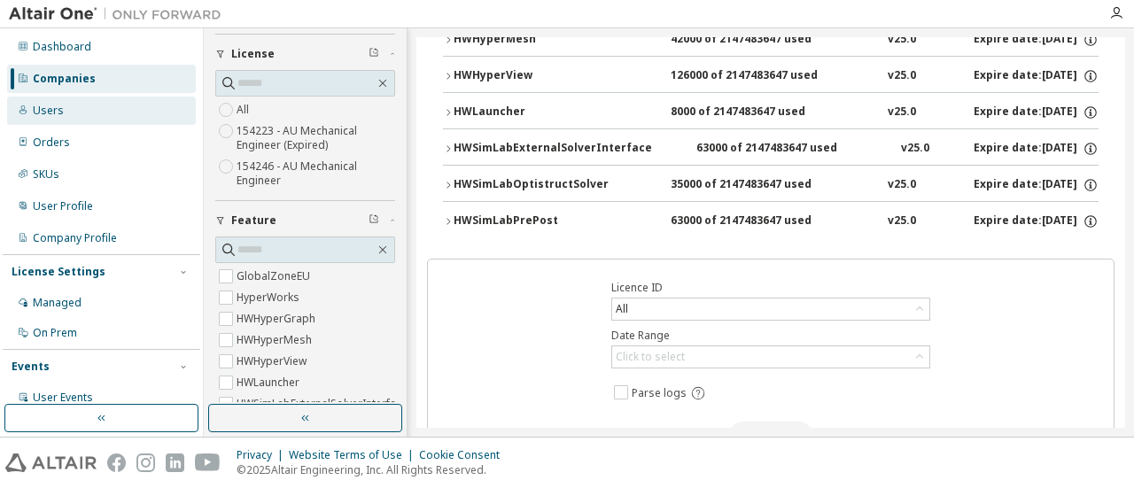
click at [68, 121] on div "Users" at bounding box center [101, 111] width 189 height 28
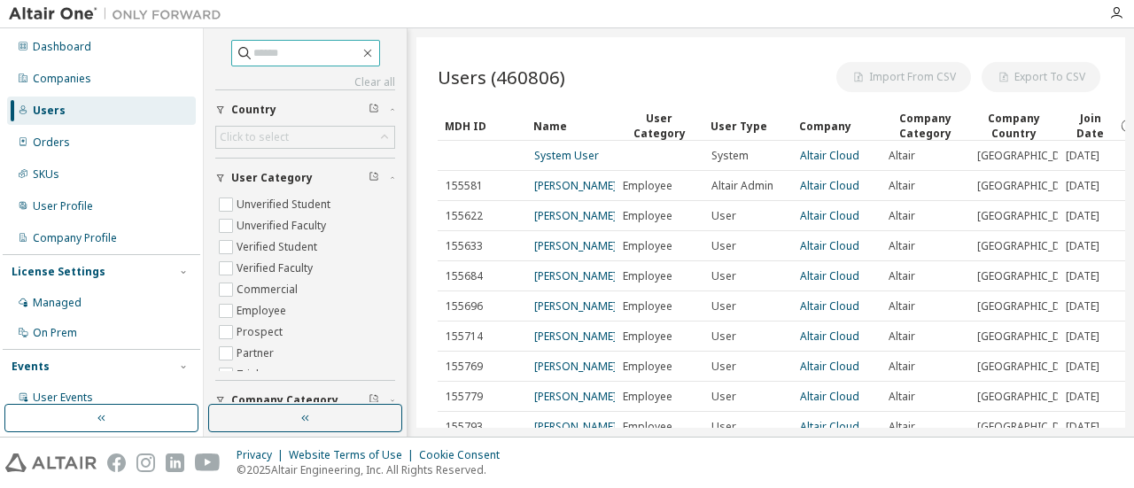
click at [275, 52] on input "text" at bounding box center [306, 53] width 106 height 18
type input "******"
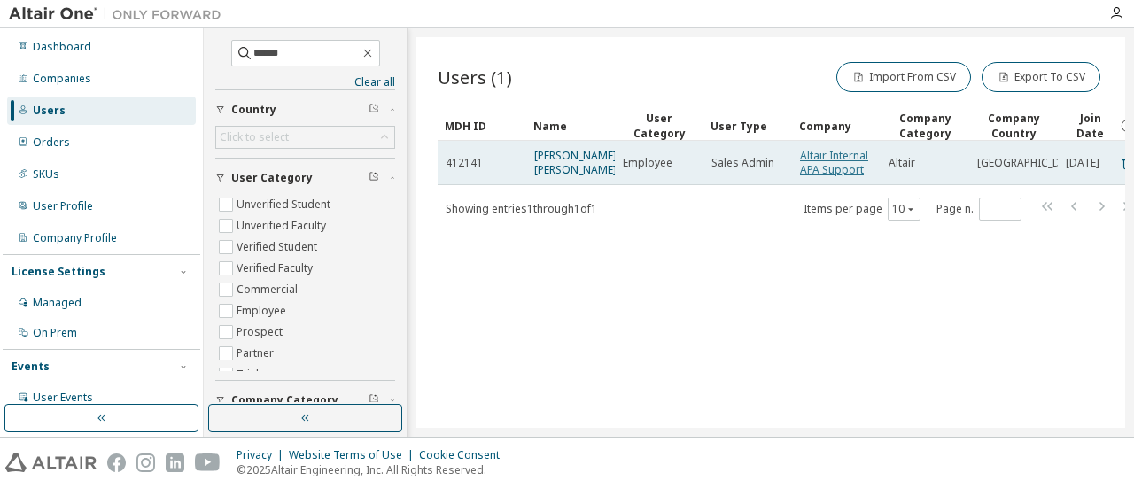
click at [815, 152] on link "Altair Internal APA Support" at bounding box center [834, 162] width 68 height 29
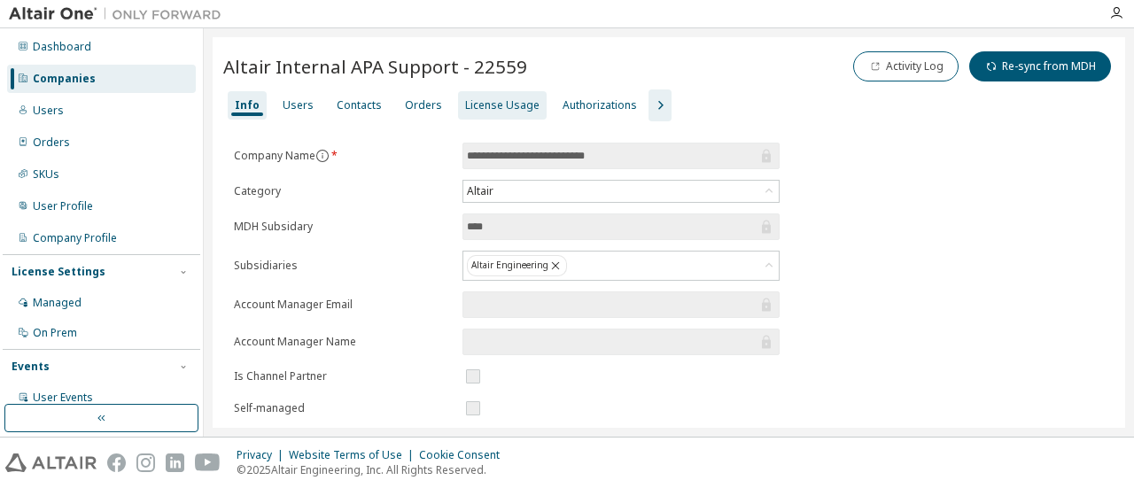
click at [468, 100] on div "License Usage" at bounding box center [502, 105] width 74 height 14
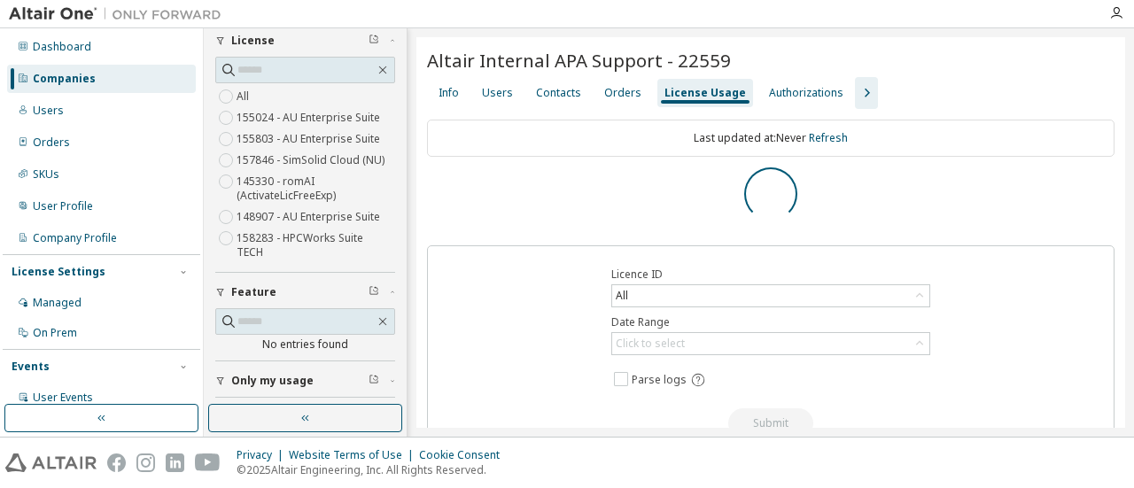
scroll to position [142, 0]
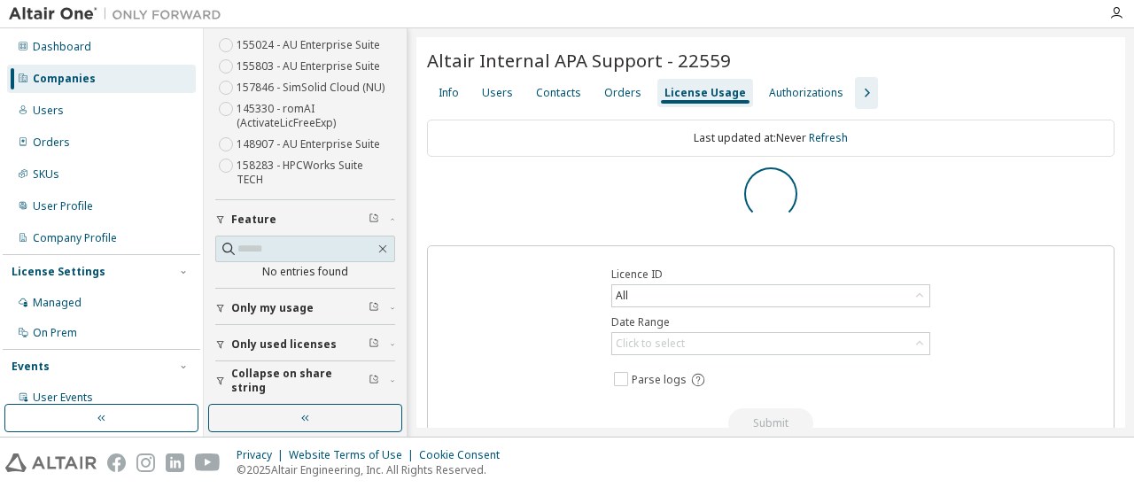
click at [268, 301] on span "Only my usage" at bounding box center [272, 308] width 82 height 14
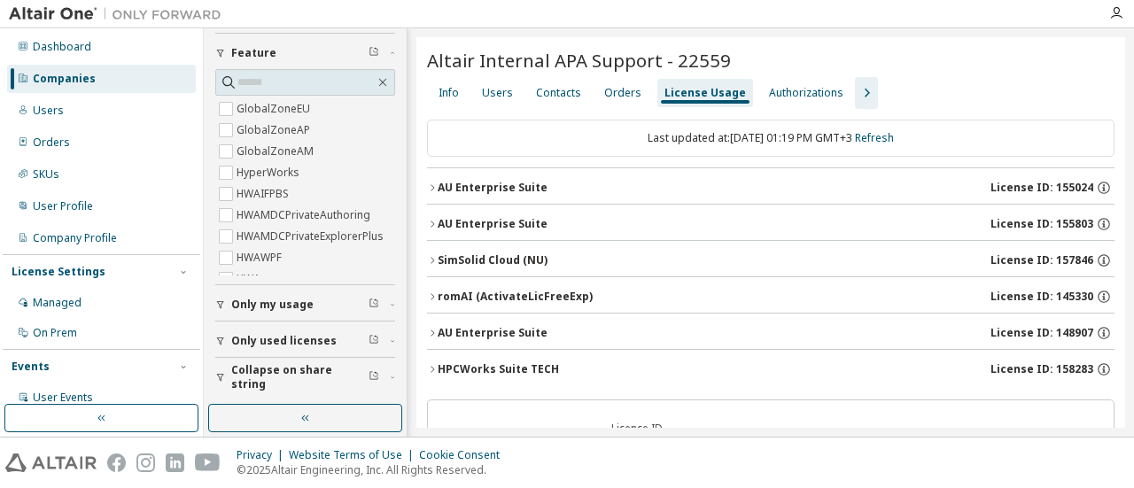
scroll to position [305, 0]
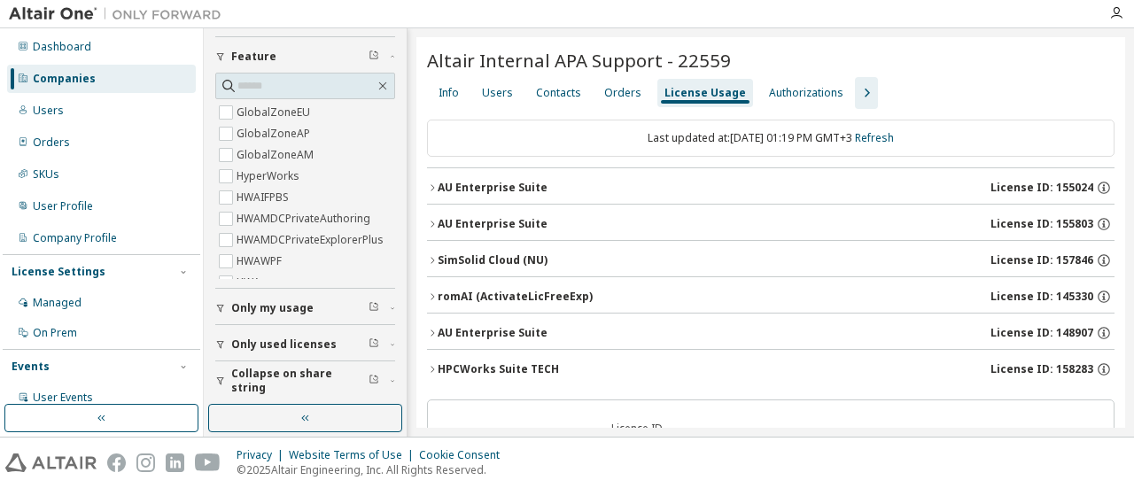
click at [431, 183] on icon "button" at bounding box center [432, 188] width 11 height 11
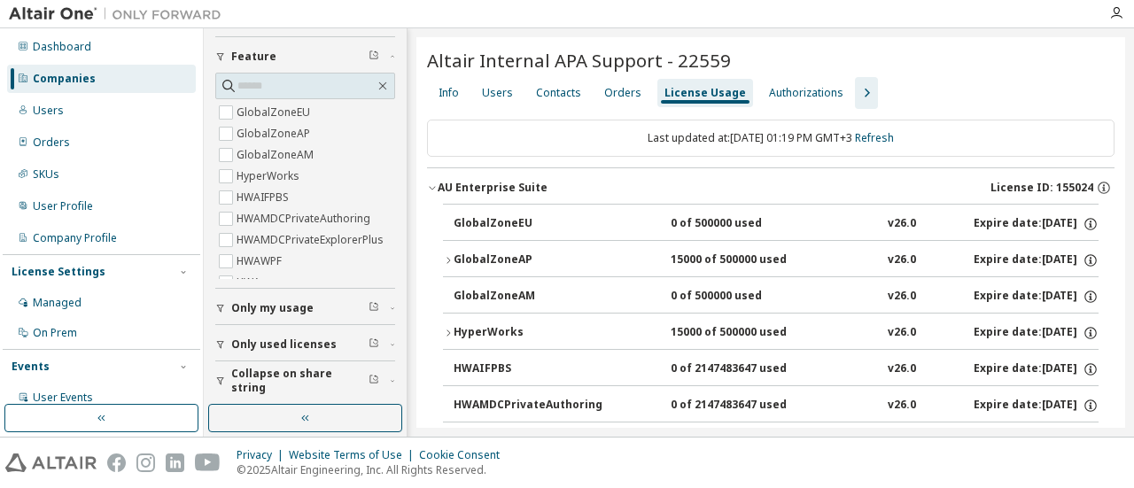
click at [299, 302] on span "Only my usage" at bounding box center [272, 308] width 82 height 14
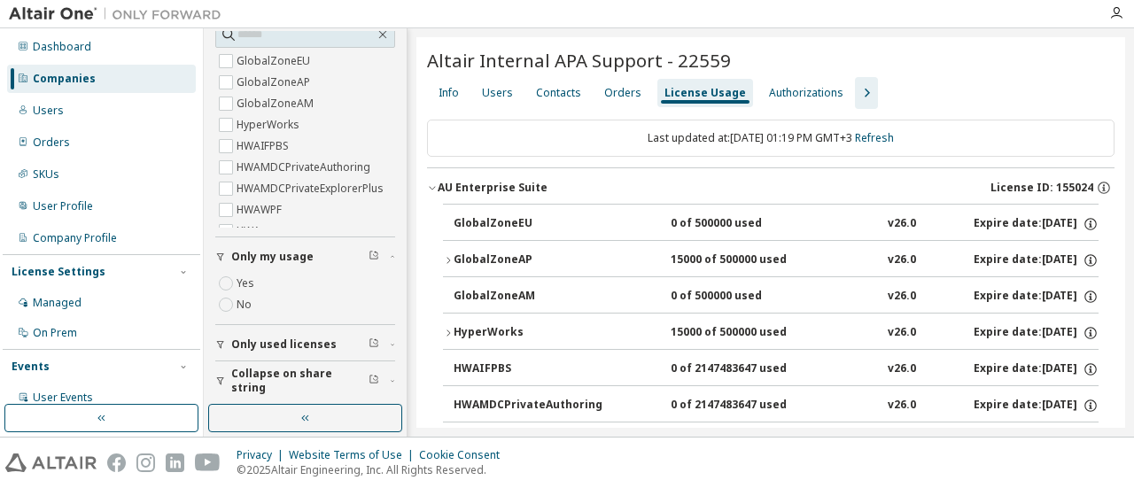
scroll to position [356, 0]
click at [276, 258] on span "Only my usage" at bounding box center [272, 257] width 82 height 14
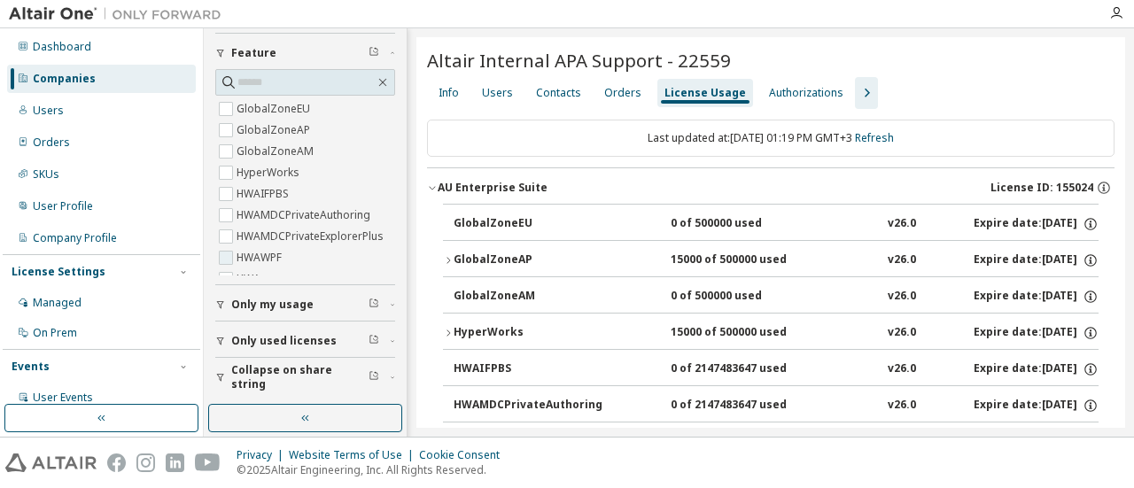
scroll to position [305, 0]
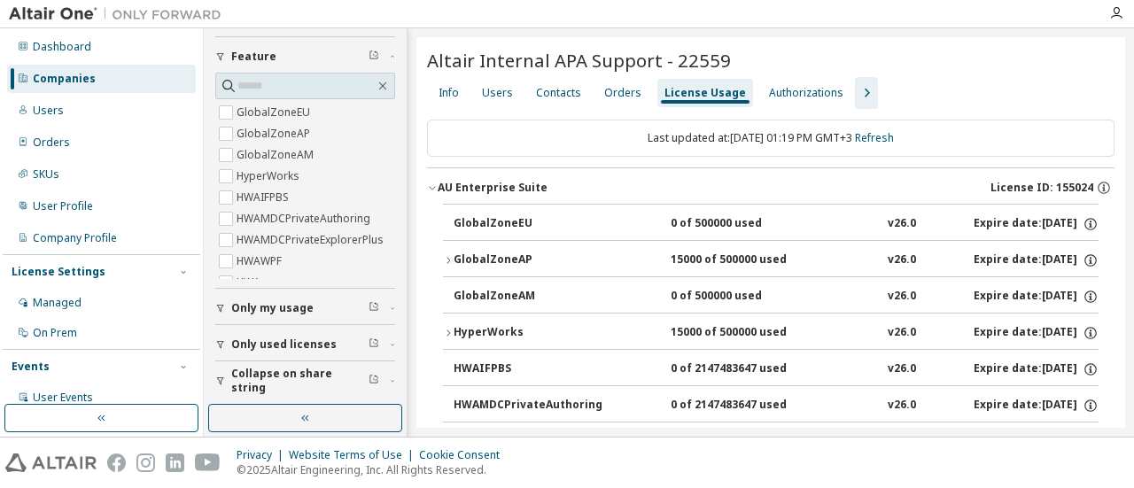
click at [438, 186] on div "AU Enterprise Suite" at bounding box center [493, 188] width 110 height 14
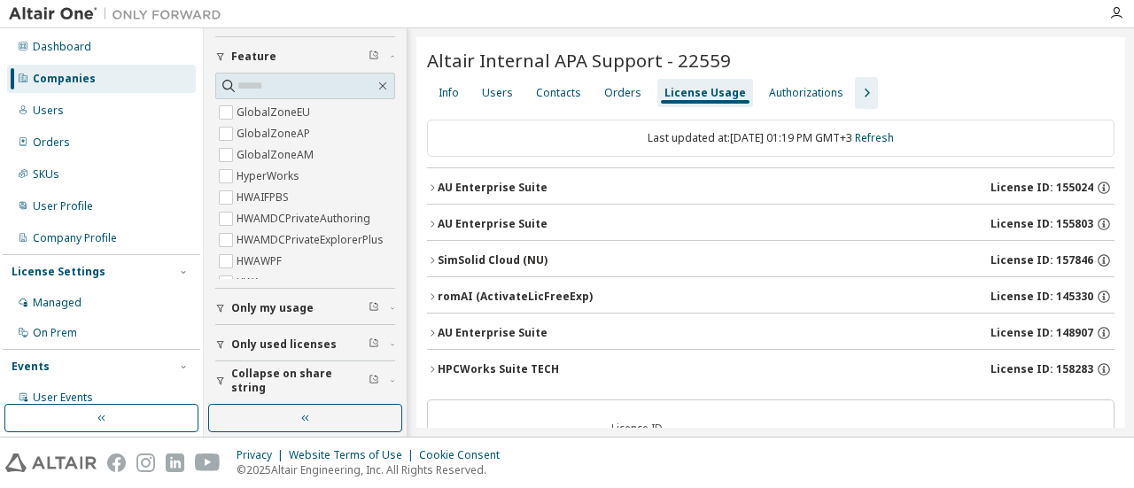
click at [429, 219] on icon "button" at bounding box center [432, 224] width 11 height 11
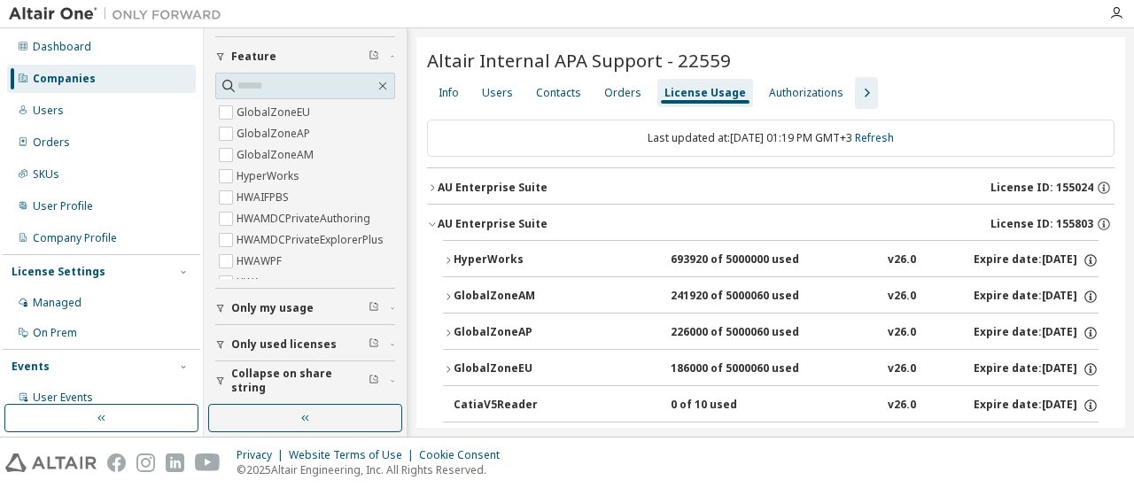
click at [451, 256] on icon "button" at bounding box center [448, 260] width 11 height 11
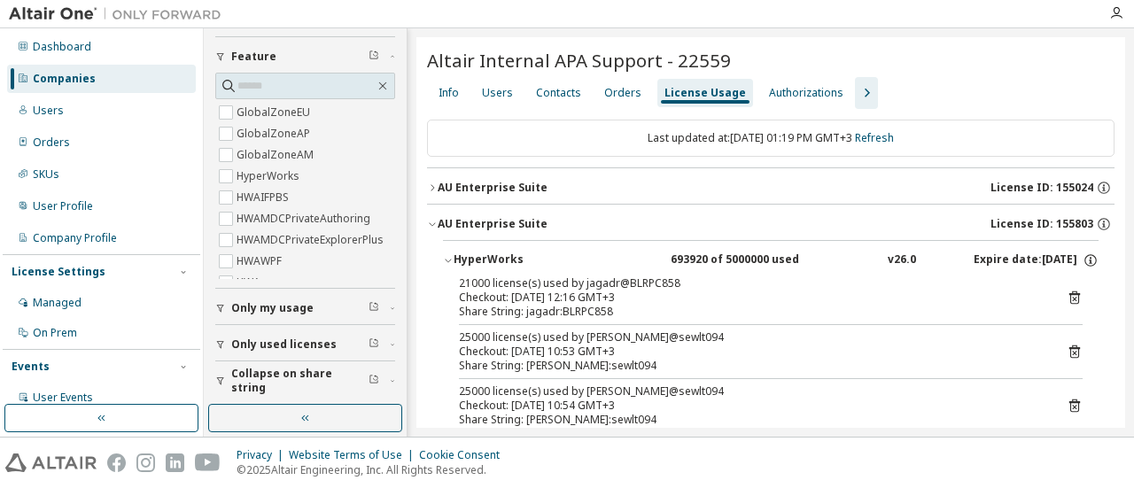
click at [451, 256] on icon "button" at bounding box center [448, 260] width 11 height 11
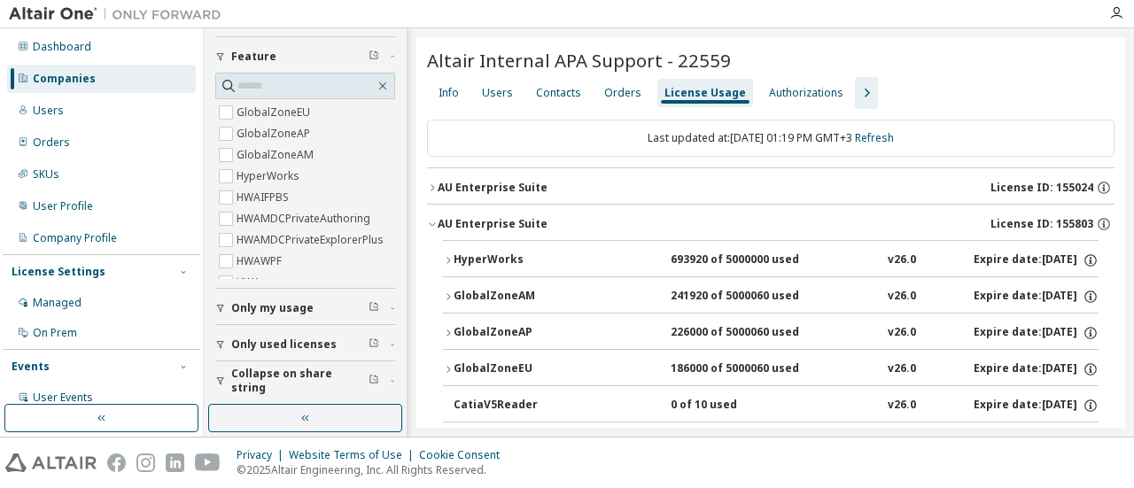
click at [429, 215] on button "AU Enterprise Suite License ID: 155803" at bounding box center [771, 224] width 688 height 39
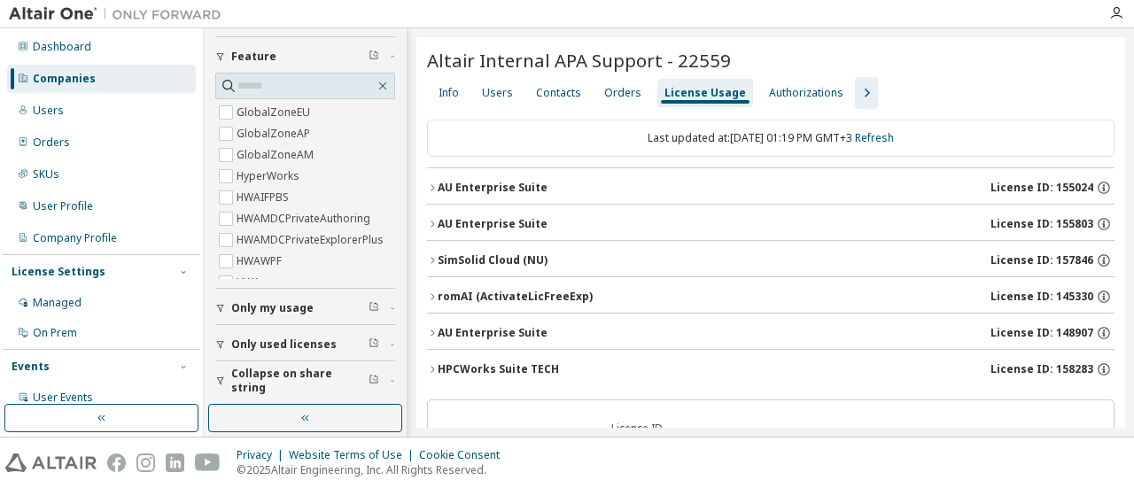
click at [288, 311] on span "Only my usage" at bounding box center [272, 308] width 82 height 14
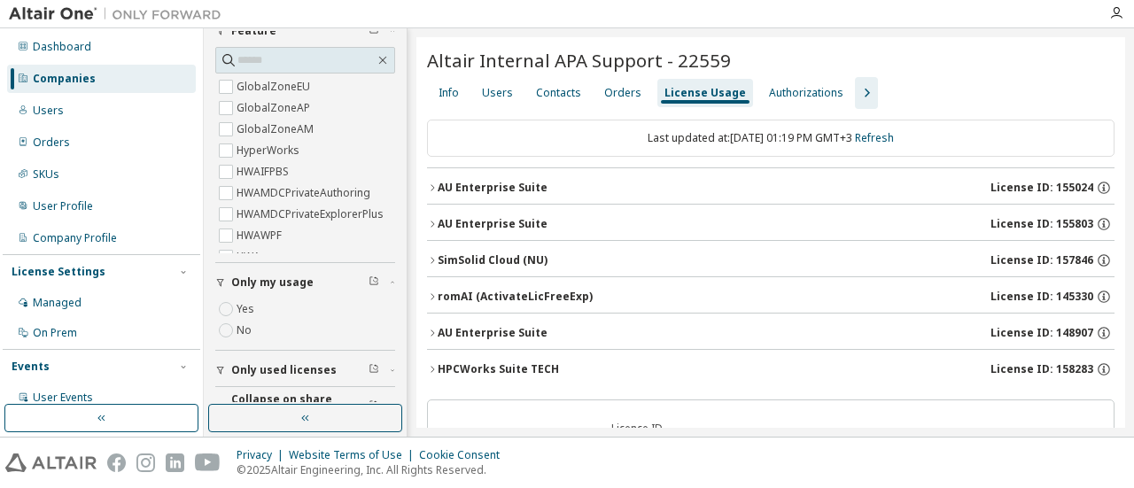
scroll to position [356, 0]
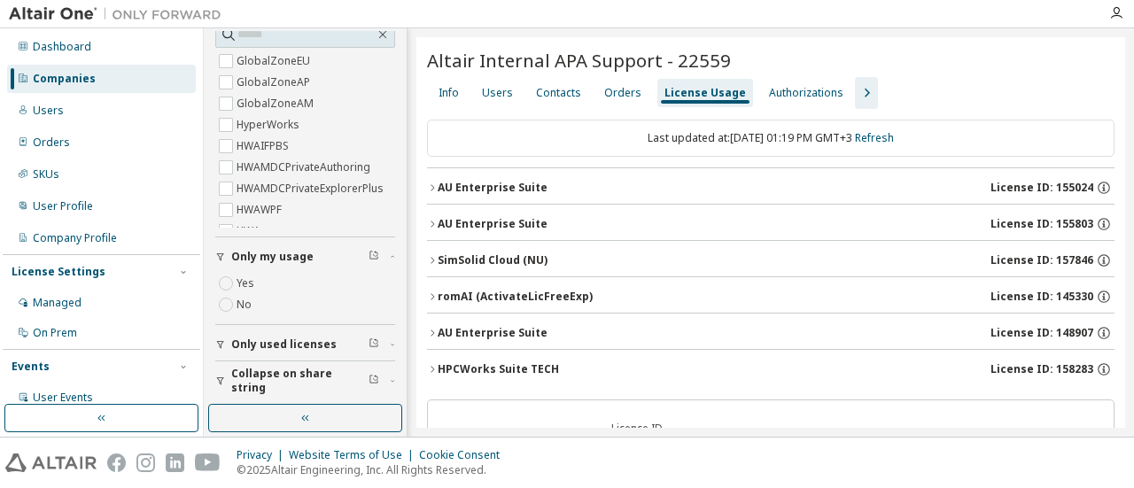
click at [277, 257] on span "Only my usage" at bounding box center [272, 257] width 82 height 14
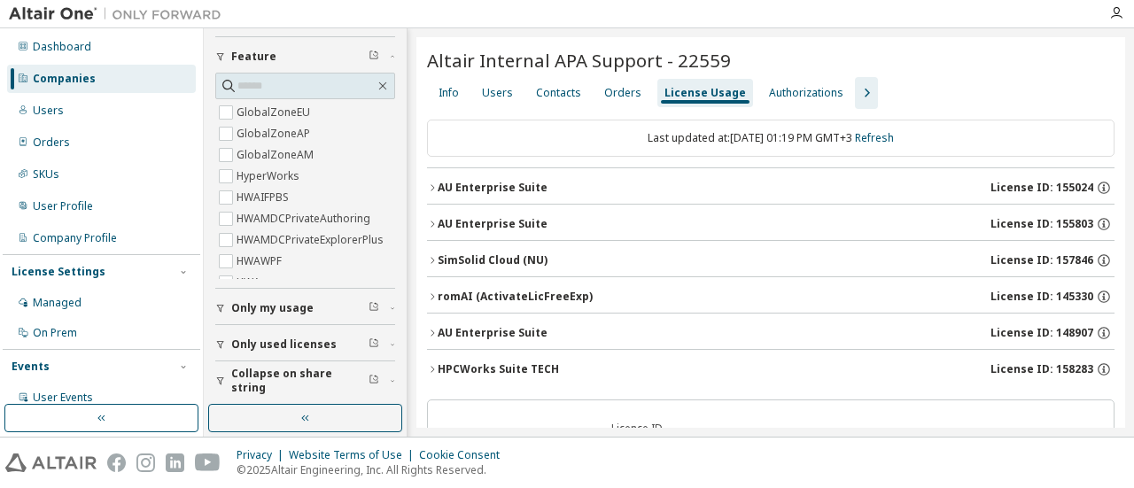
click at [276, 348] on span "Only used licenses" at bounding box center [283, 345] width 105 height 14
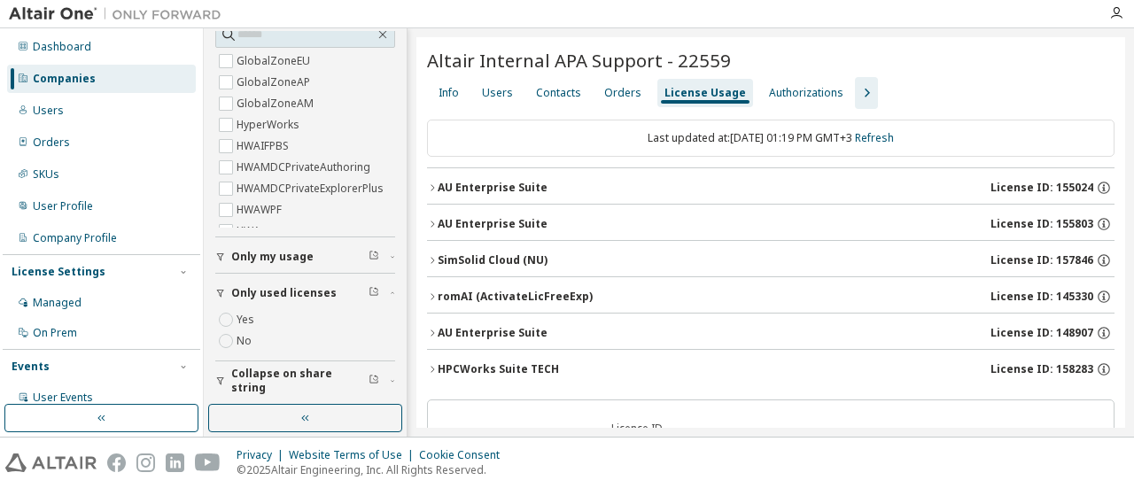
click at [244, 318] on label "Yes" at bounding box center [247, 319] width 21 height 21
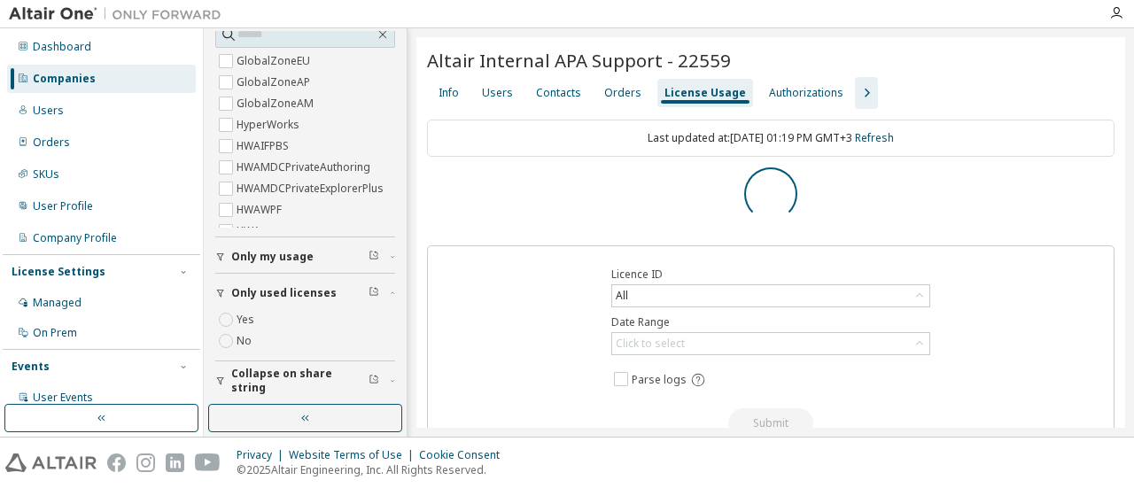
click at [262, 261] on button "Only my usage" at bounding box center [305, 256] width 180 height 39
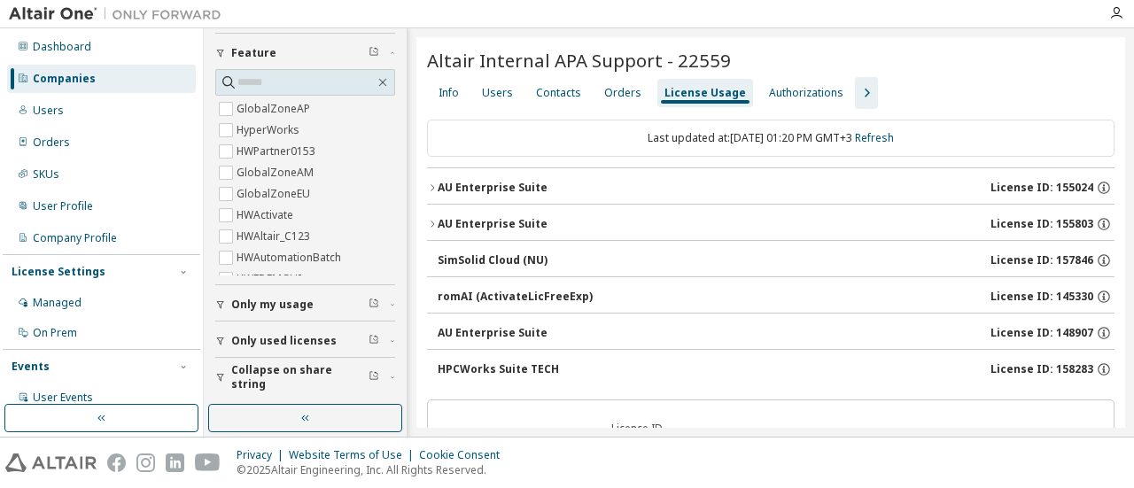
scroll to position [305, 0]
click at [432, 221] on icon "button" at bounding box center [432, 224] width 11 height 11
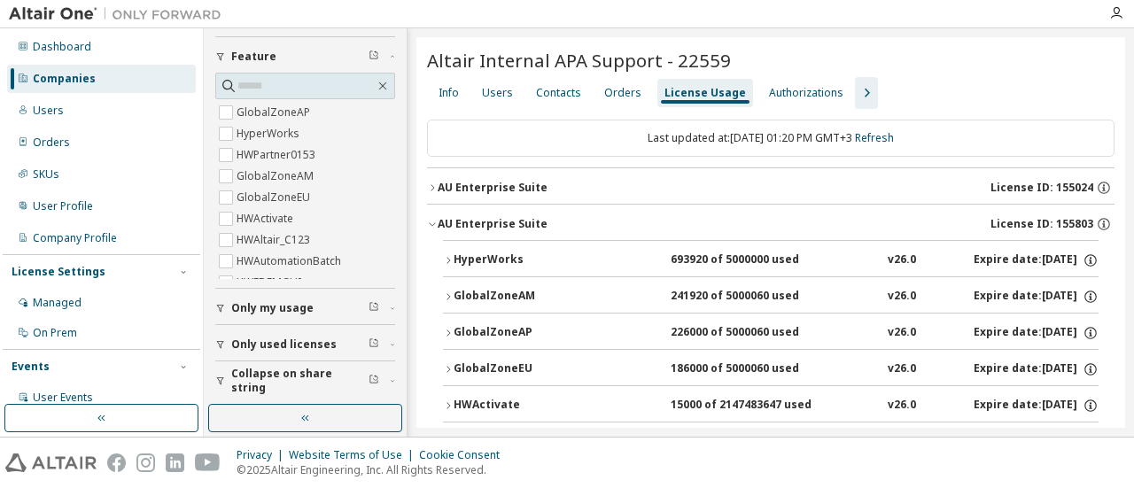
click at [449, 368] on icon "button" at bounding box center [449, 369] width 4 height 6
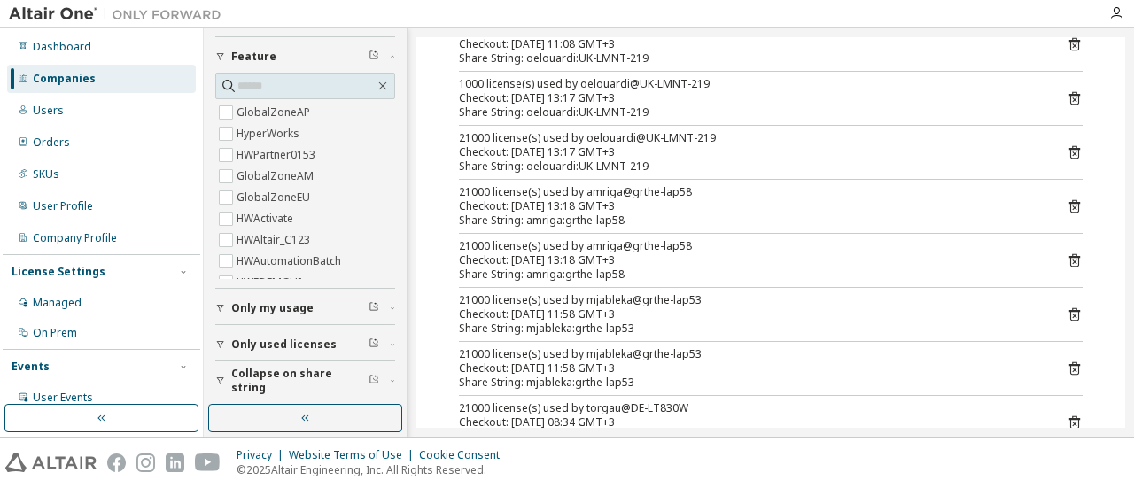
scroll to position [532, 0]
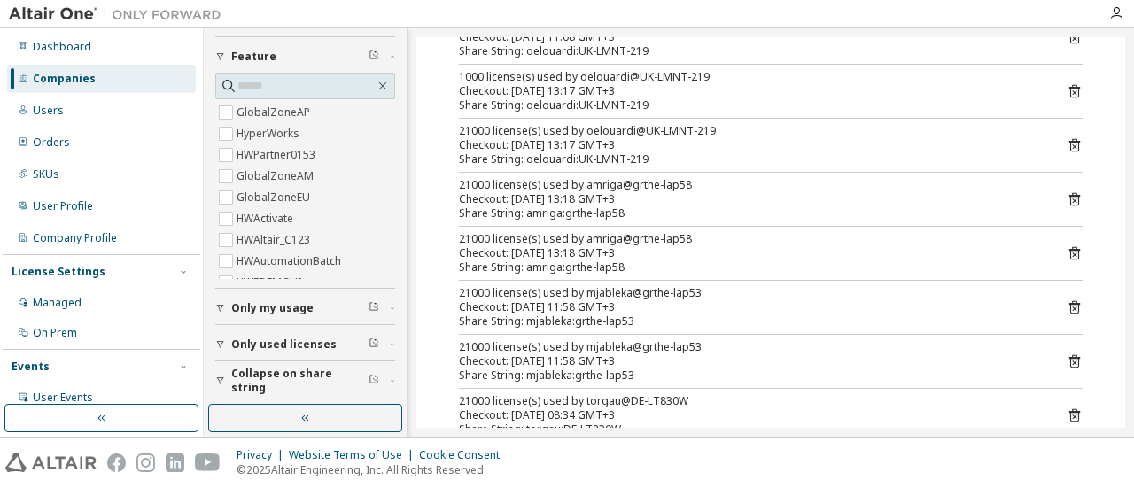
click at [778, 247] on div "Checkout: [DATE] 13:18 GMT+3" at bounding box center [749, 253] width 581 height 14
click at [1072, 253] on icon at bounding box center [1074, 255] width 4 height 4
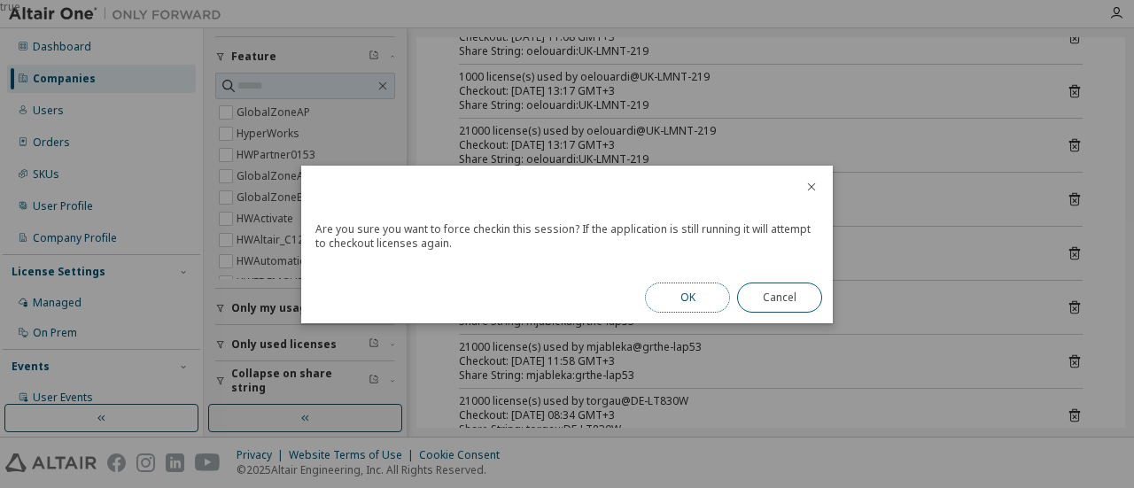
click at [718, 291] on button "OK" at bounding box center [687, 298] width 85 height 30
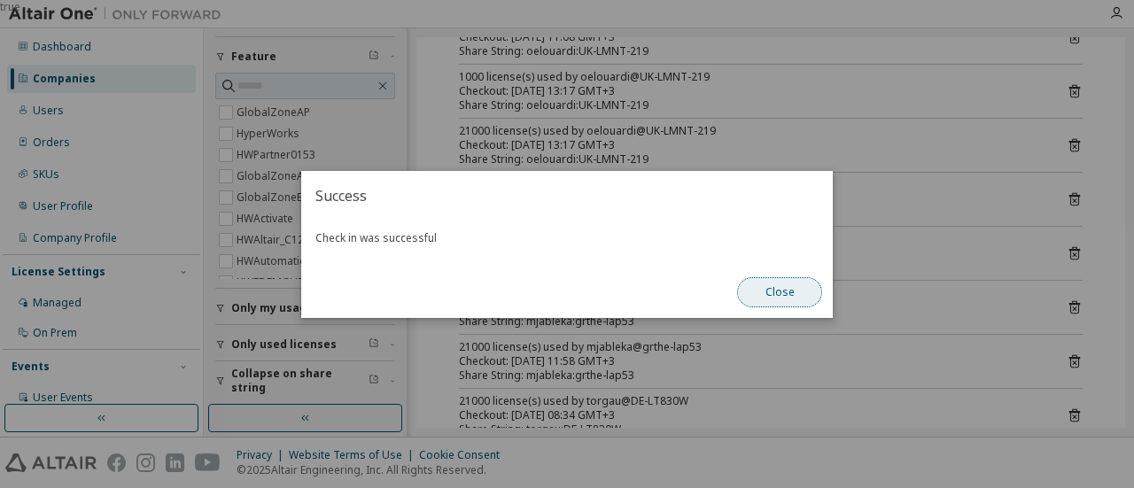
click at [773, 288] on button "Close" at bounding box center [779, 292] width 85 height 30
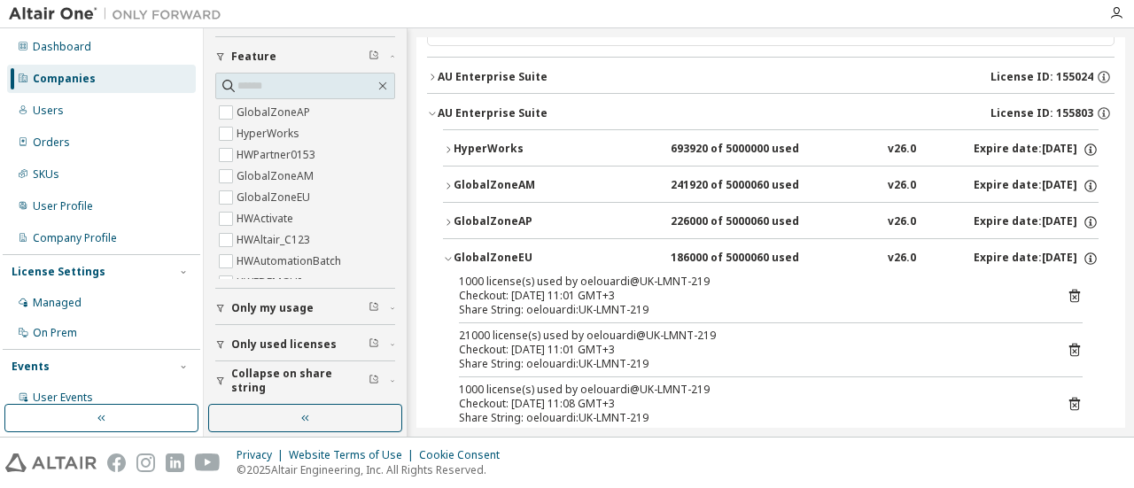
scroll to position [0, 0]
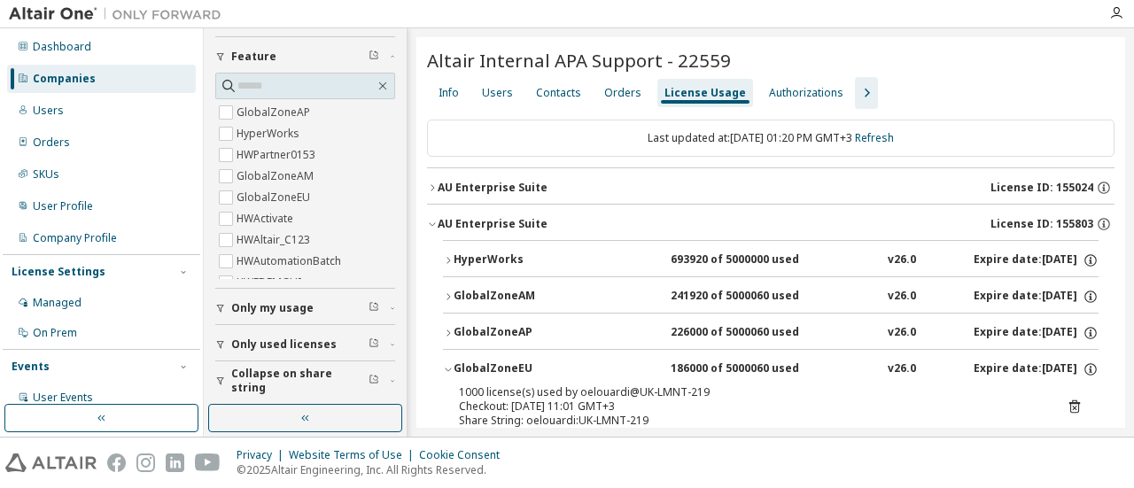
click at [270, 305] on span "Only my usage" at bounding box center [272, 308] width 82 height 14
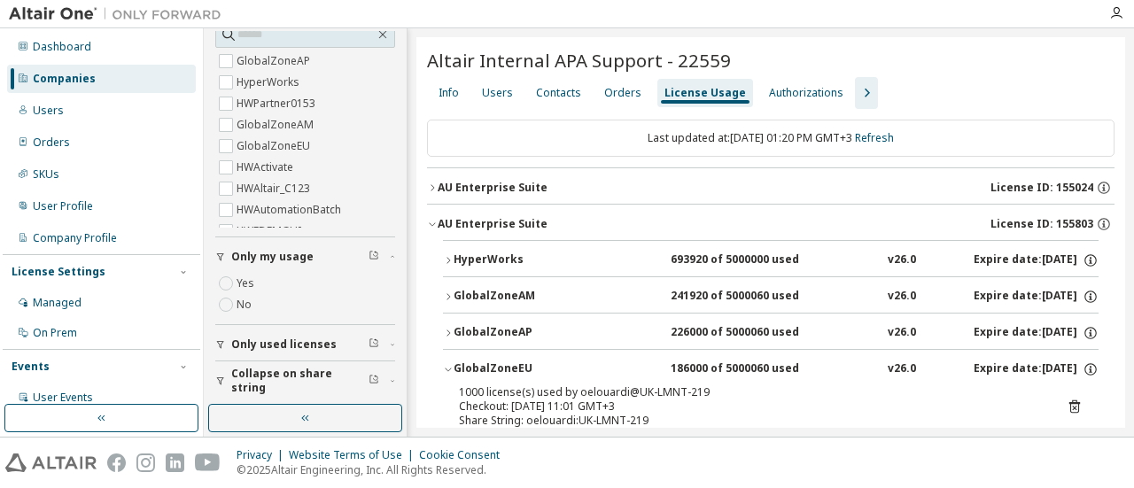
click at [270, 338] on span "Only used licenses" at bounding box center [283, 345] width 105 height 14
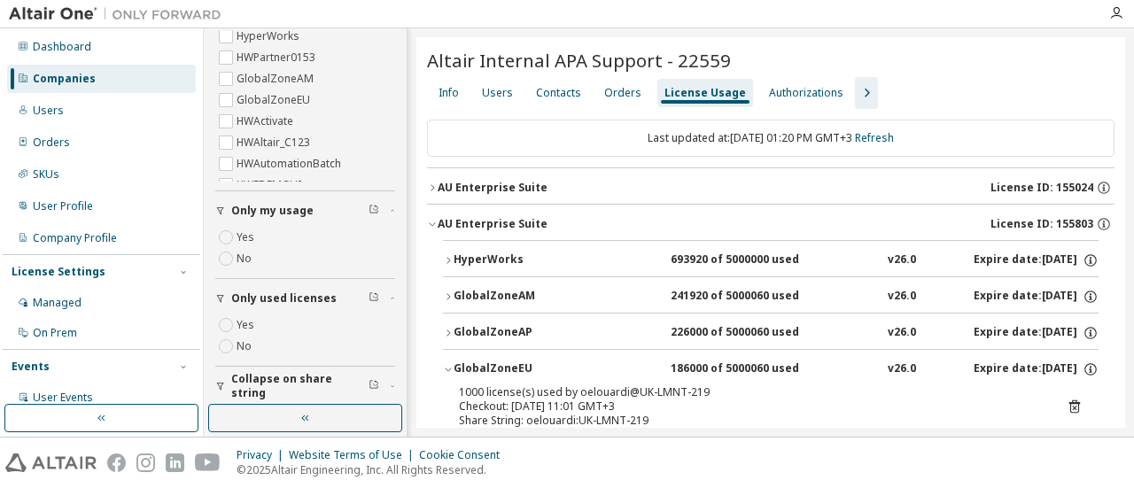
scroll to position [408, 0]
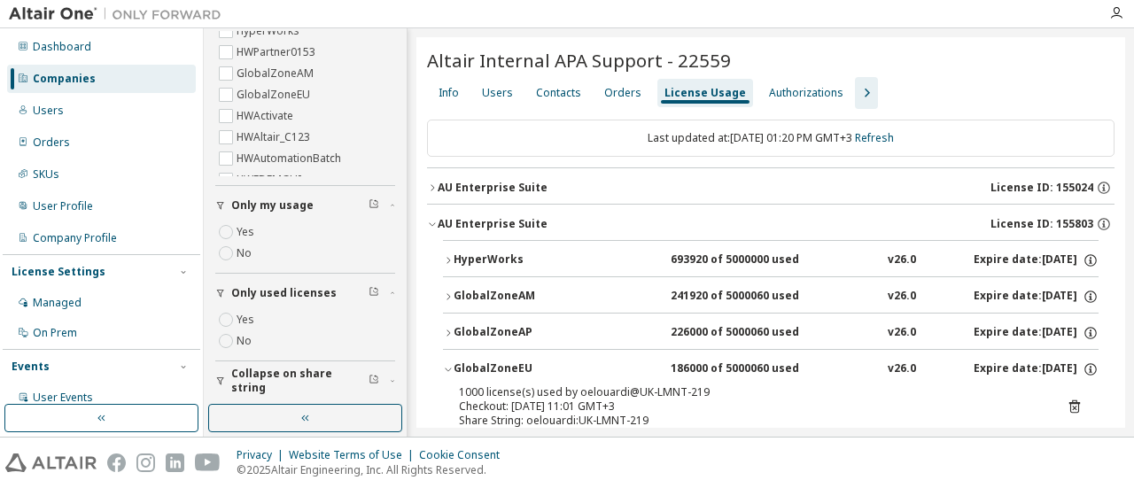
click at [452, 263] on icon "button" at bounding box center [448, 260] width 11 height 11
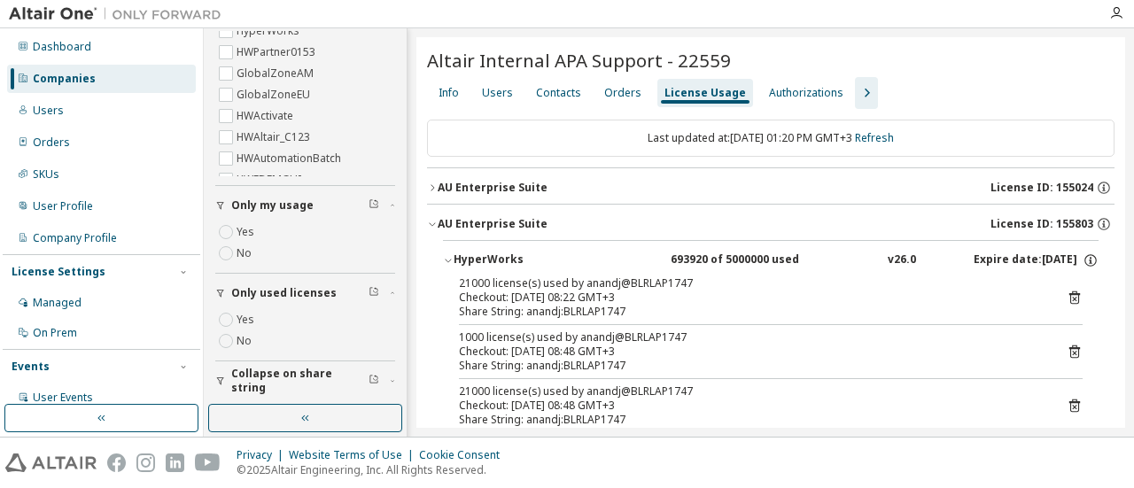
click at [452, 263] on icon "button" at bounding box center [448, 260] width 11 height 11
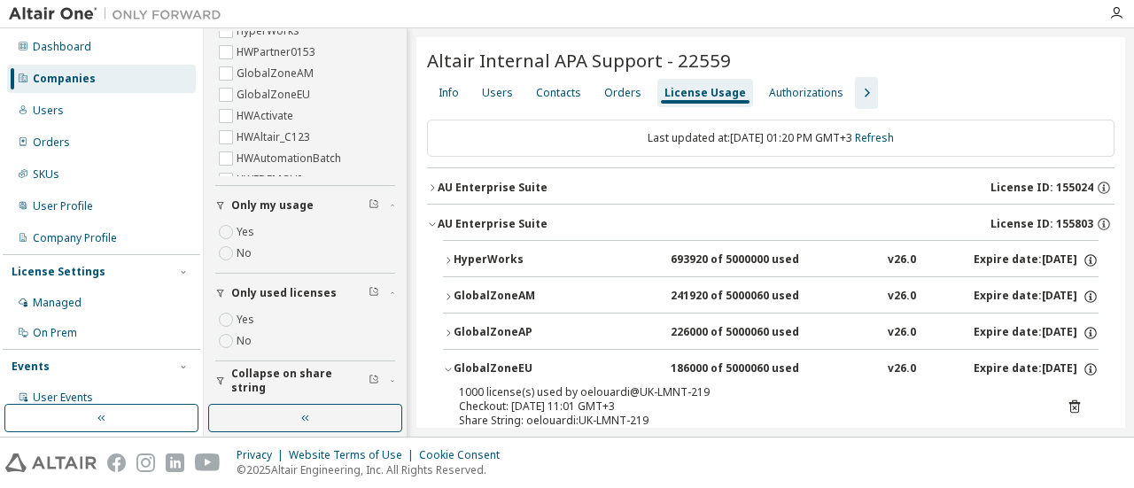
click at [446, 369] on icon "button" at bounding box center [448, 371] width 6 height 4
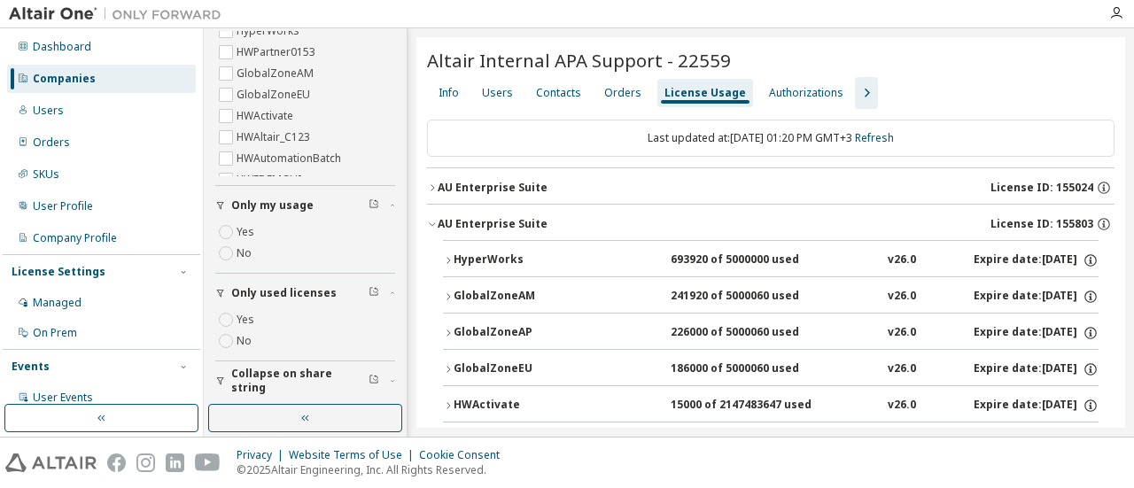
click at [446, 367] on icon "button" at bounding box center [448, 369] width 11 height 11
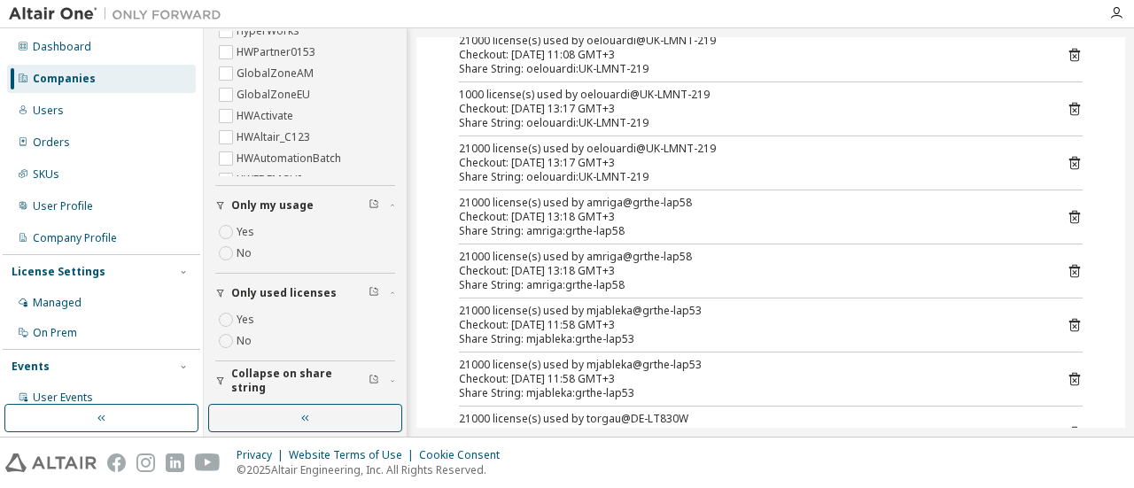
scroll to position [532, 0]
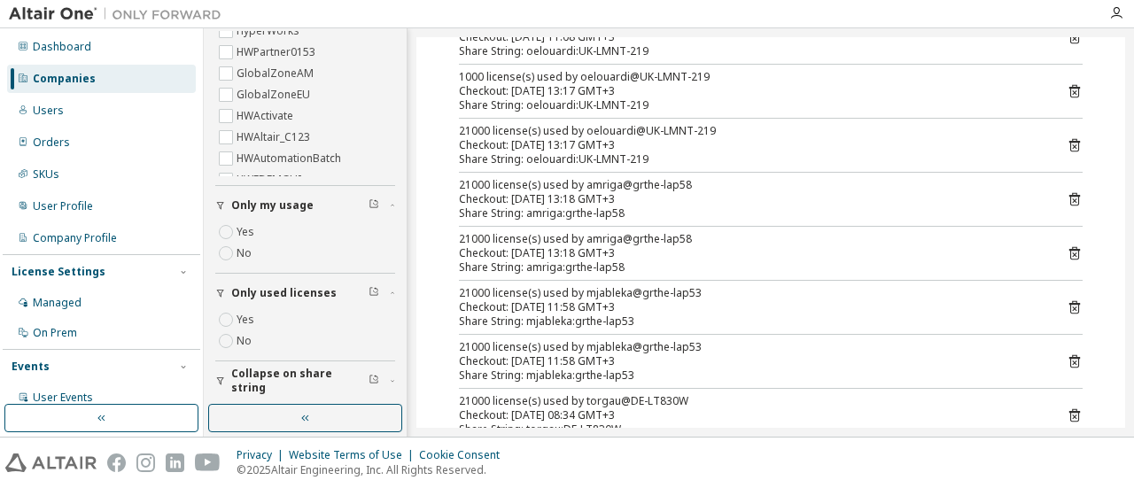
click at [773, 206] on div "Share String: amriga:grthe-lap58" at bounding box center [749, 213] width 581 height 14
click at [1067, 196] on icon at bounding box center [1075, 199] width 16 height 16
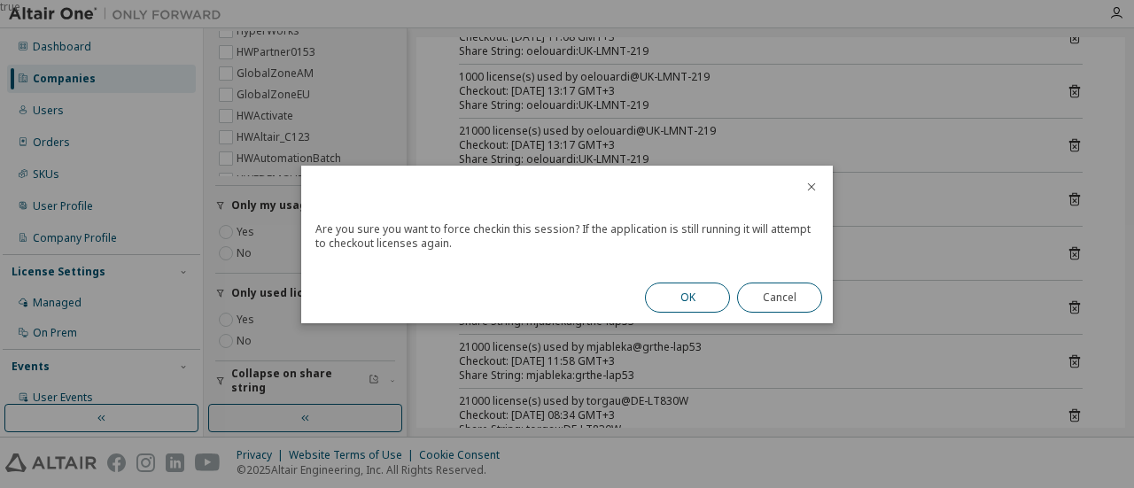
click at [688, 291] on button "OK" at bounding box center [687, 298] width 85 height 30
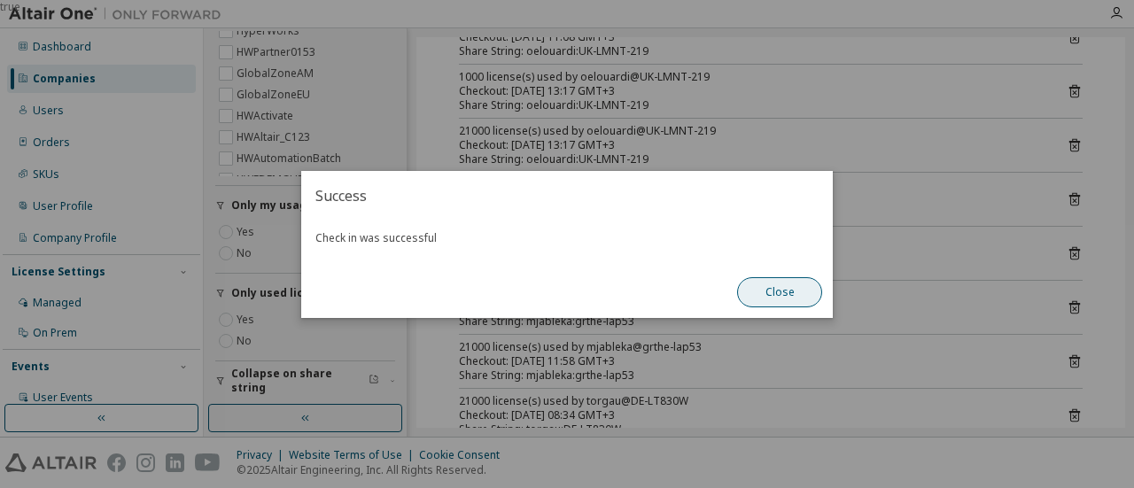
click at [777, 296] on button "Close" at bounding box center [779, 292] width 85 height 30
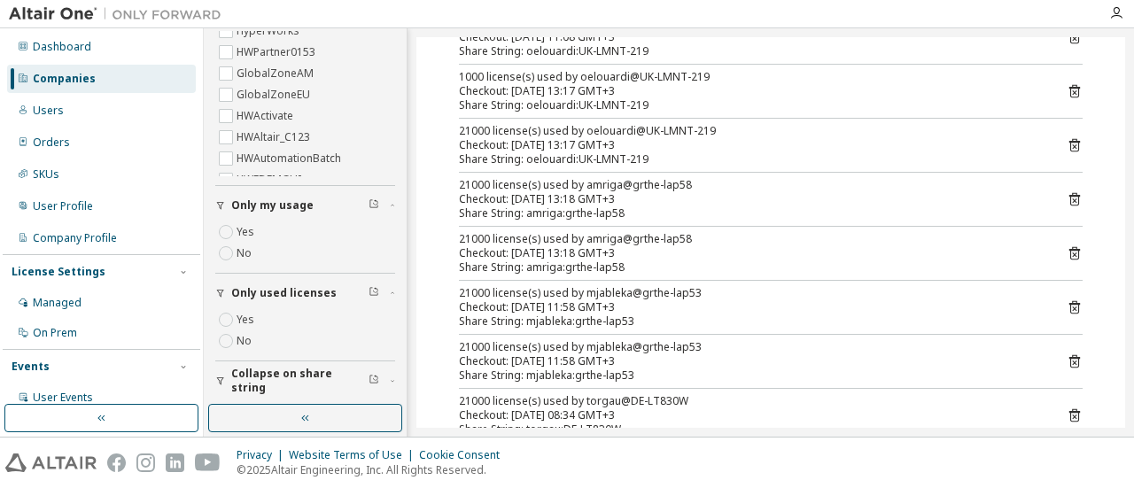
click at [1067, 197] on icon at bounding box center [1075, 199] width 16 height 16
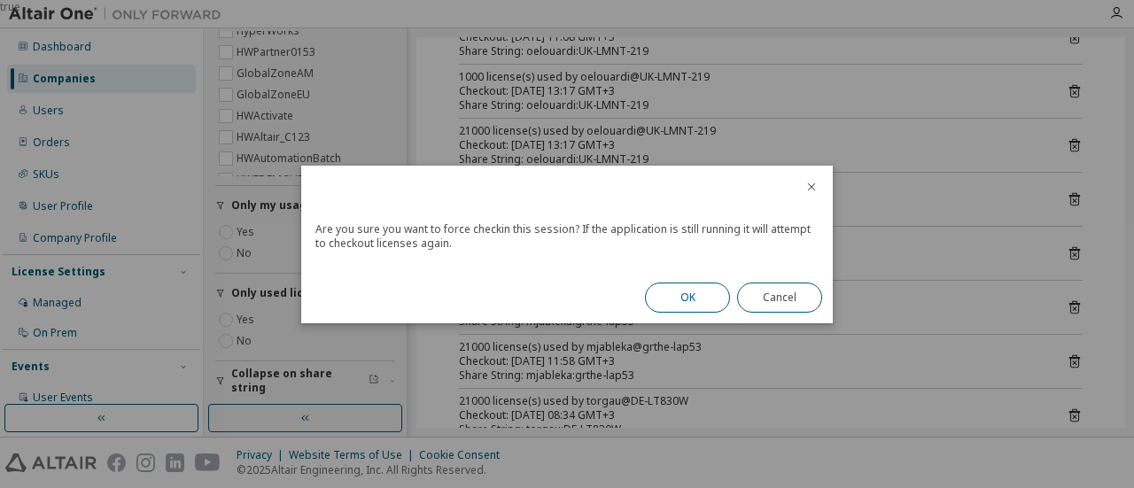
click at [696, 286] on button "OK" at bounding box center [687, 298] width 85 height 30
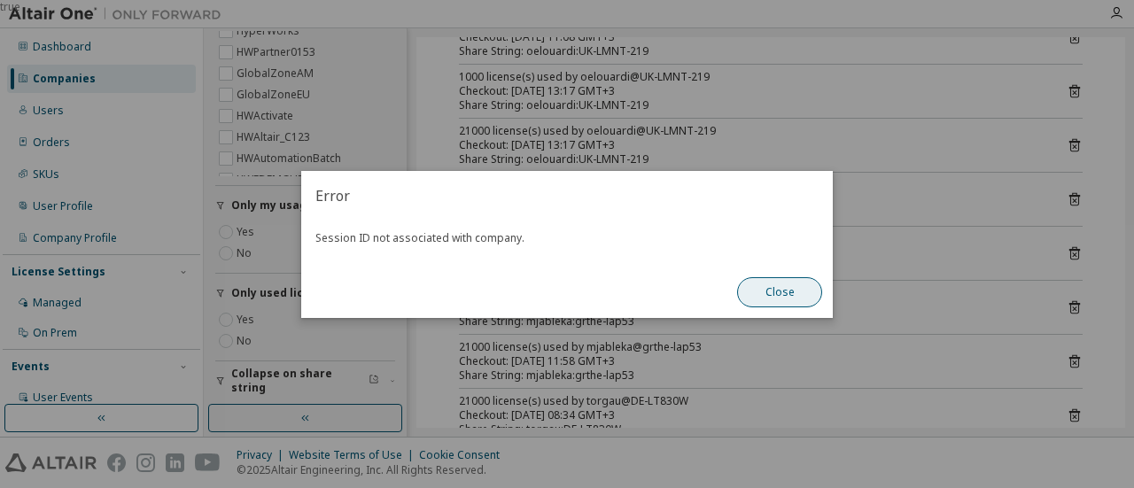
click at [750, 299] on button "Close" at bounding box center [779, 292] width 85 height 30
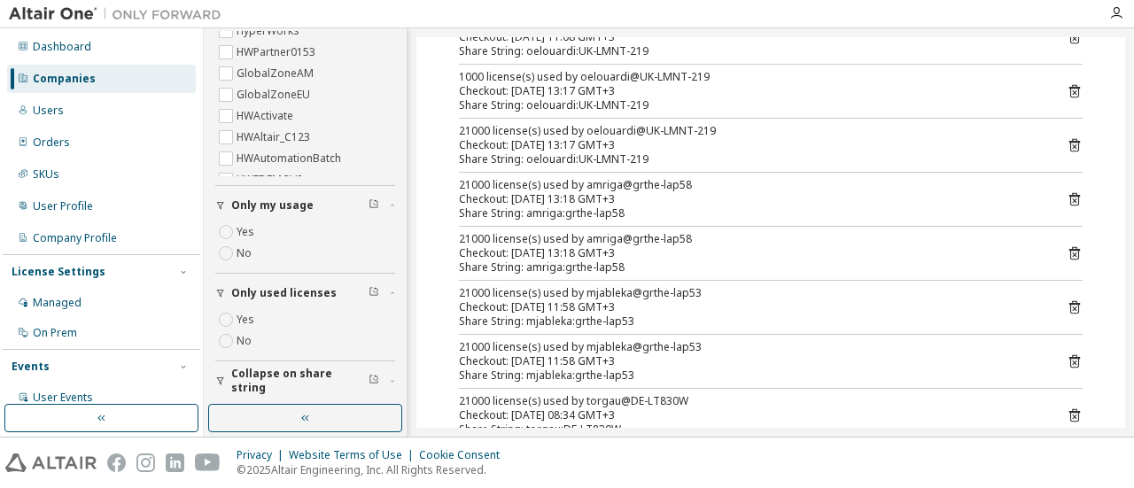
click at [1070, 248] on icon at bounding box center [1074, 253] width 11 height 13
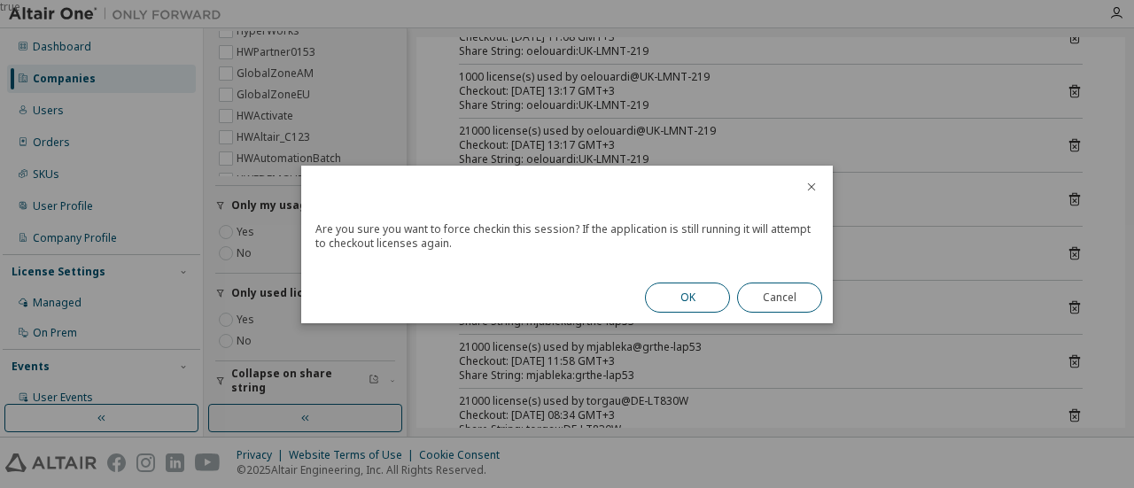
click at [684, 292] on button "OK" at bounding box center [687, 298] width 85 height 30
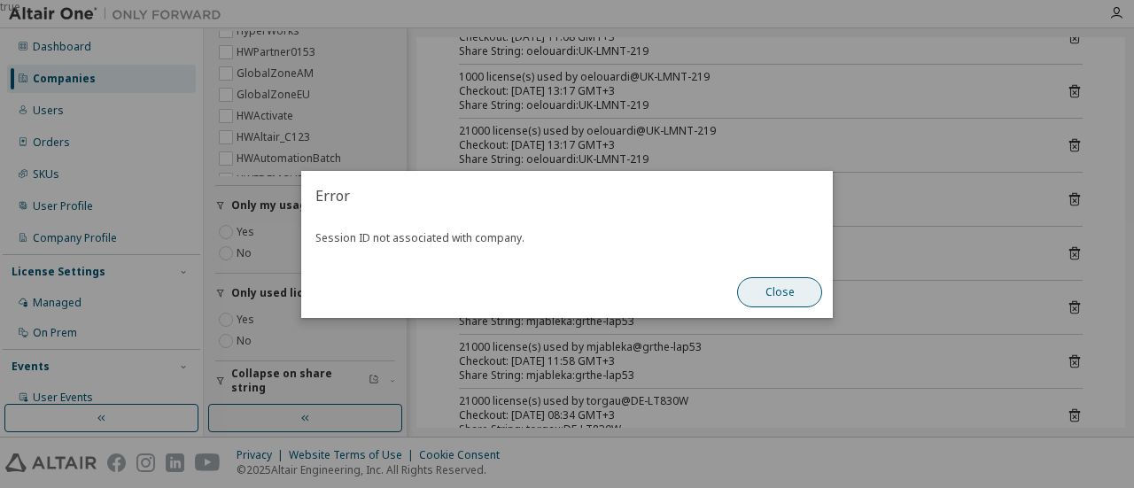
click at [796, 304] on button "Close" at bounding box center [779, 292] width 85 height 30
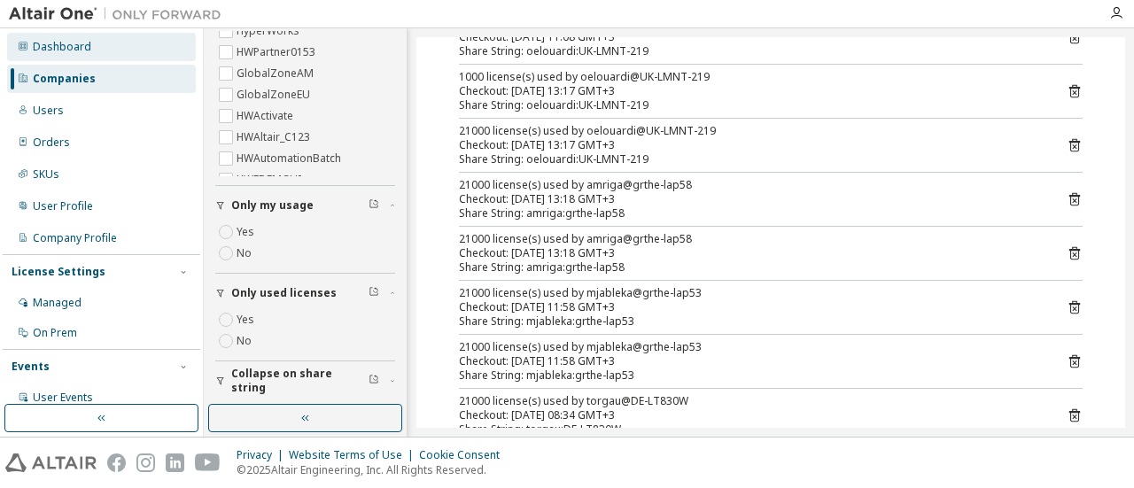
drag, startPoint x: 65, startPoint y: 78, endPoint x: 186, endPoint y: 59, distance: 122.8
click at [65, 78] on div "Companies" at bounding box center [64, 79] width 63 height 14
